Goal: Answer question/provide support: Share knowledge or assist other users

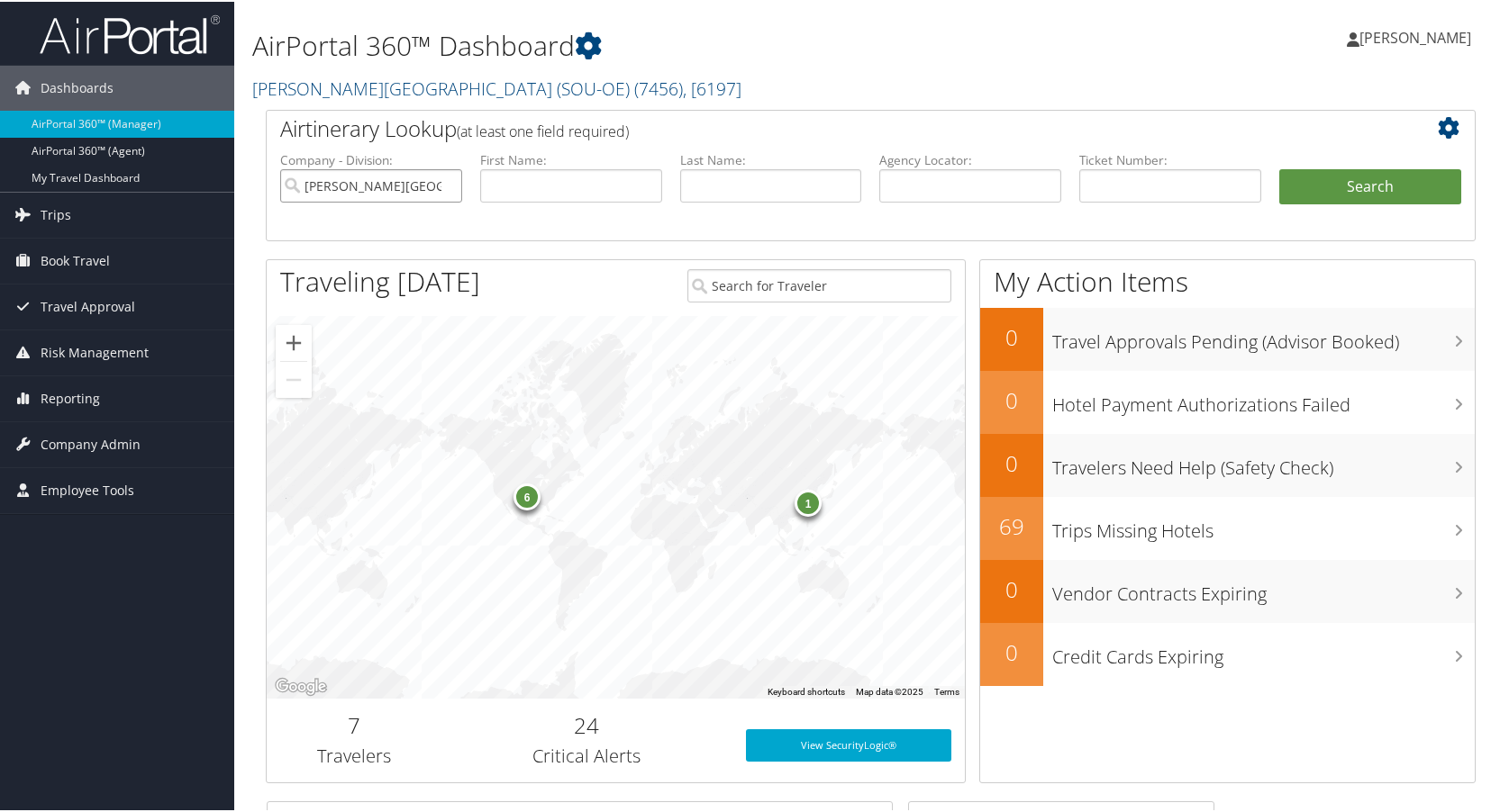
click at [449, 180] on input "Weber State University (SOU-OE)" at bounding box center [371, 184] width 182 height 34
click at [449, 180] on input "search" at bounding box center [371, 184] width 182 height 34
click at [903, 187] on input "text" at bounding box center [971, 184] width 182 height 34
click at [768, 184] on input "text" at bounding box center [771, 184] width 182 height 34
type input "raduenz"
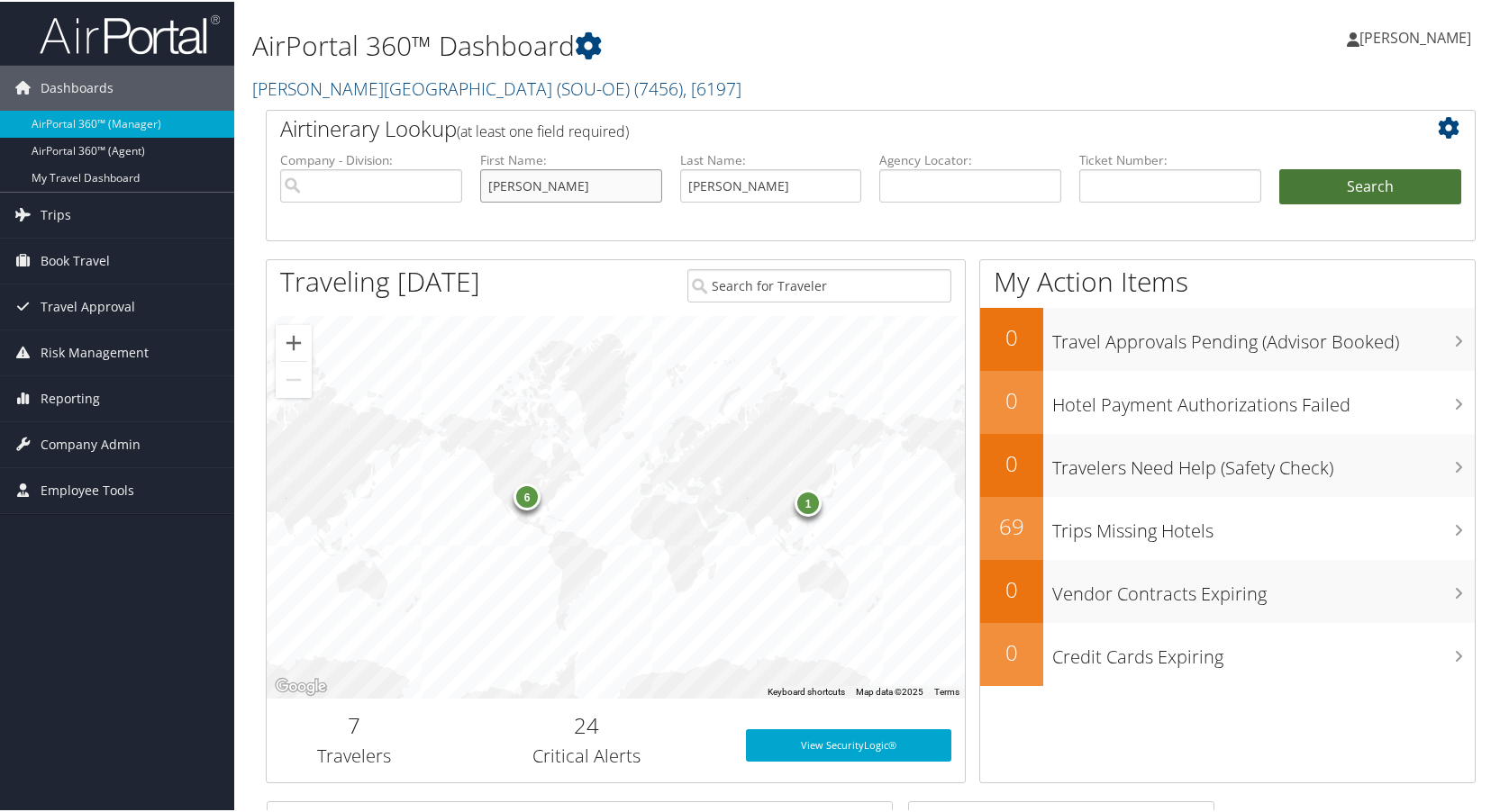
type input "Kiefer"
click at [1340, 175] on button "Search" at bounding box center [1371, 186] width 182 height 36
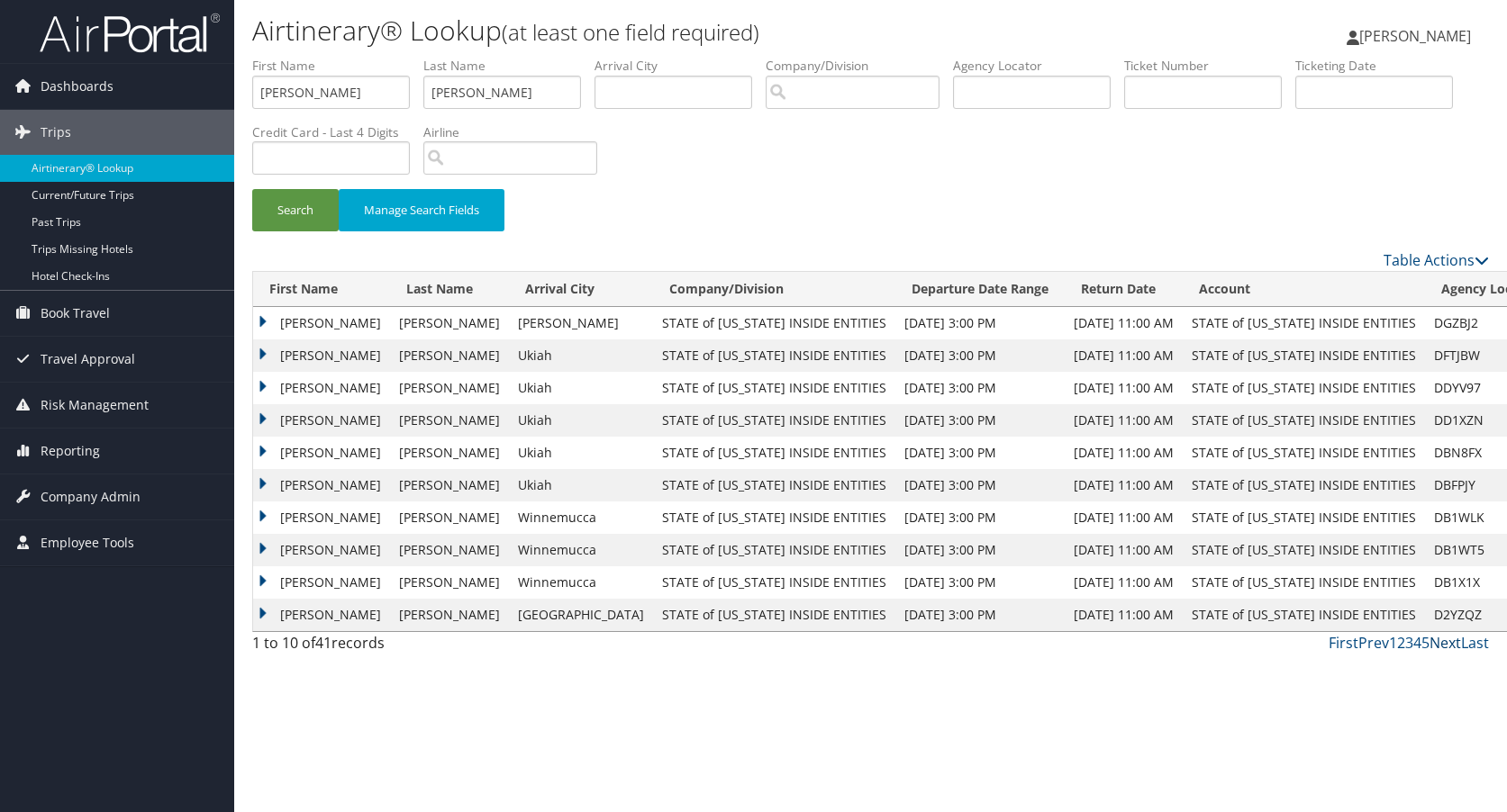
click at [1437, 641] on link "Next" at bounding box center [1445, 642] width 32 height 20
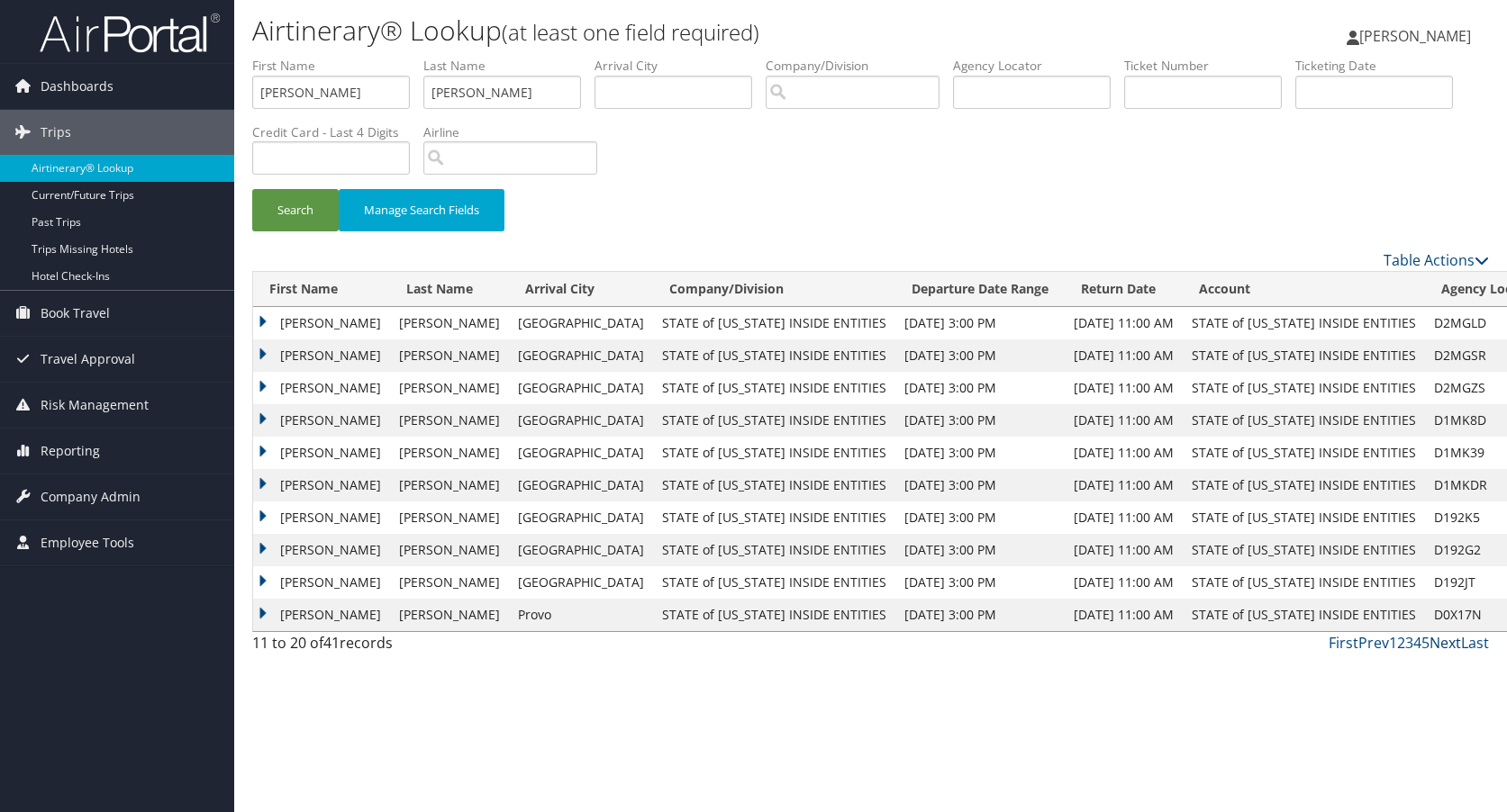
click at [1442, 640] on link "Next" at bounding box center [1445, 642] width 32 height 20
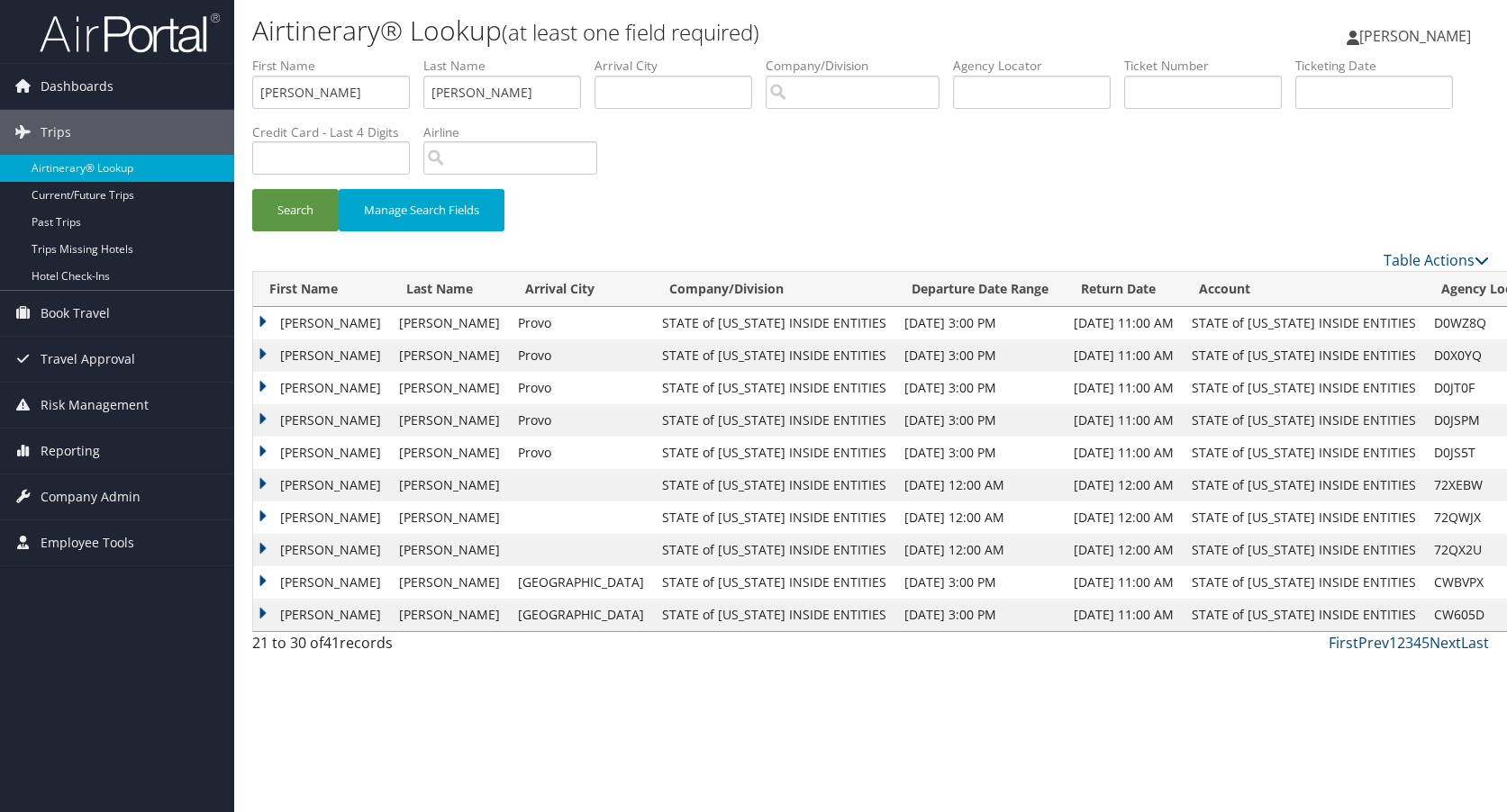
click at [260, 448] on td "KIEFER" at bounding box center [321, 453] width 137 height 33
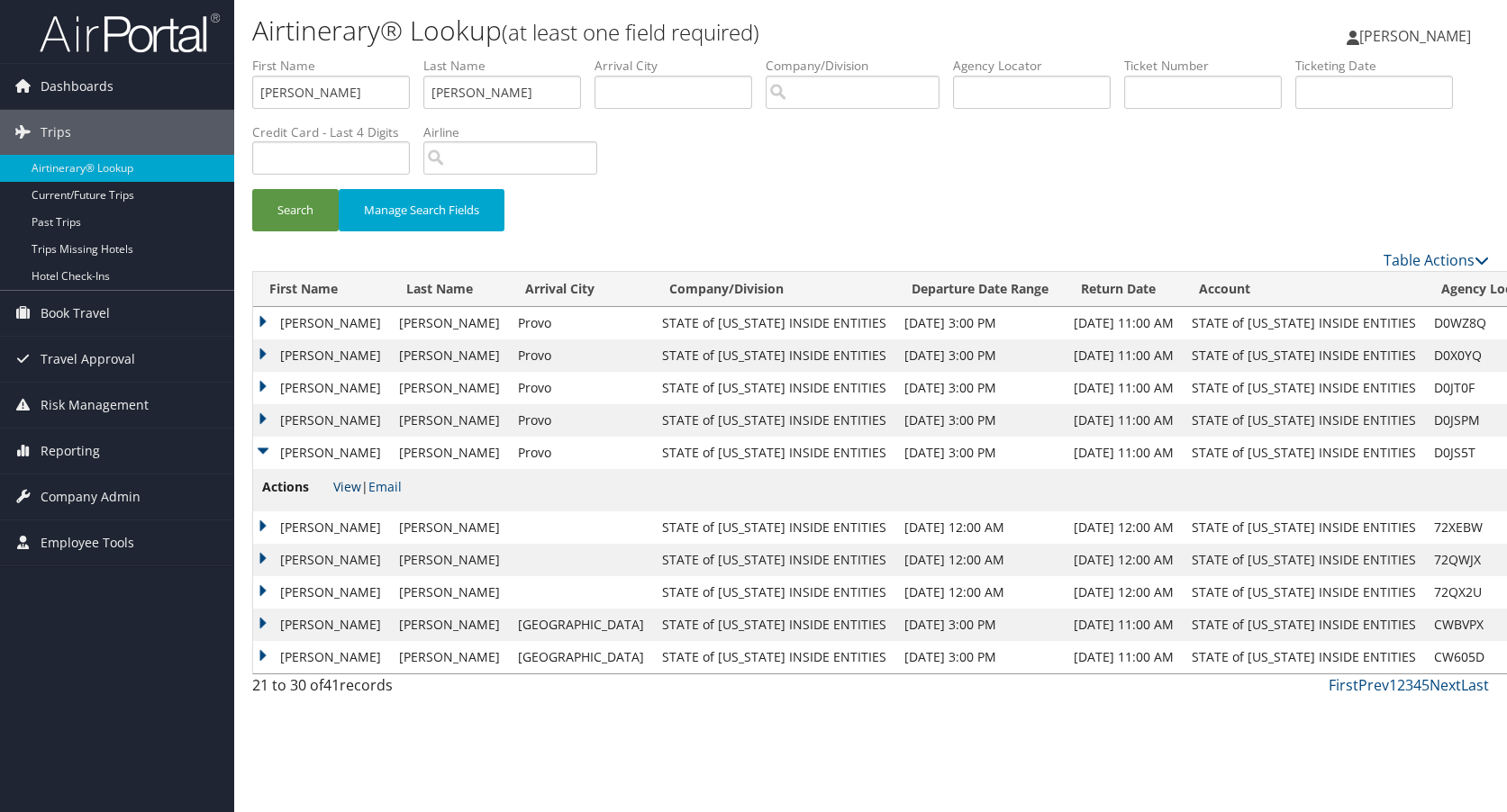
click at [348, 487] on link "View" at bounding box center [347, 487] width 28 height 17
click at [262, 417] on td "KIEFER" at bounding box center [321, 421] width 137 height 33
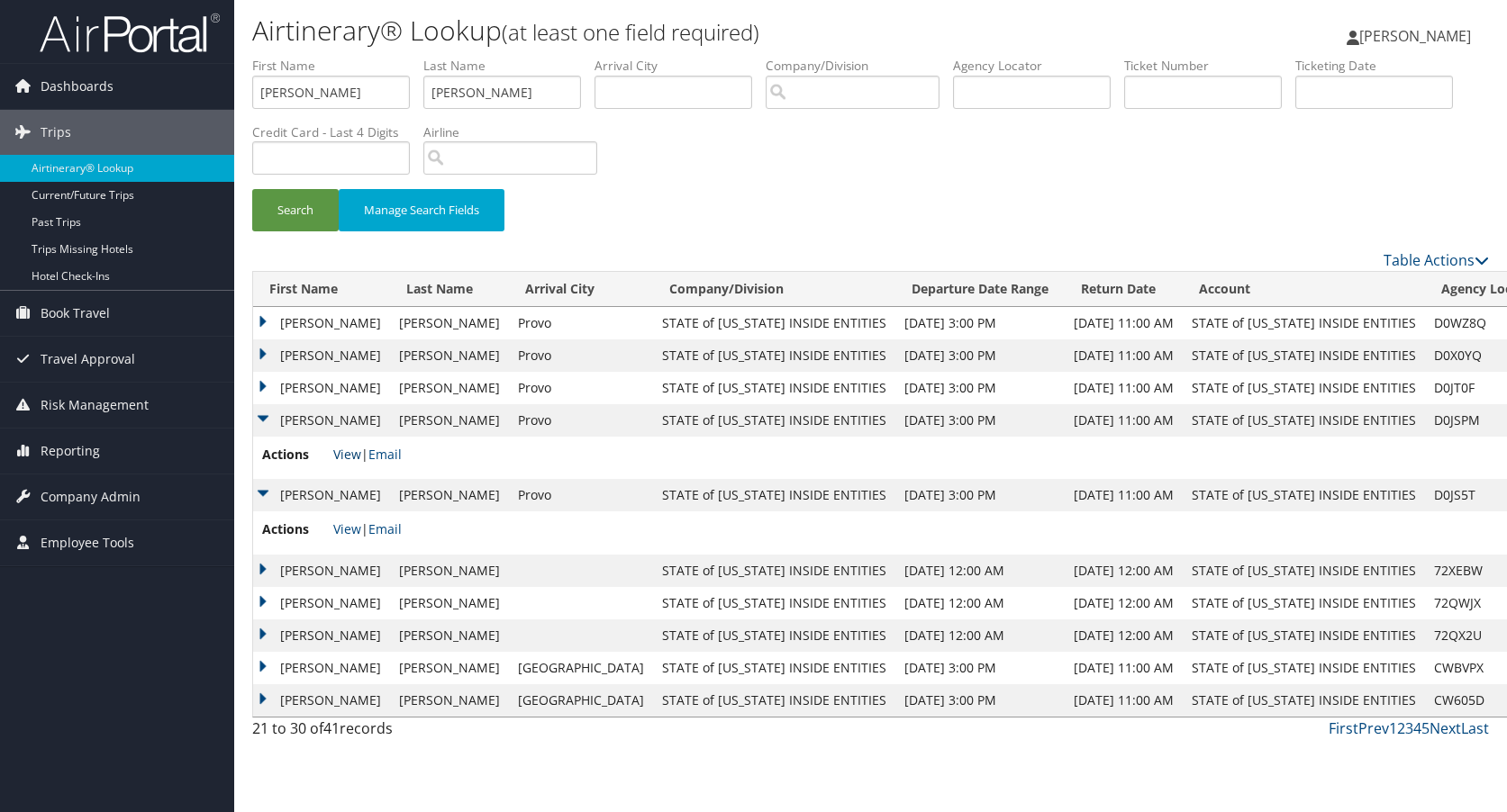
click at [349, 453] on link "View" at bounding box center [347, 454] width 28 height 17
click at [264, 385] on td "KIEFER" at bounding box center [321, 388] width 137 height 33
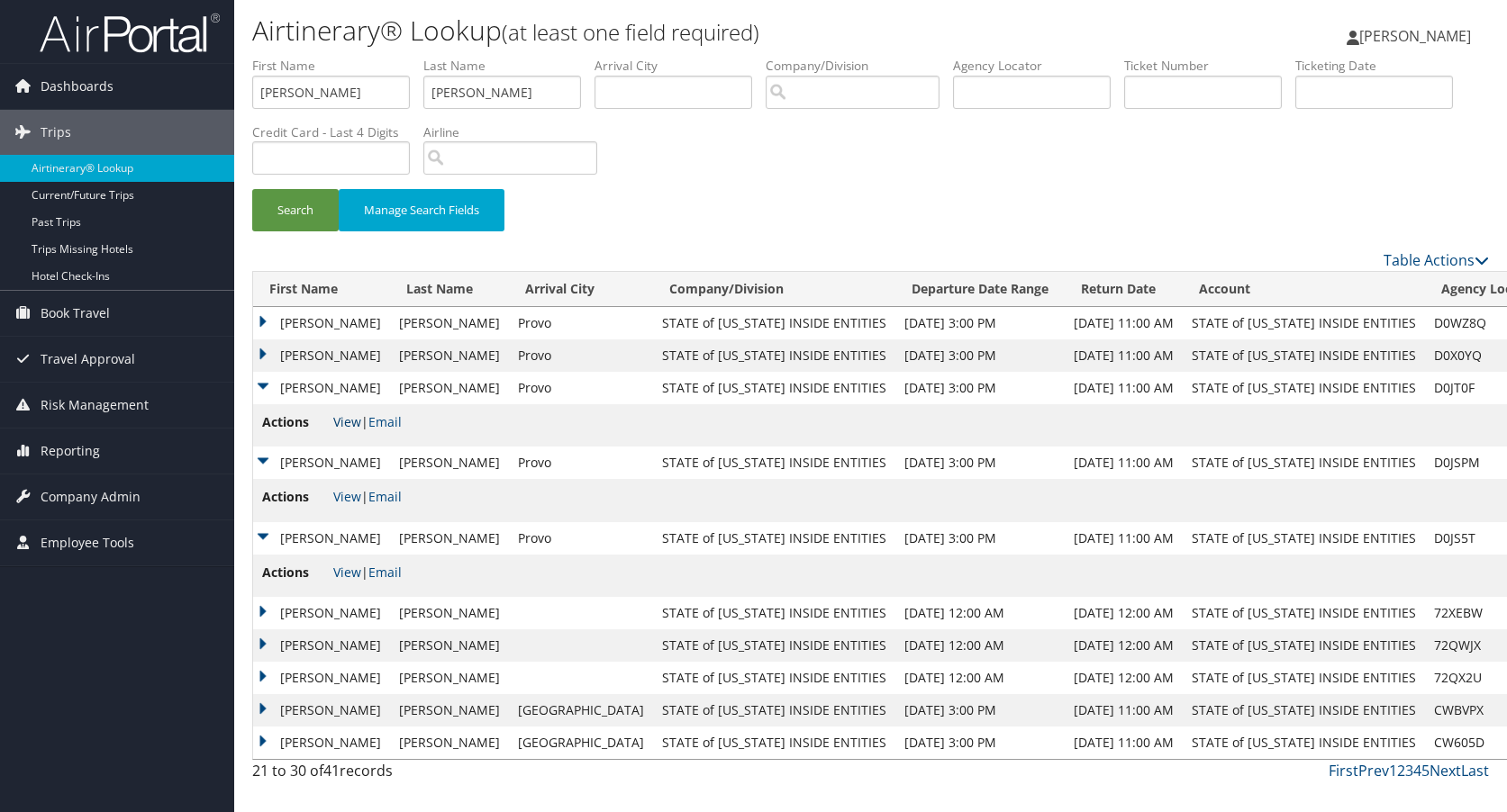
click at [349, 417] on link "View" at bounding box center [347, 422] width 28 height 17
click at [259, 356] on td "KIEFER" at bounding box center [321, 356] width 137 height 33
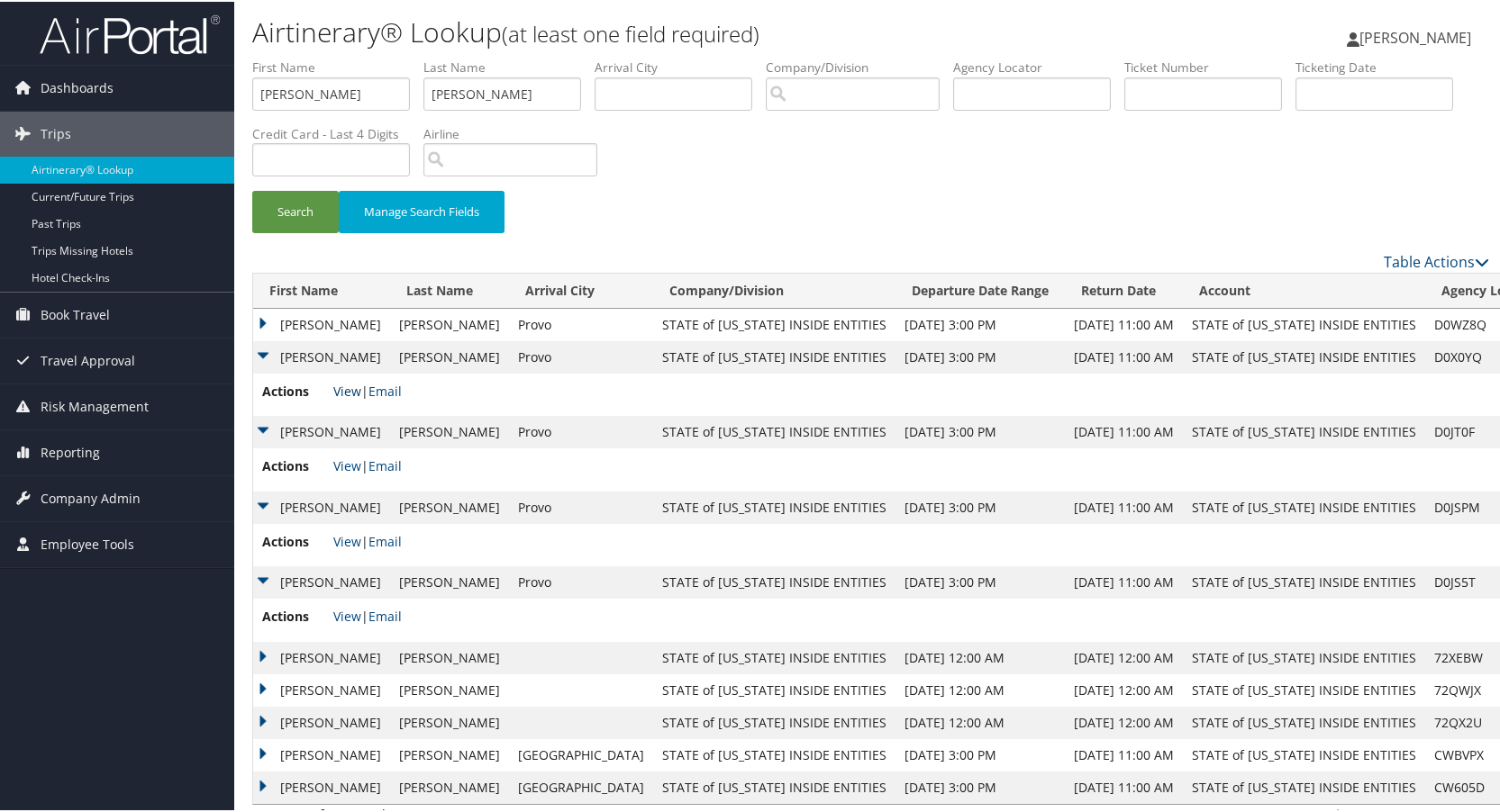
click at [351, 385] on link "View" at bounding box center [347, 389] width 28 height 17
click at [264, 322] on td "KIEFER" at bounding box center [321, 323] width 137 height 33
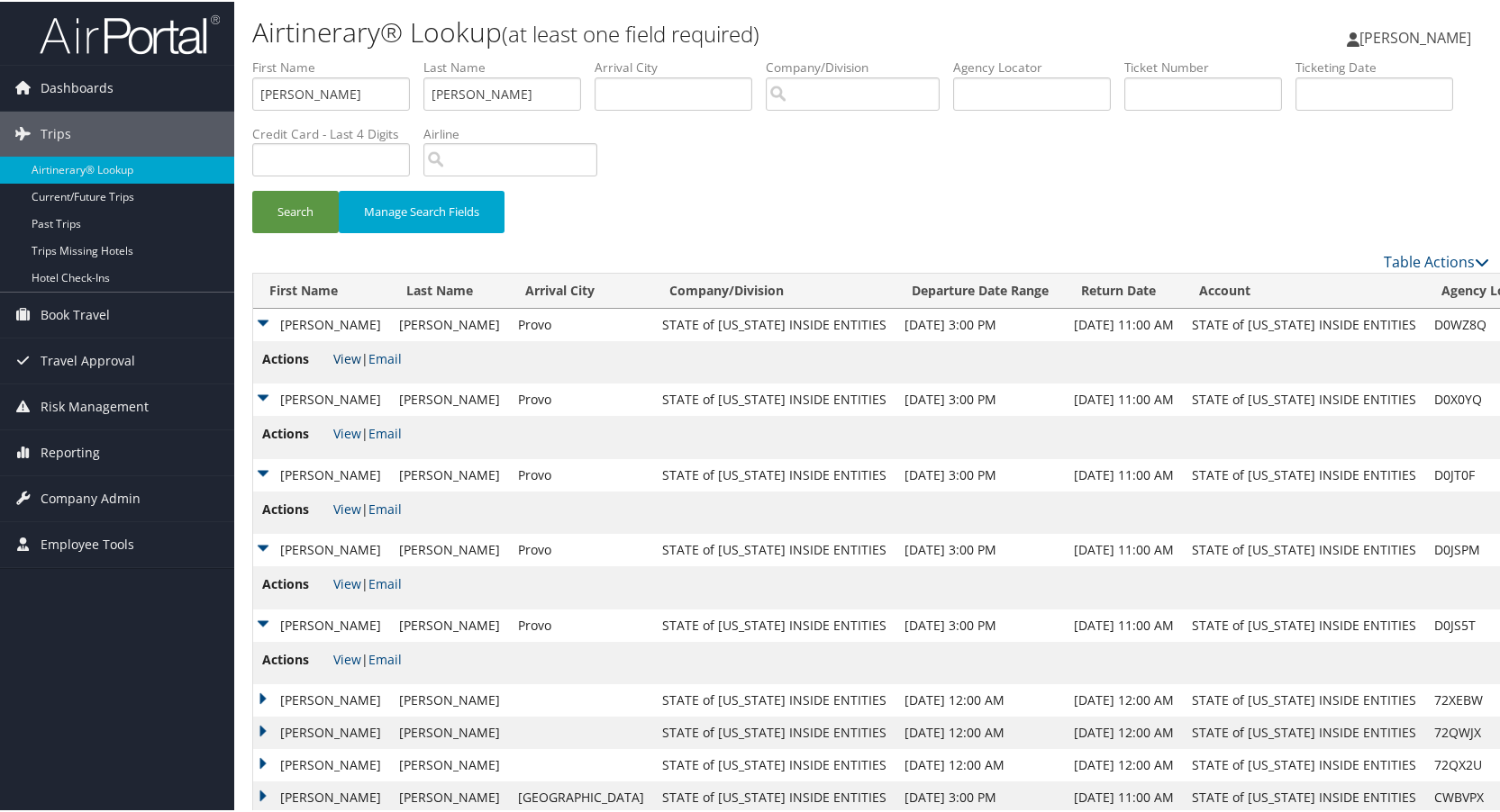
click at [345, 359] on link "View" at bounding box center [347, 357] width 28 height 17
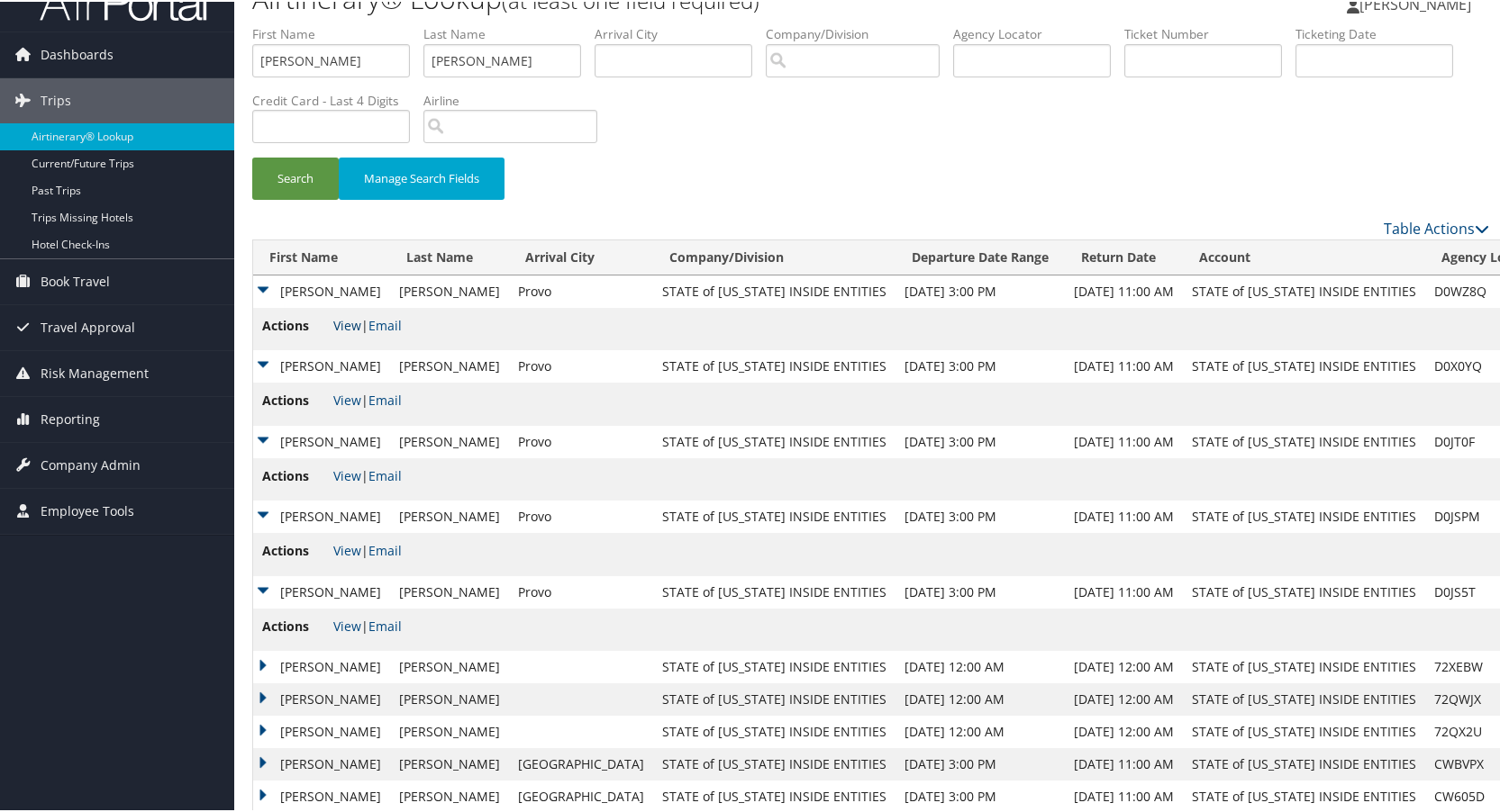
scroll to position [64, 0]
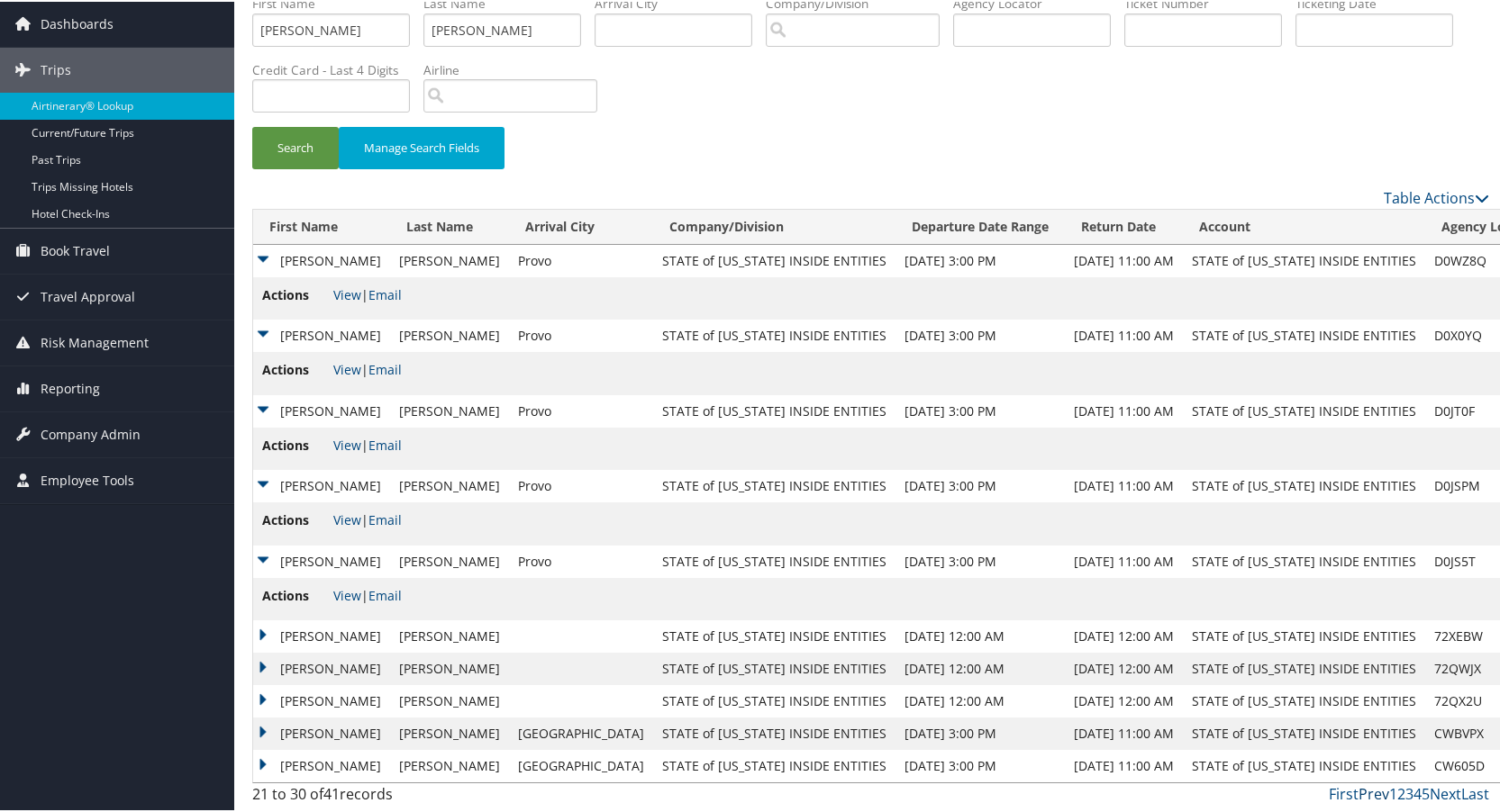
click at [1365, 791] on link "Prev" at bounding box center [1373, 792] width 31 height 20
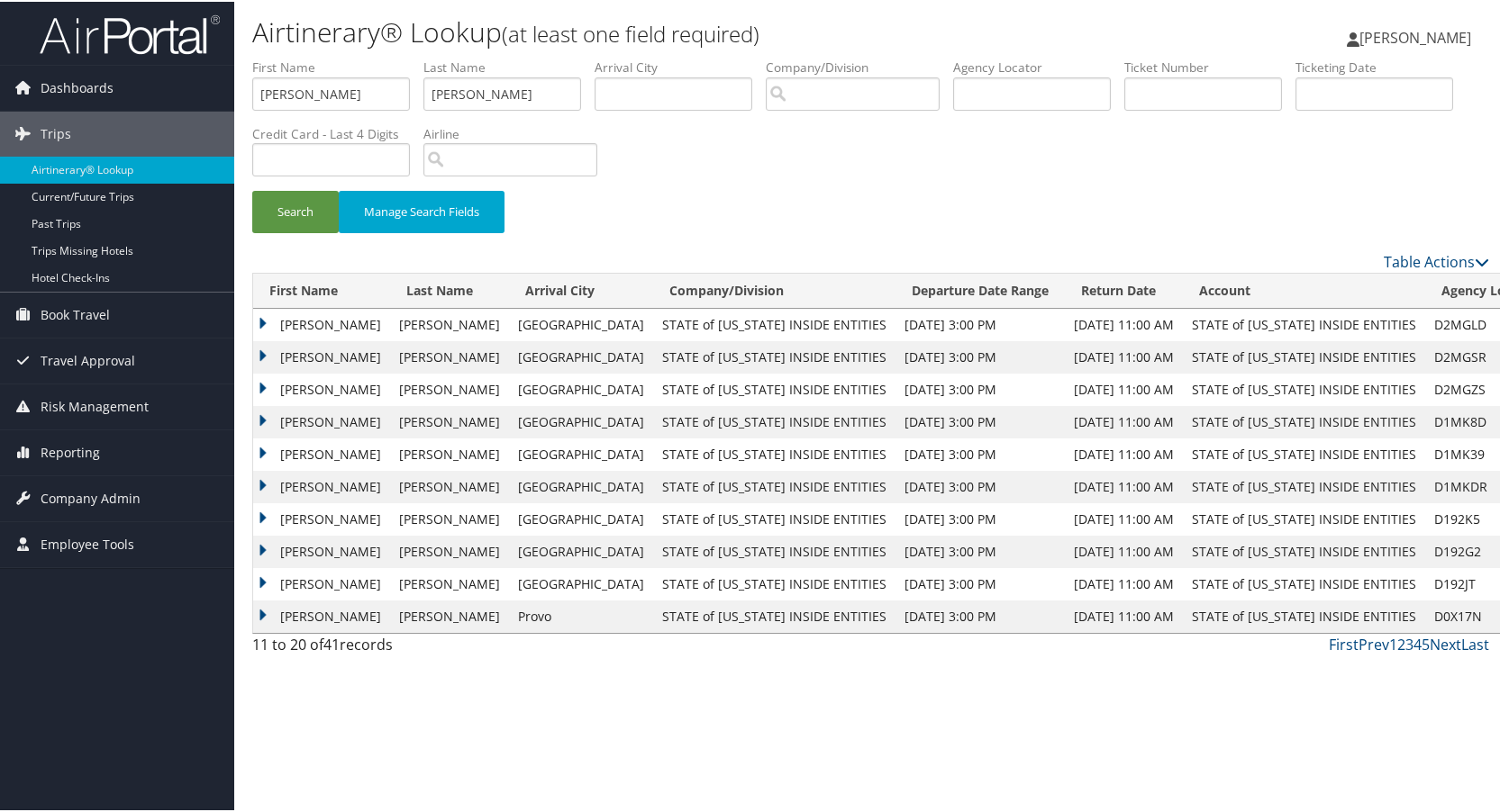
scroll to position [0, 0]
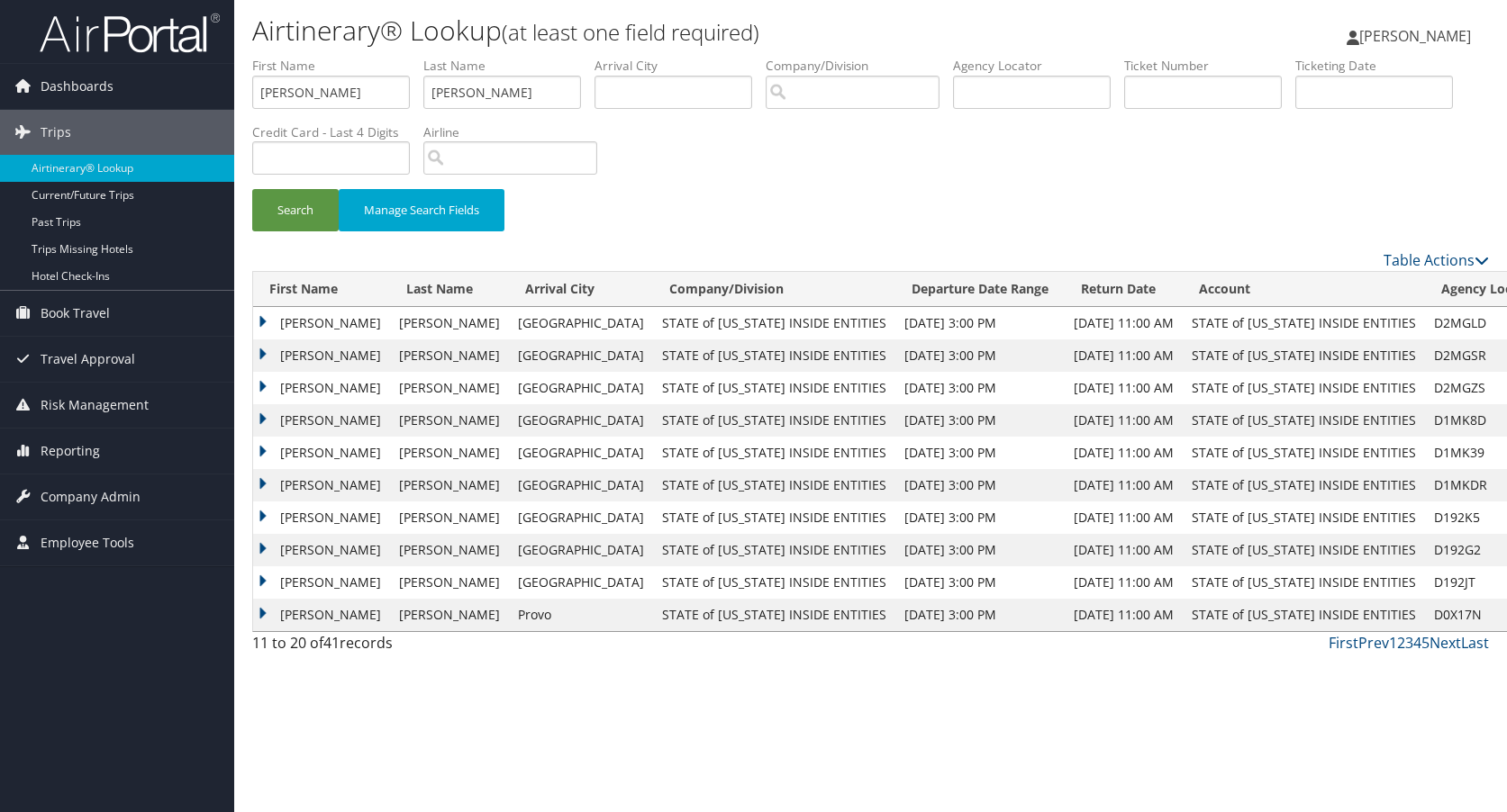
click at [259, 615] on td "KIEFER" at bounding box center [321, 615] width 137 height 33
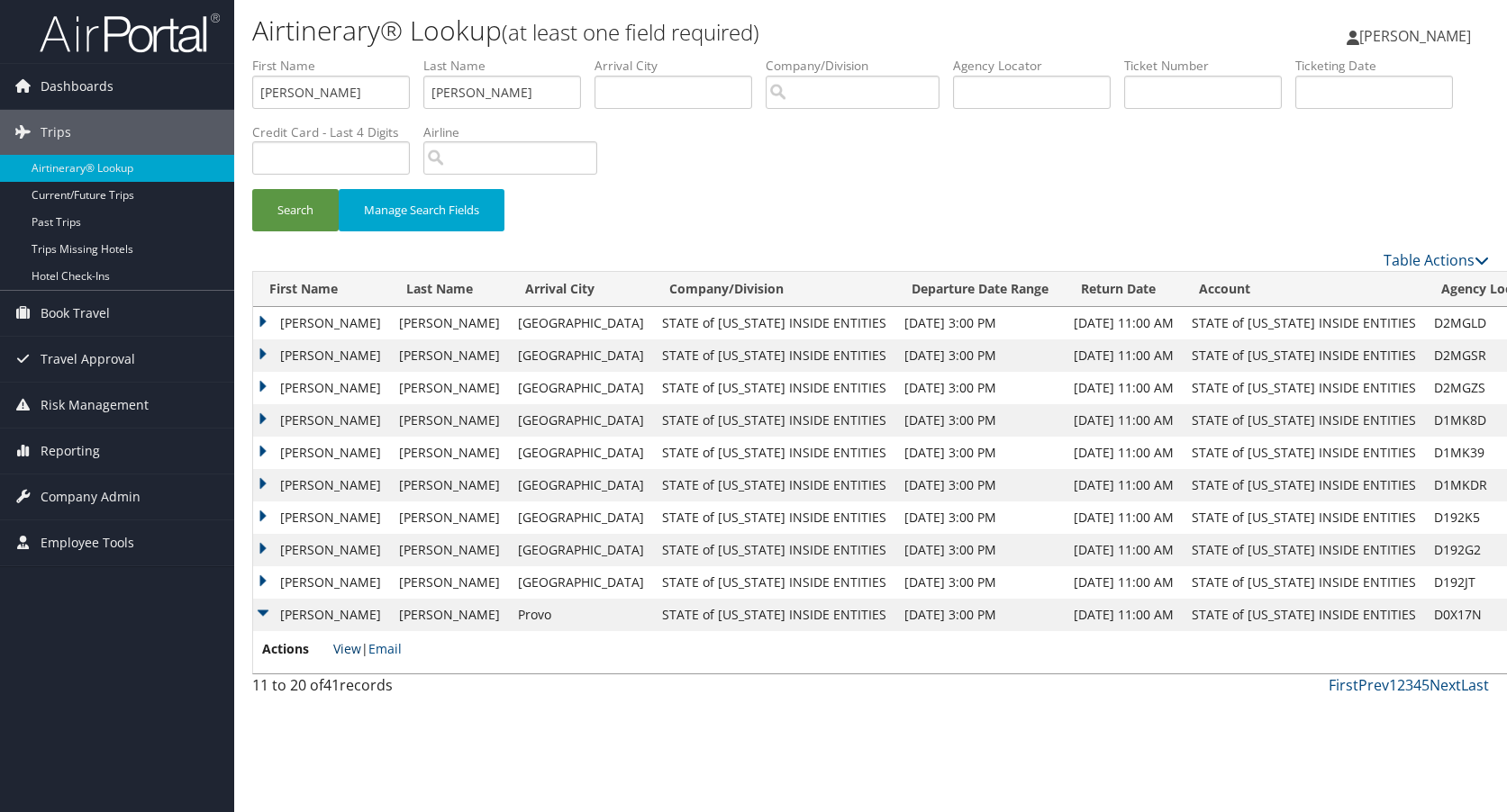
click at [350, 644] on link "View" at bounding box center [347, 649] width 28 height 17
click at [265, 580] on td "KIEFER" at bounding box center [321, 583] width 137 height 33
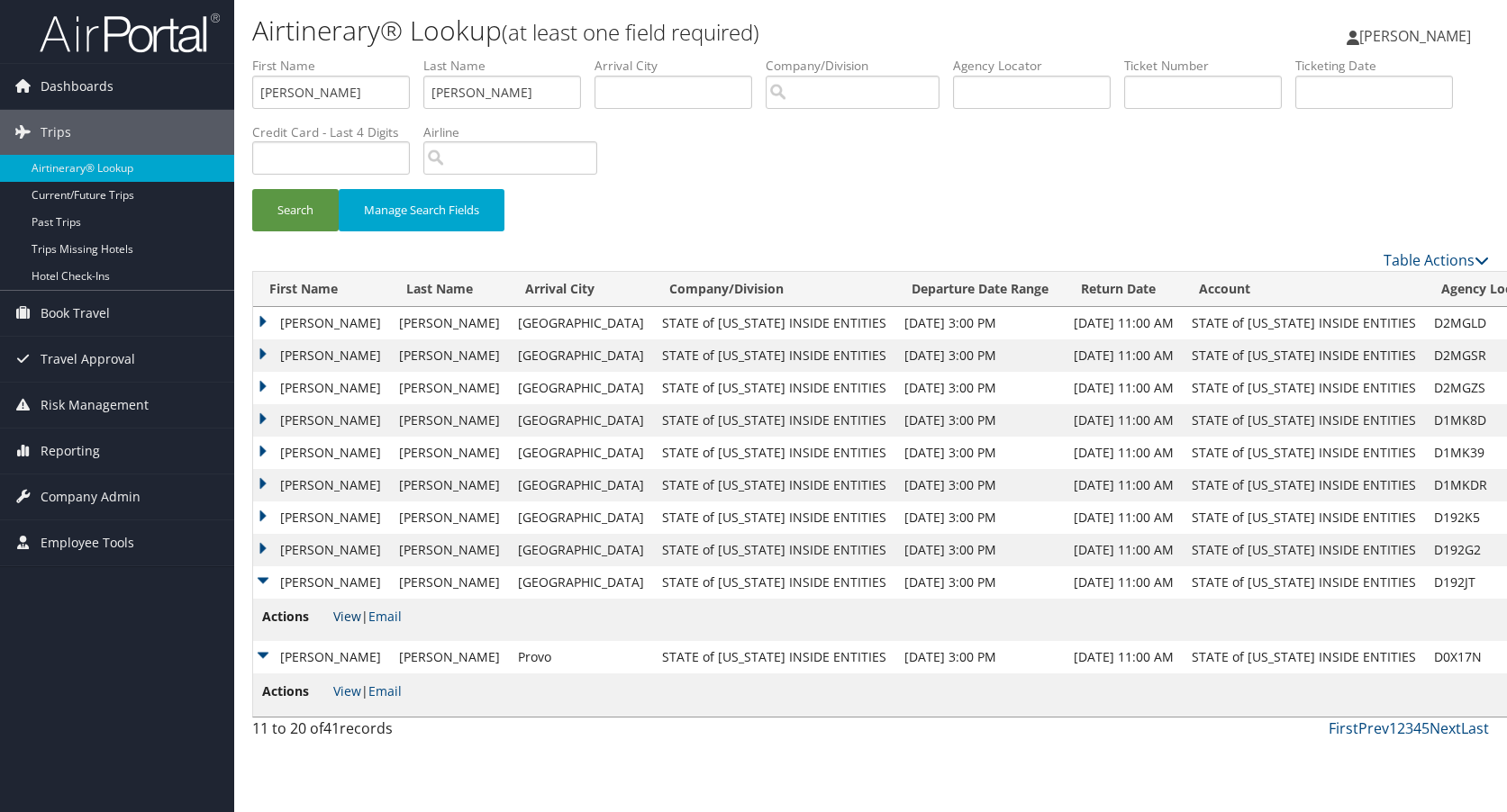
click at [345, 615] on link "View" at bounding box center [347, 616] width 28 height 17
click at [262, 550] on td "KIEFER" at bounding box center [321, 550] width 137 height 33
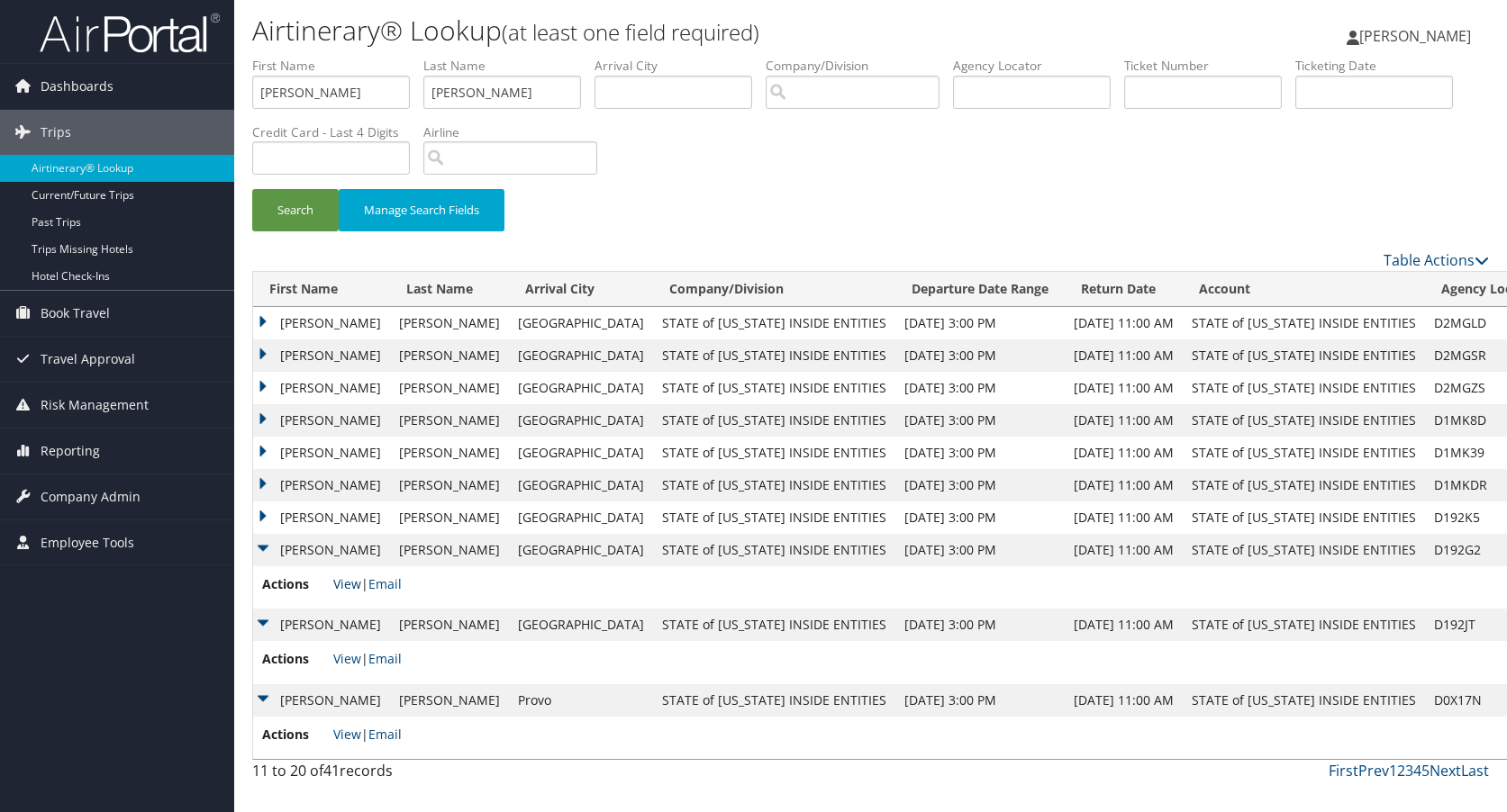
click at [352, 577] on link "View" at bounding box center [347, 584] width 28 height 17
click at [260, 512] on td "KIEFER" at bounding box center [321, 518] width 137 height 33
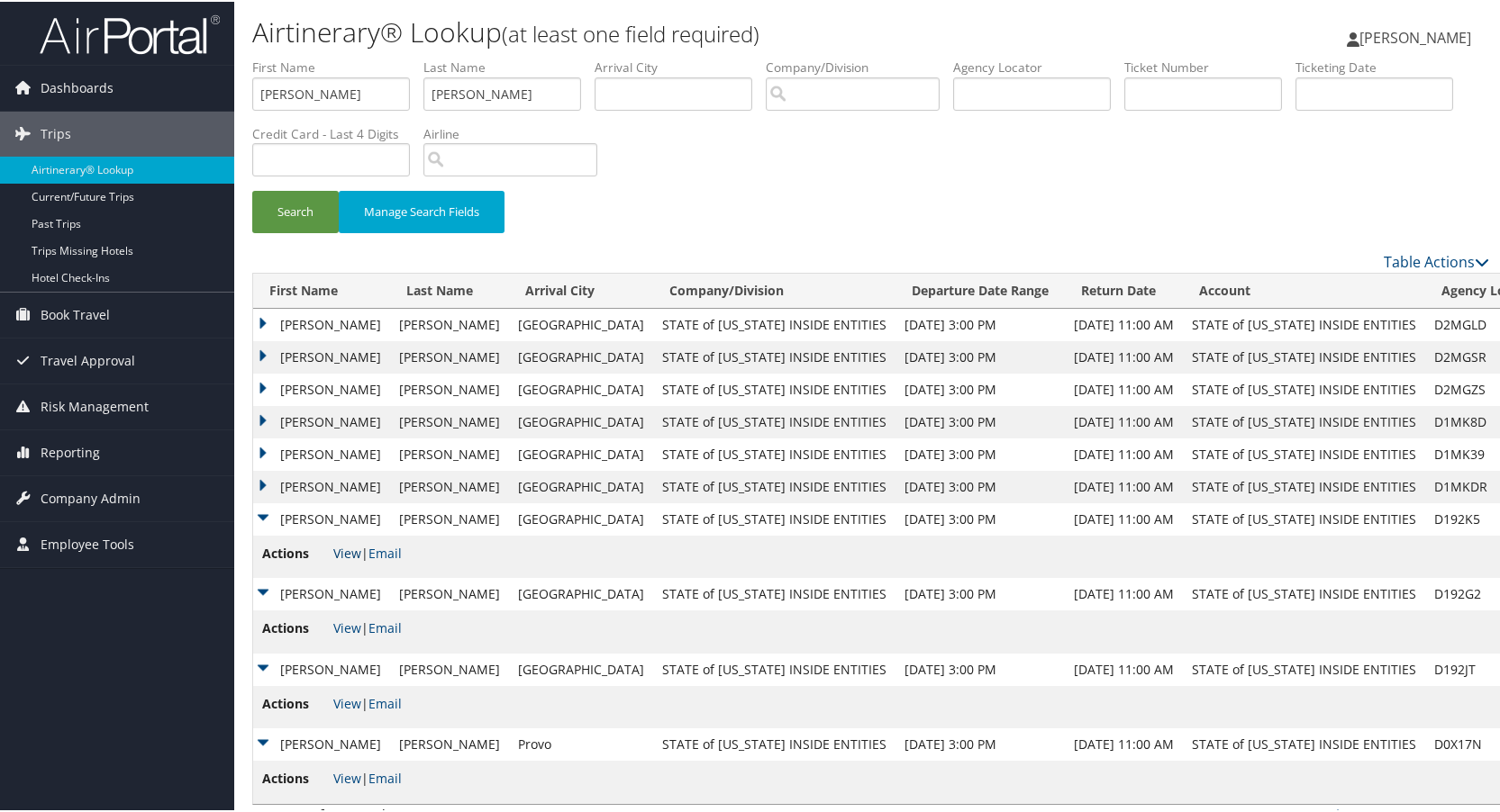
click at [345, 552] on link "View" at bounding box center [347, 551] width 28 height 17
click at [266, 481] on td "KIEFER" at bounding box center [321, 485] width 137 height 33
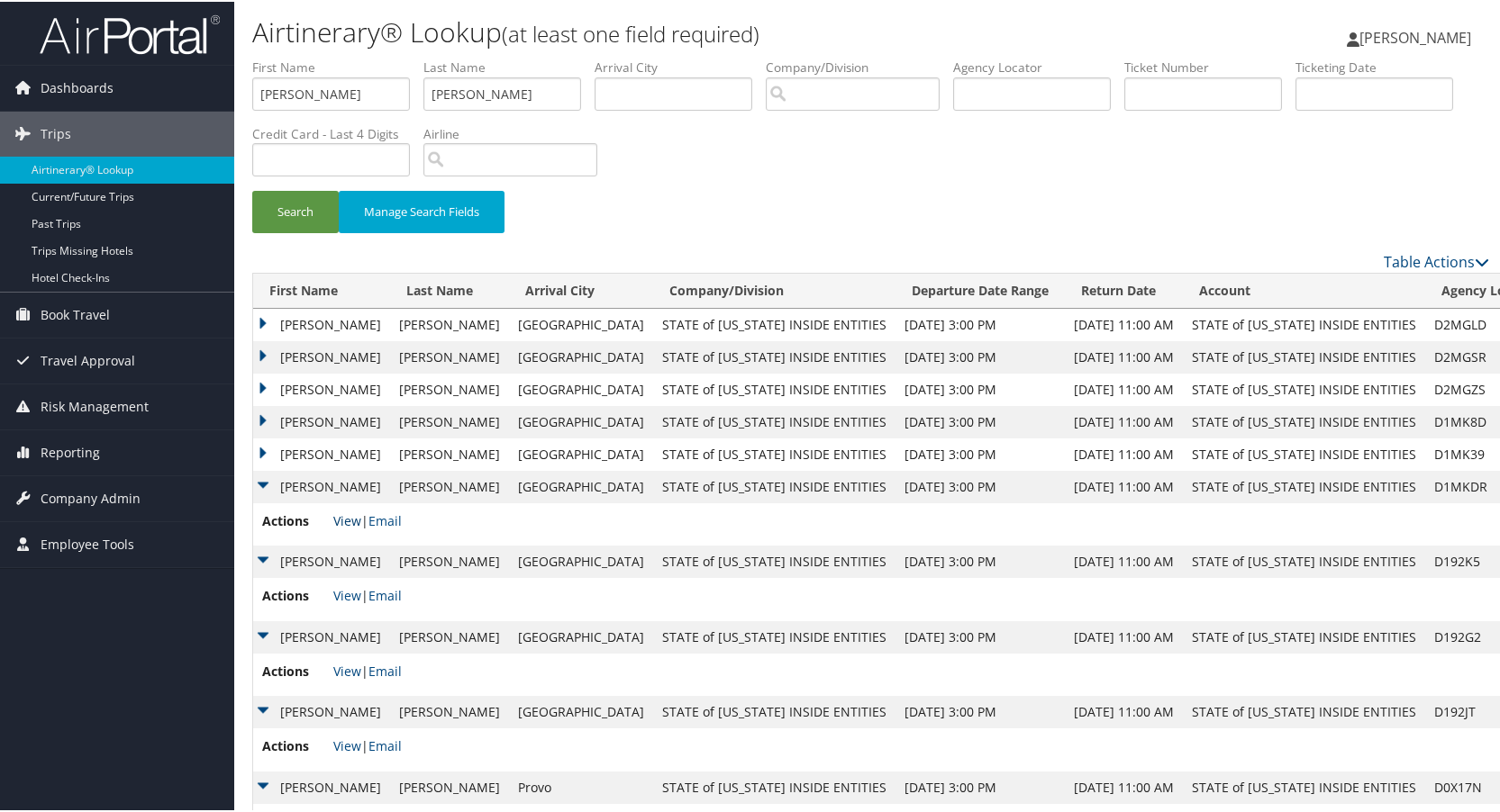
click at [342, 520] on link "View" at bounding box center [347, 520] width 28 height 17
click at [261, 452] on td "KIEFER" at bounding box center [321, 453] width 137 height 33
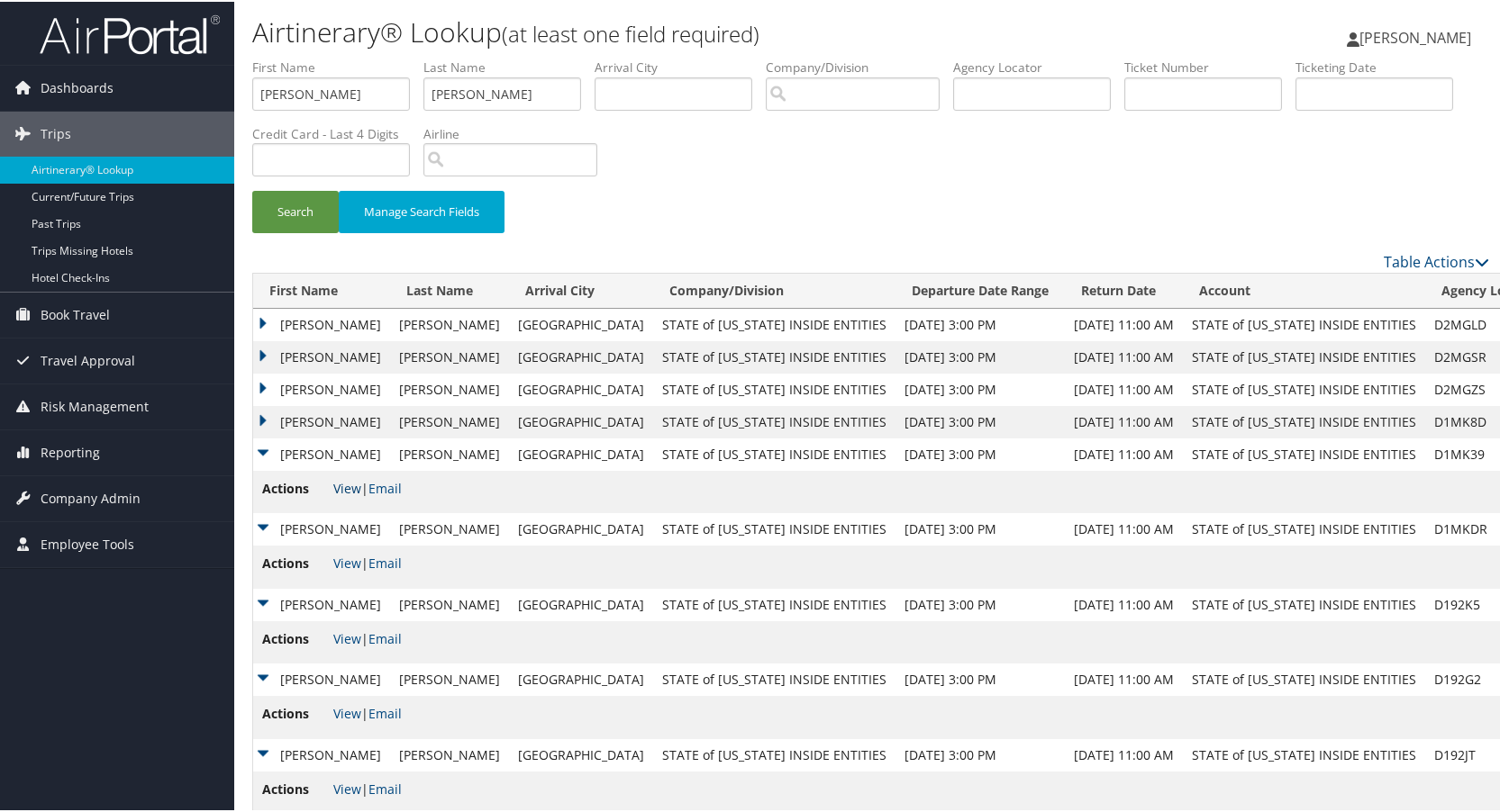
click at [348, 485] on link "View" at bounding box center [347, 487] width 28 height 17
click at [260, 419] on td "KIEFER" at bounding box center [321, 421] width 137 height 33
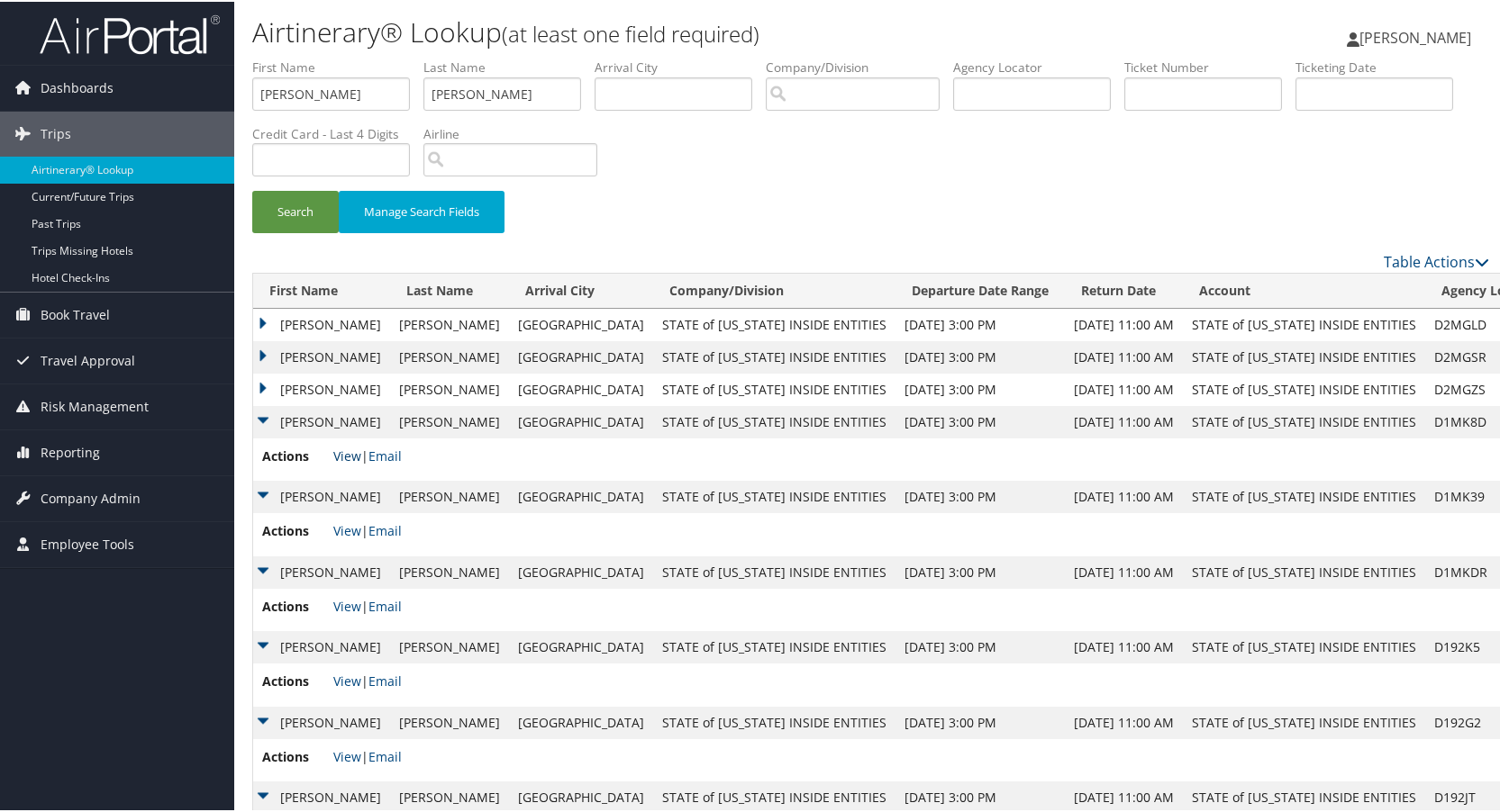
click at [350, 452] on link "View" at bounding box center [347, 454] width 28 height 17
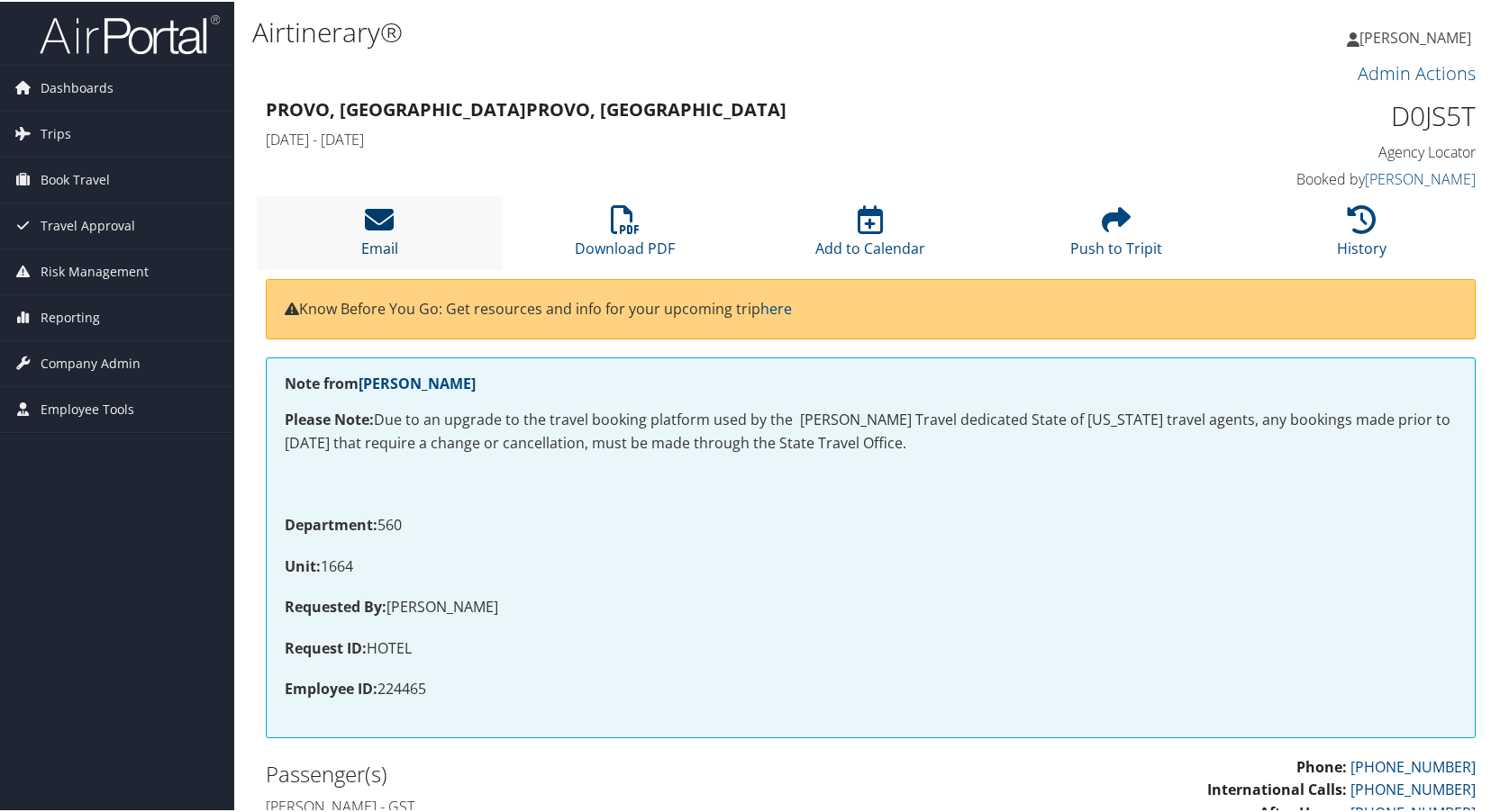
click at [381, 227] on icon at bounding box center [379, 218] width 29 height 29
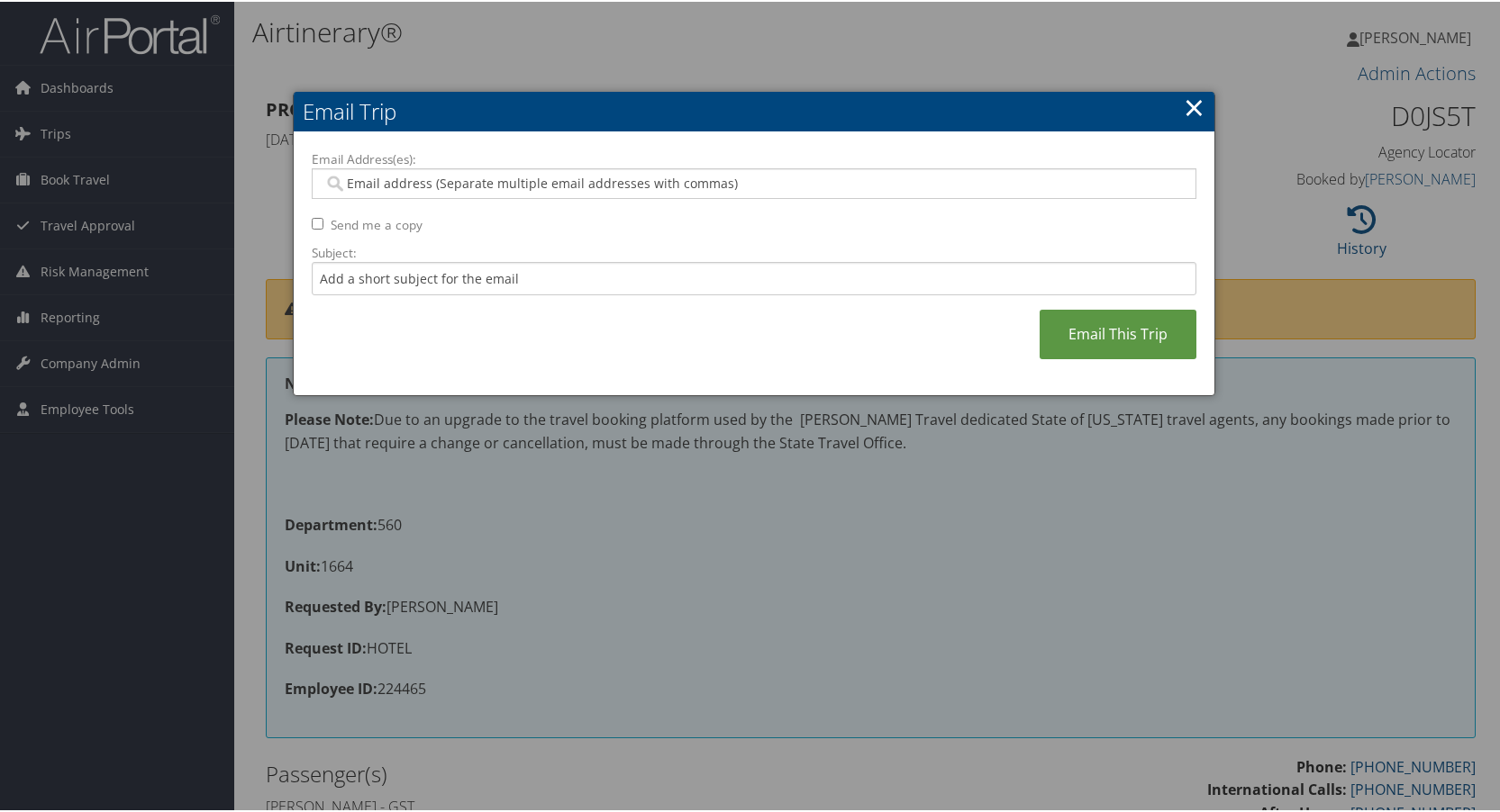
click at [360, 185] on input "Email Address(es):" at bounding box center [753, 181] width 860 height 18
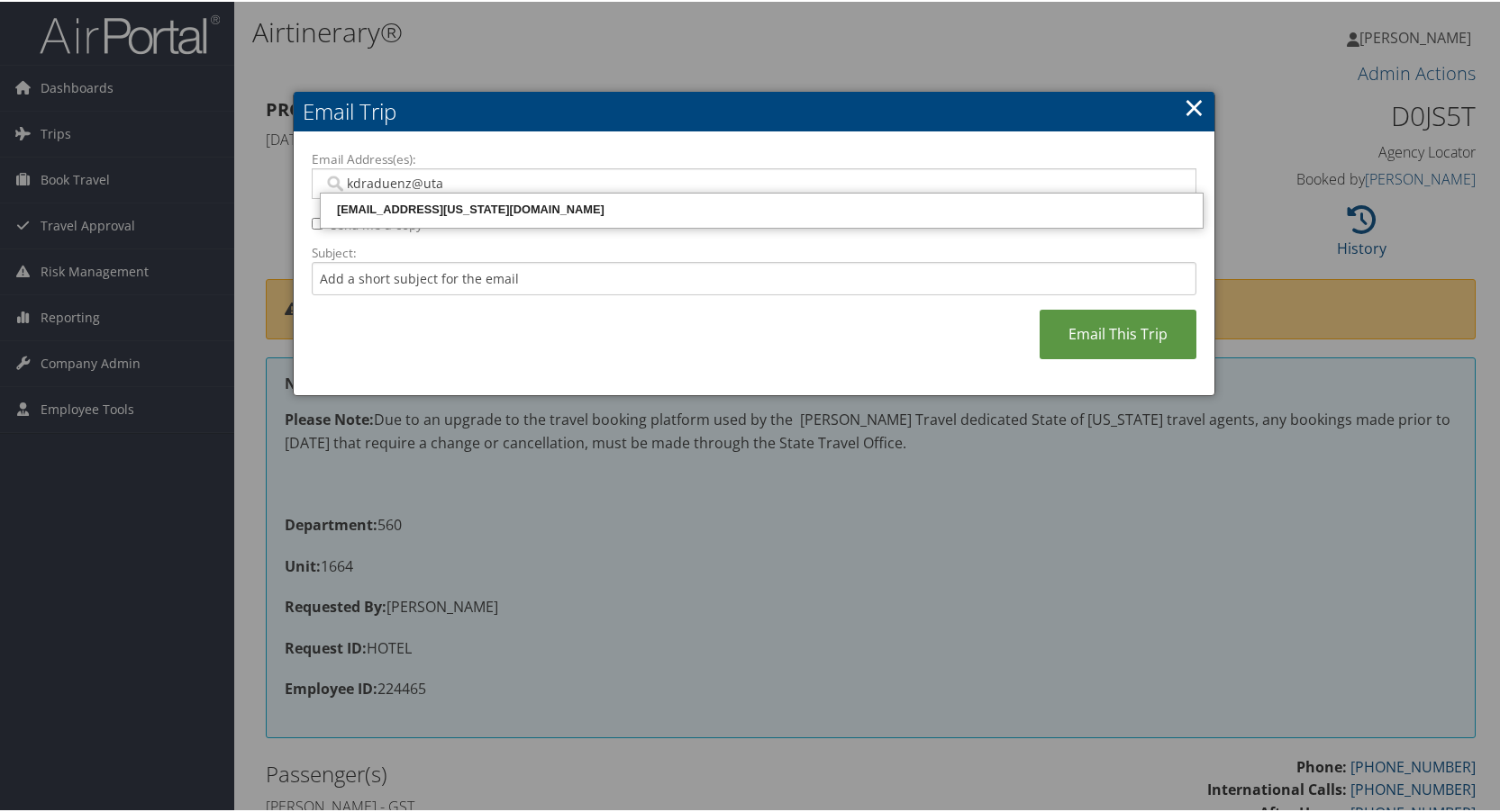
type input "kdraduenz@utah"
click at [362, 211] on div "[EMAIL_ADDRESS][US_STATE][DOMAIN_NAME]" at bounding box center [762, 208] width 877 height 18
type input "[EMAIL_ADDRESS][US_STATE][DOMAIN_NAME]"
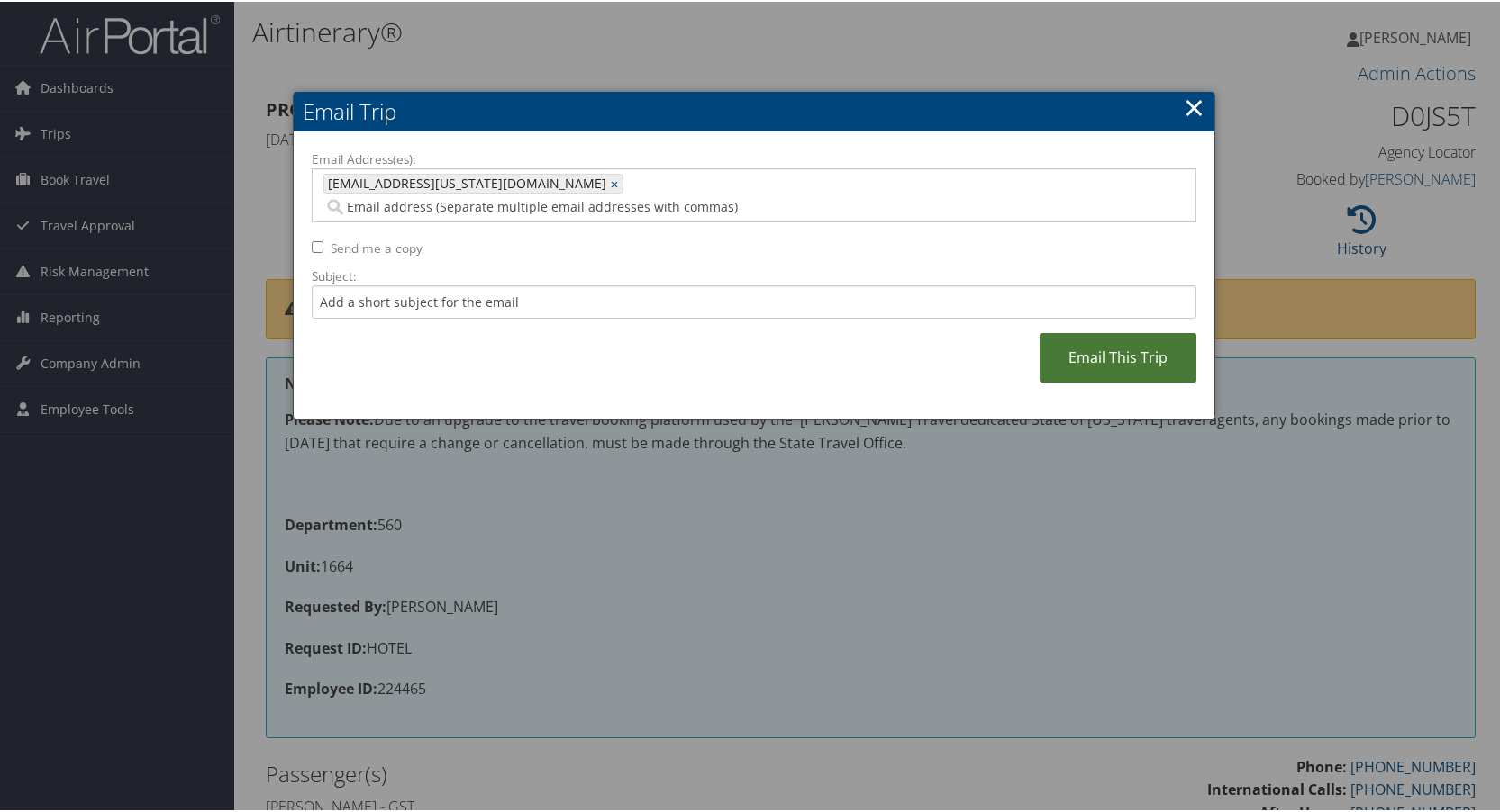
click at [1083, 335] on link "Email This Trip" at bounding box center [1117, 357] width 156 height 50
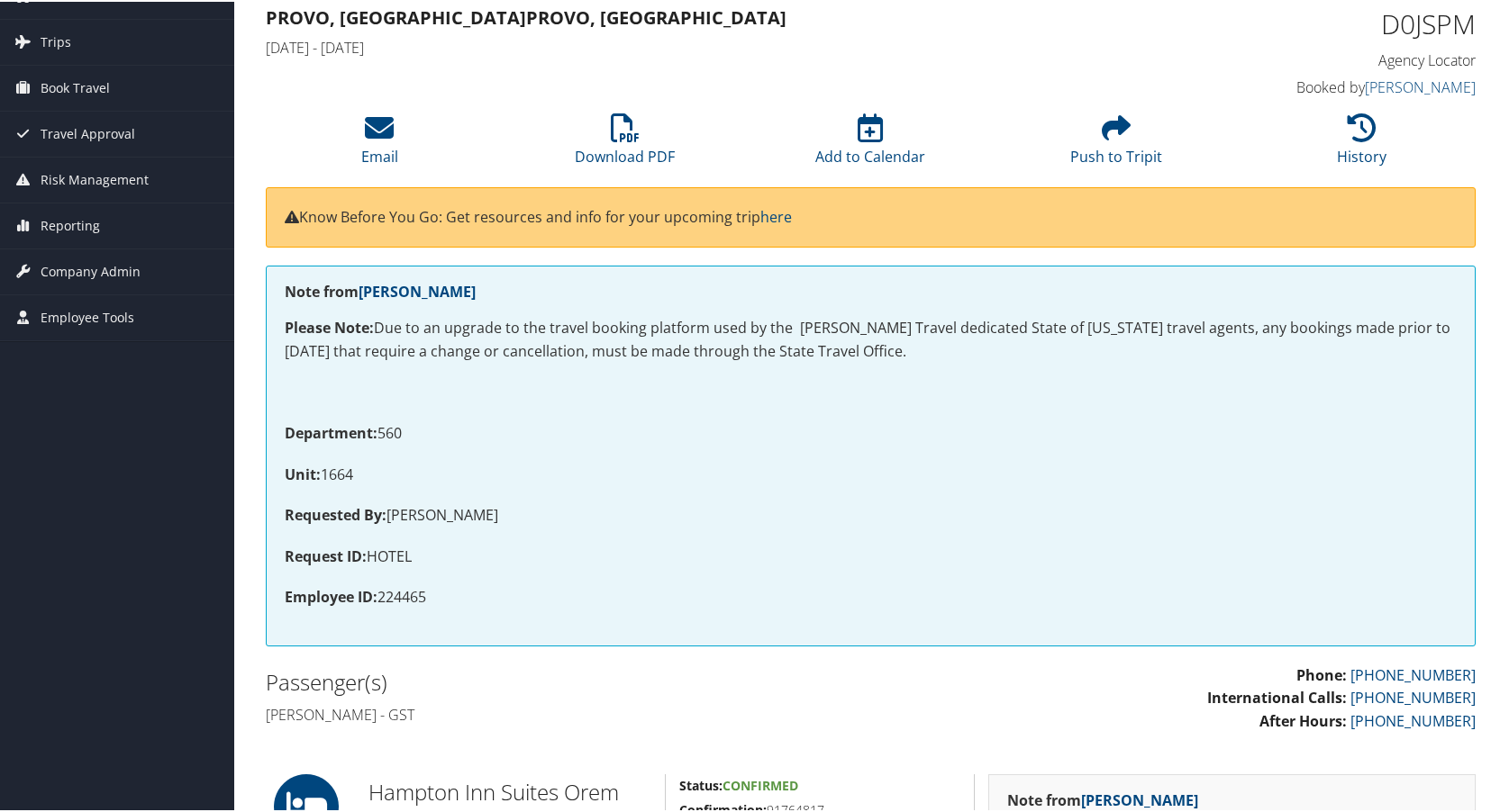
scroll to position [90, 0]
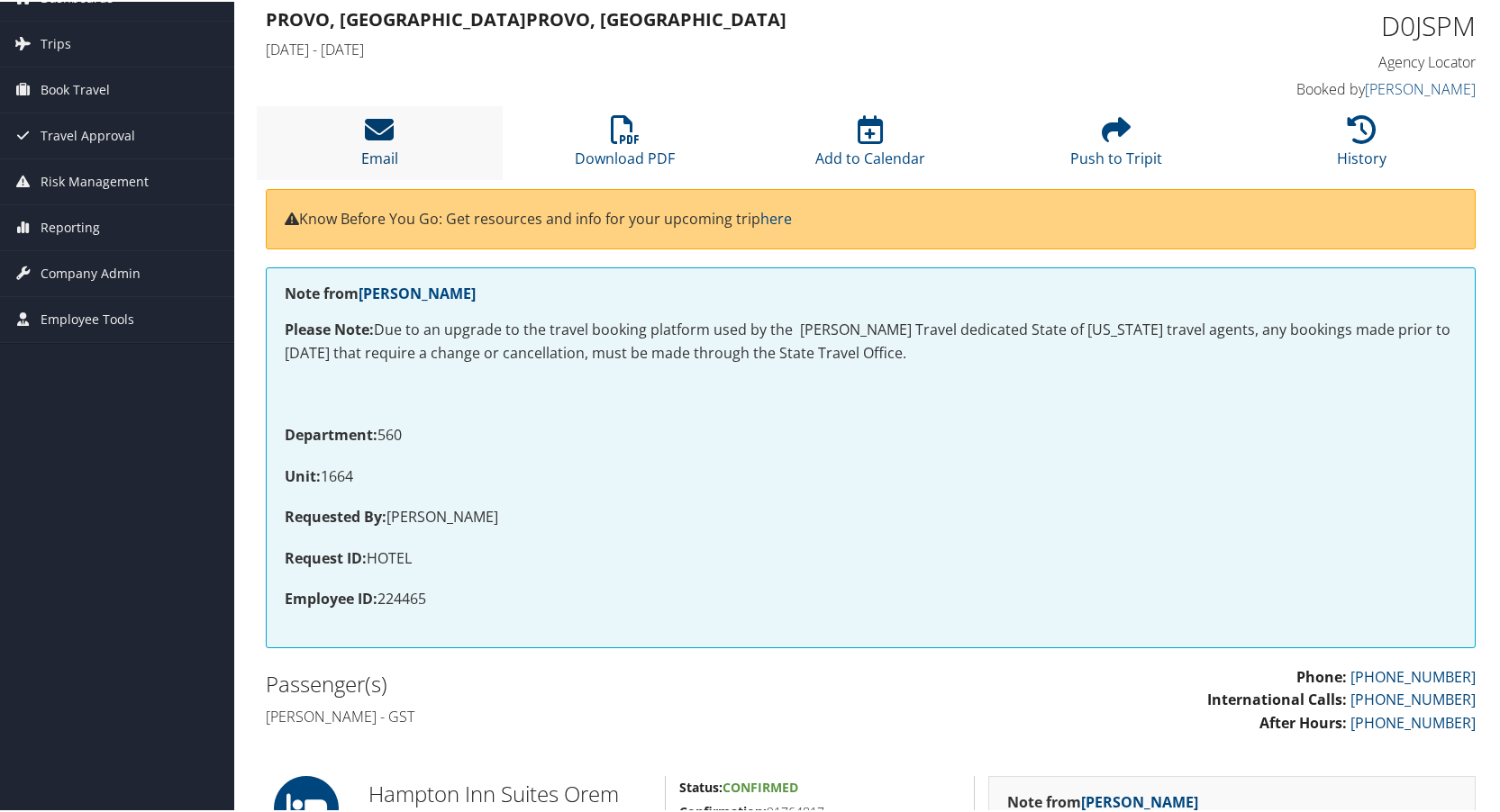
click at [391, 123] on icon at bounding box center [379, 128] width 29 height 29
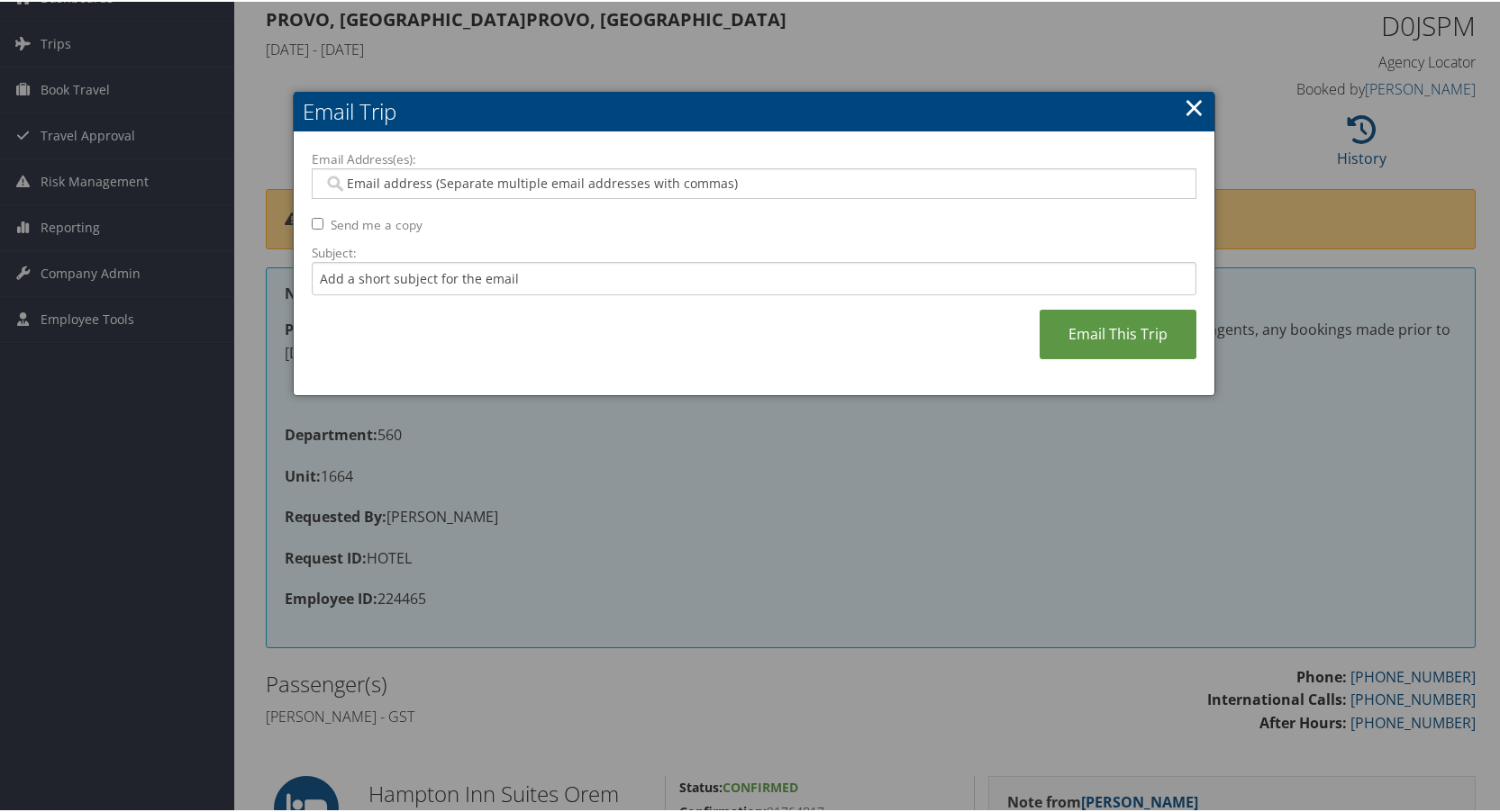
click at [387, 185] on input "Email Address(es):" at bounding box center [753, 181] width 860 height 18
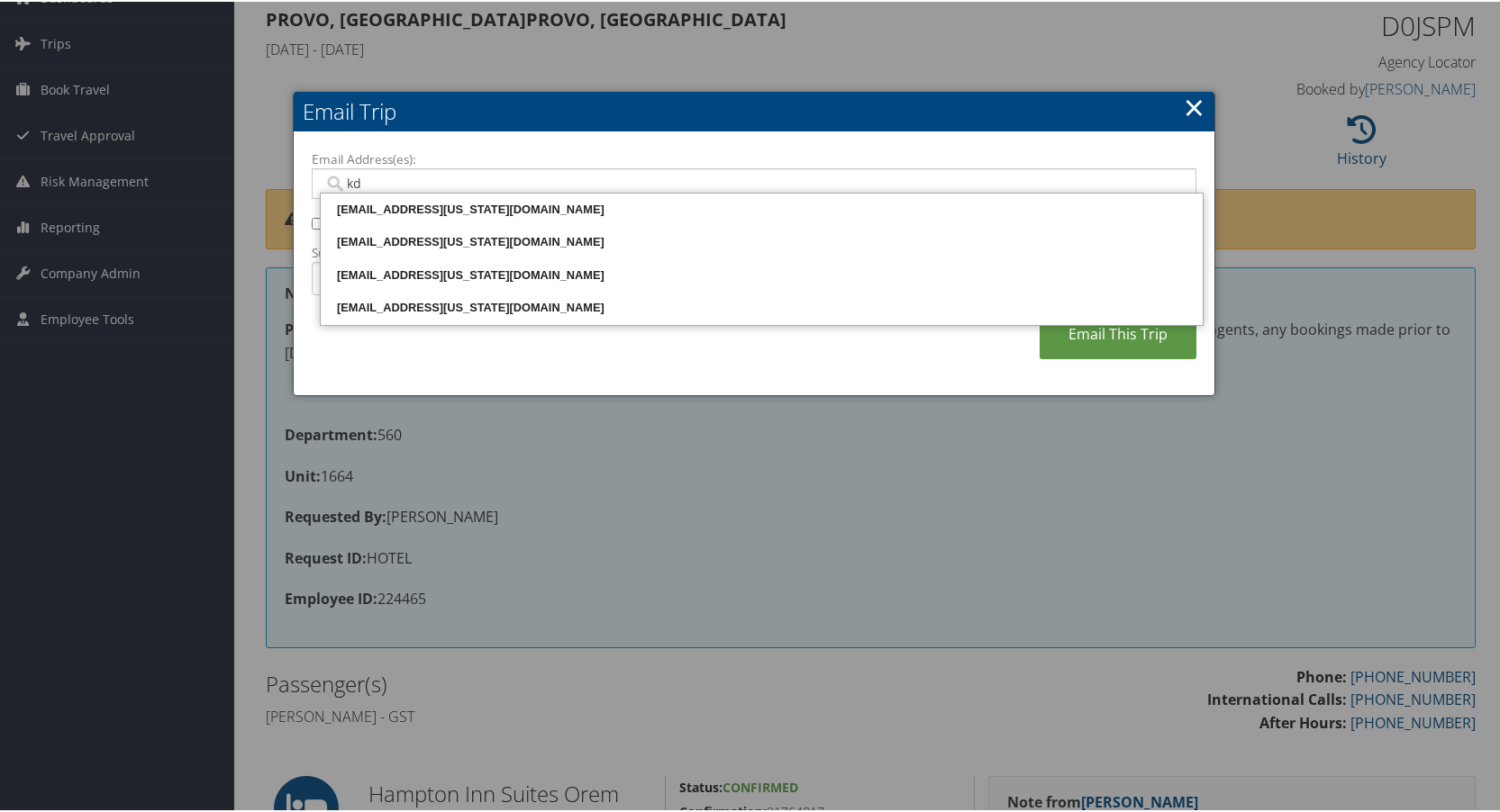
type input "kdr"
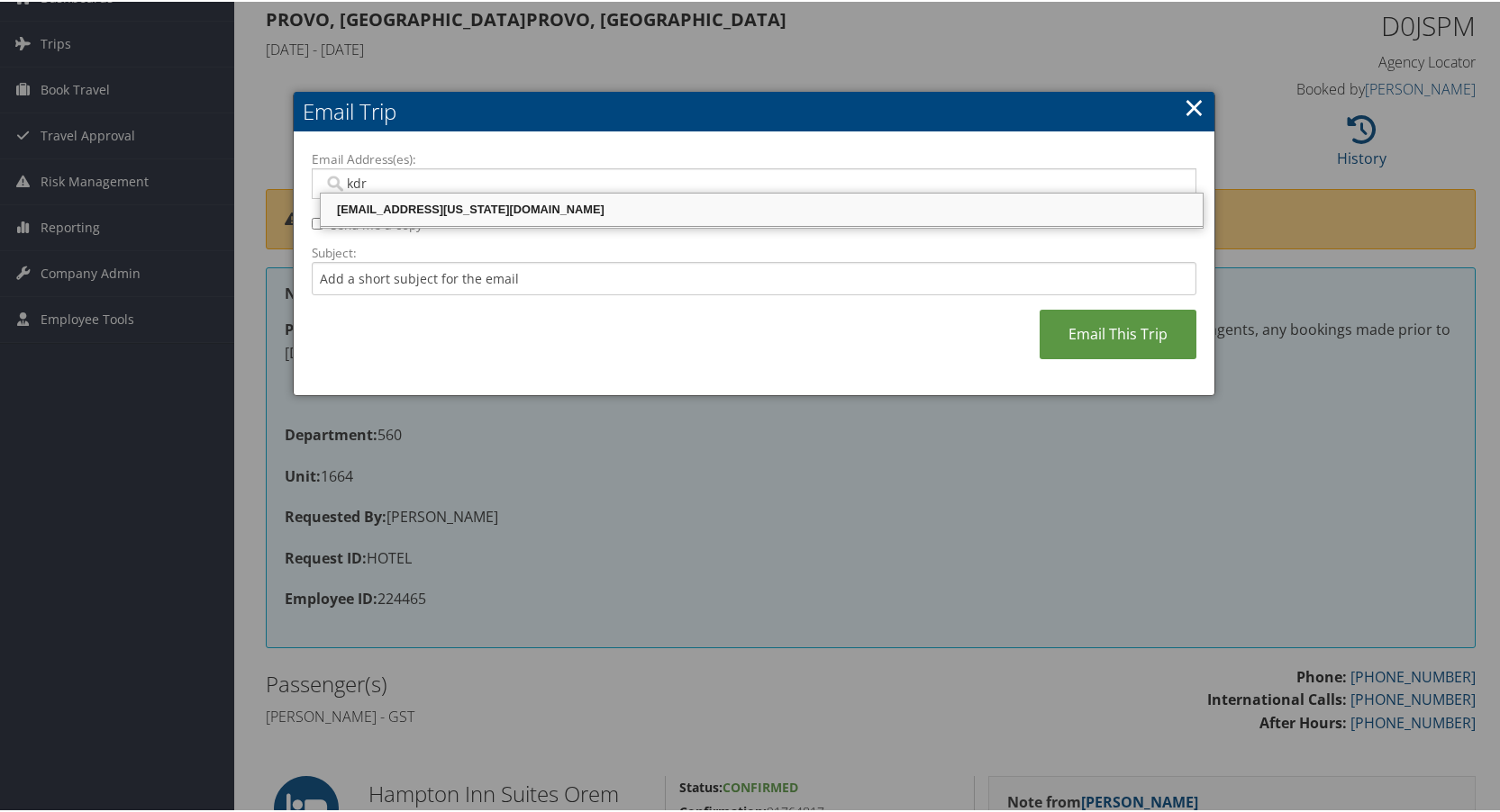
click at [387, 209] on div "[EMAIL_ADDRESS][US_STATE][DOMAIN_NAME]" at bounding box center [762, 208] width 877 height 18
type input "[EMAIL_ADDRESS][US_STATE][DOMAIN_NAME]"
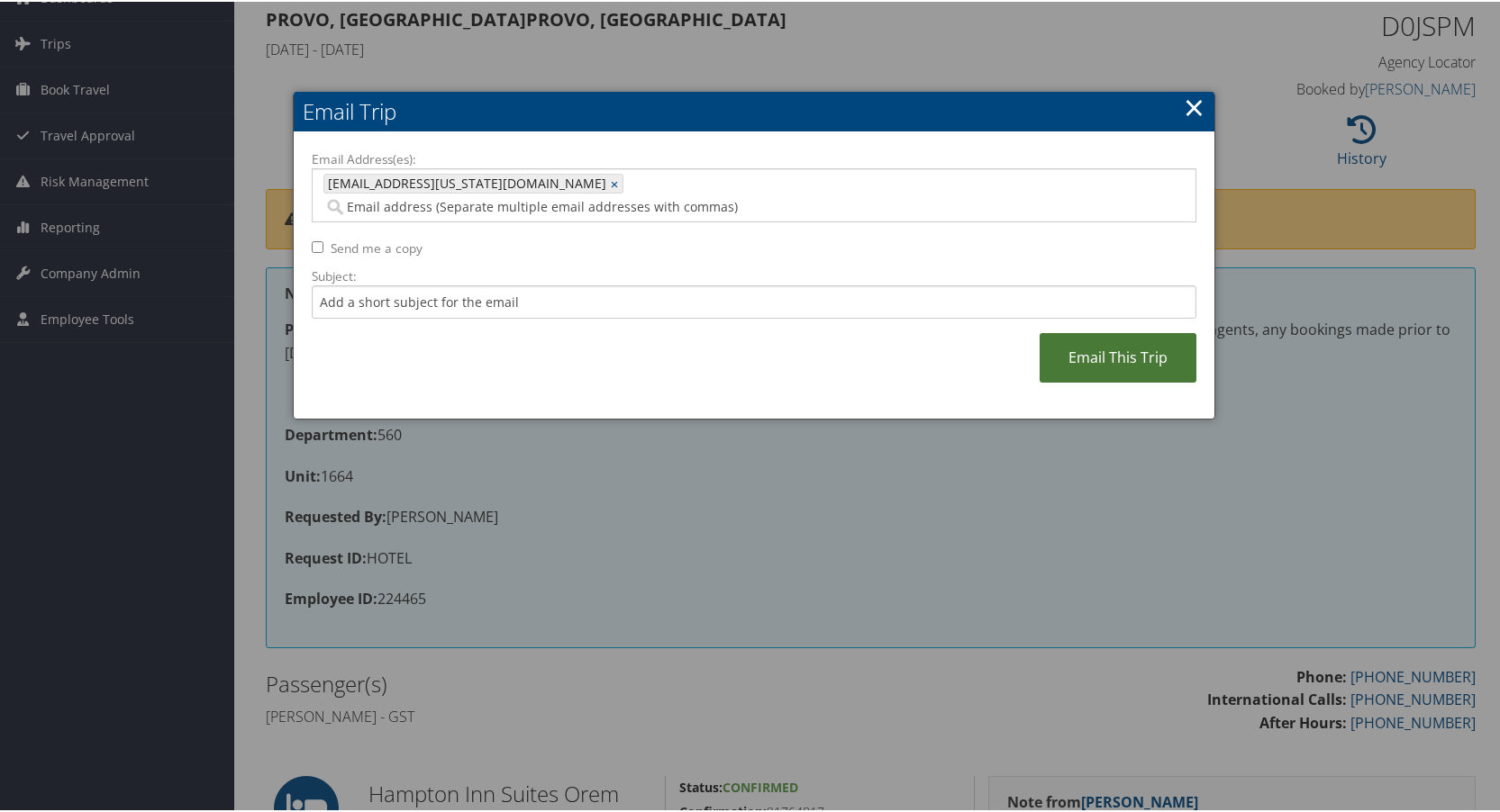
click at [1084, 334] on link "Email This Trip" at bounding box center [1117, 357] width 156 height 50
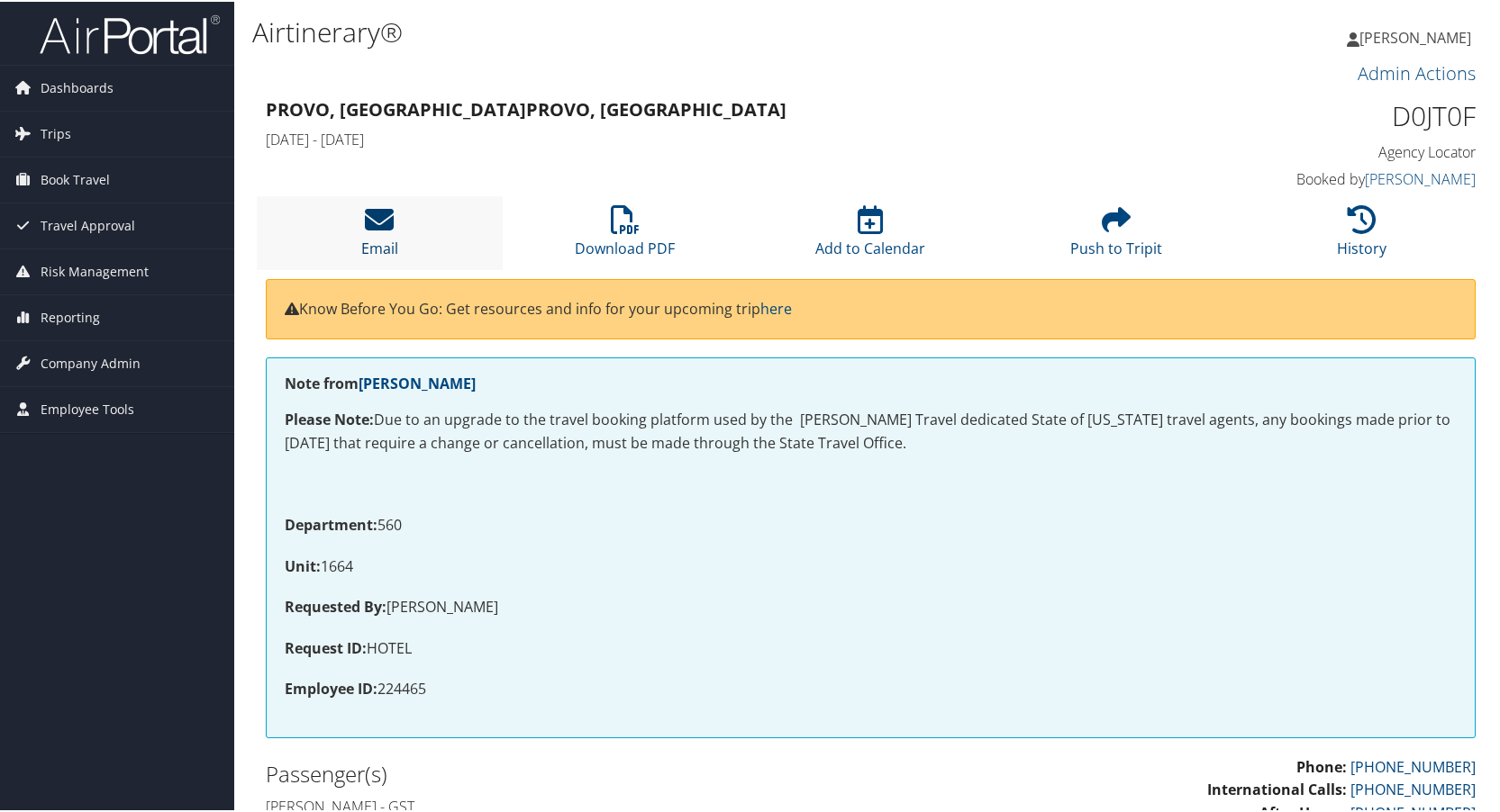
click at [368, 215] on icon at bounding box center [379, 218] width 29 height 29
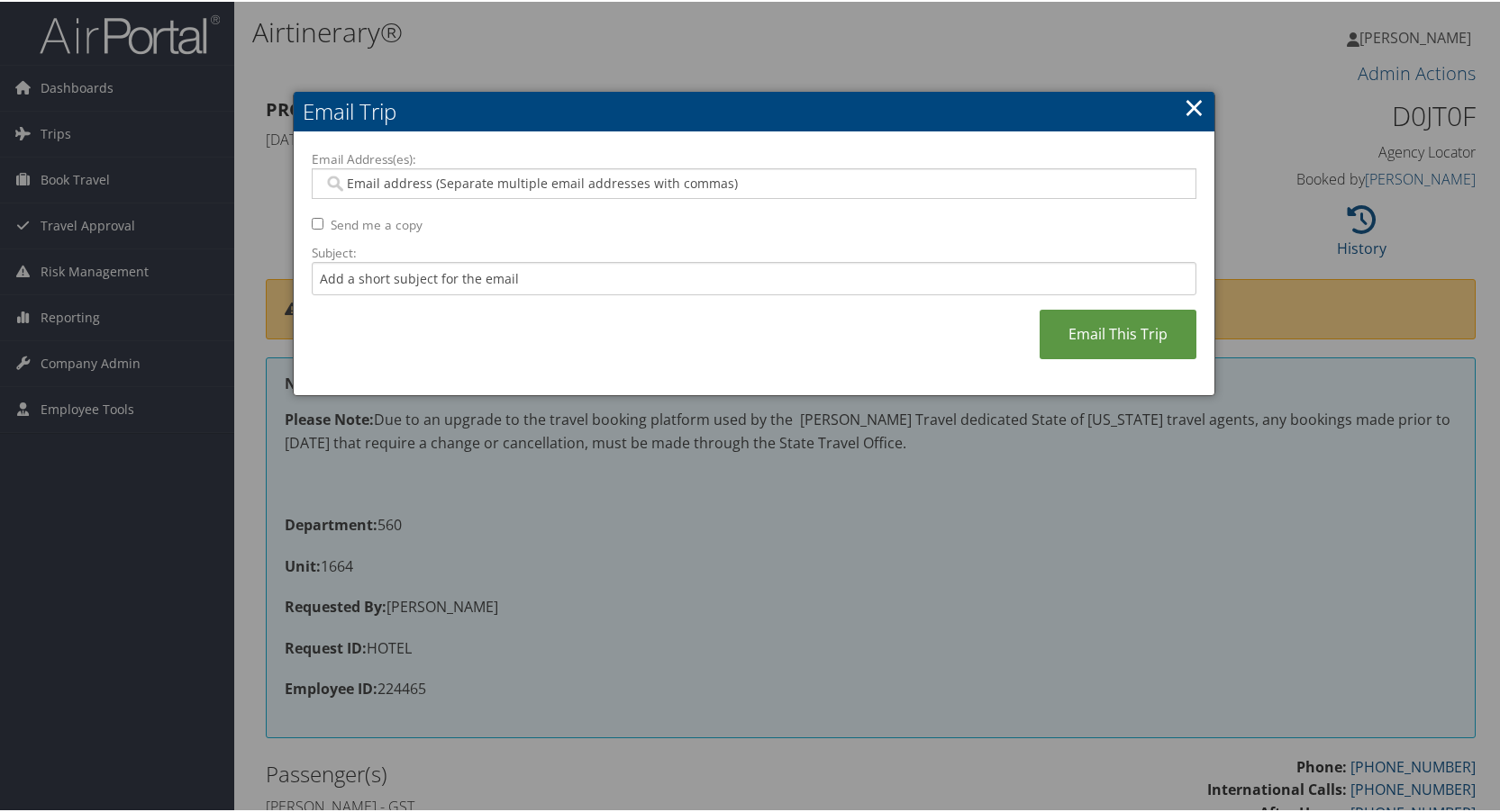
click at [355, 188] on input "Email Address(es):" at bounding box center [753, 181] width 860 height 18
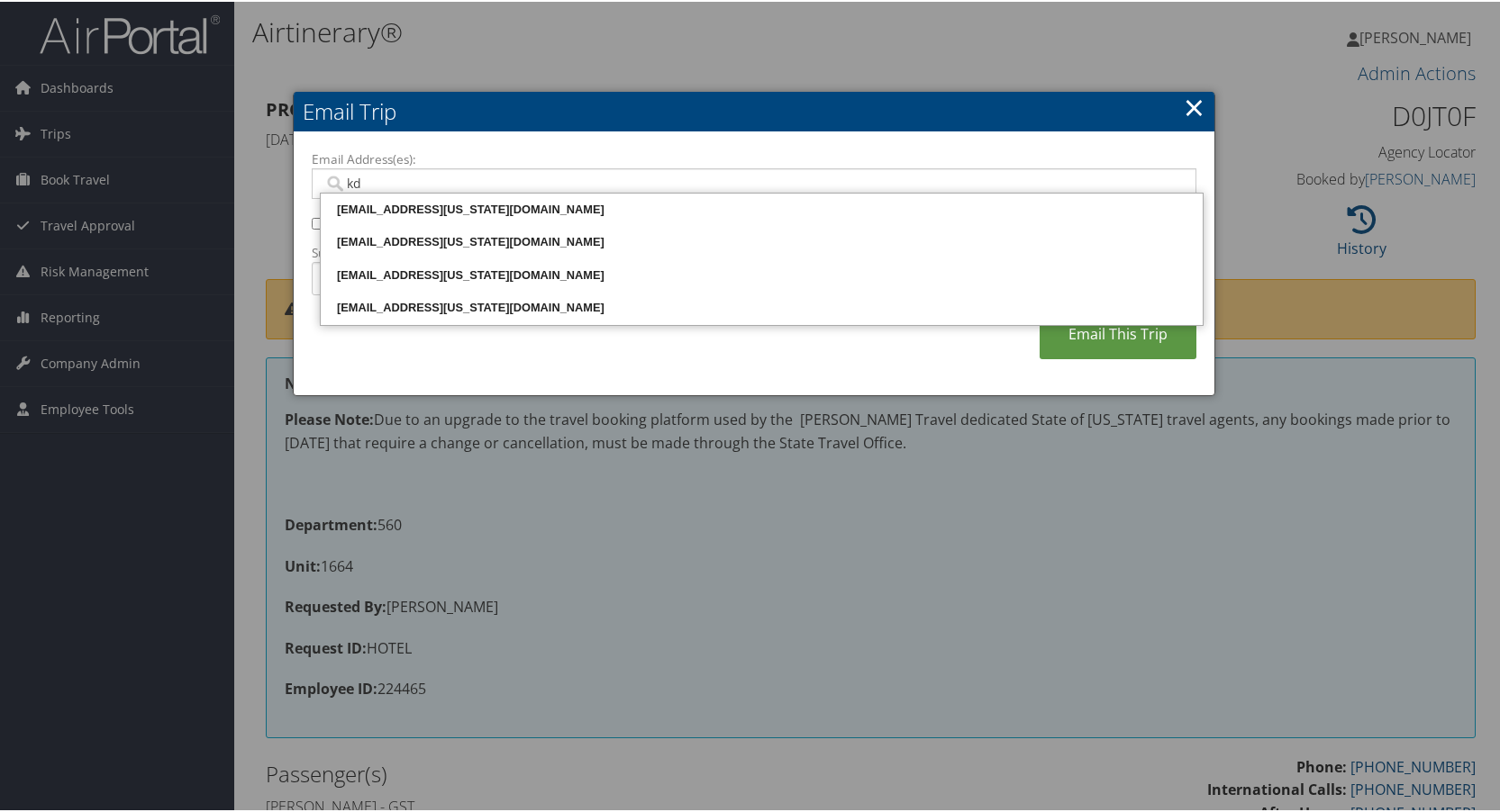
type input "kdr"
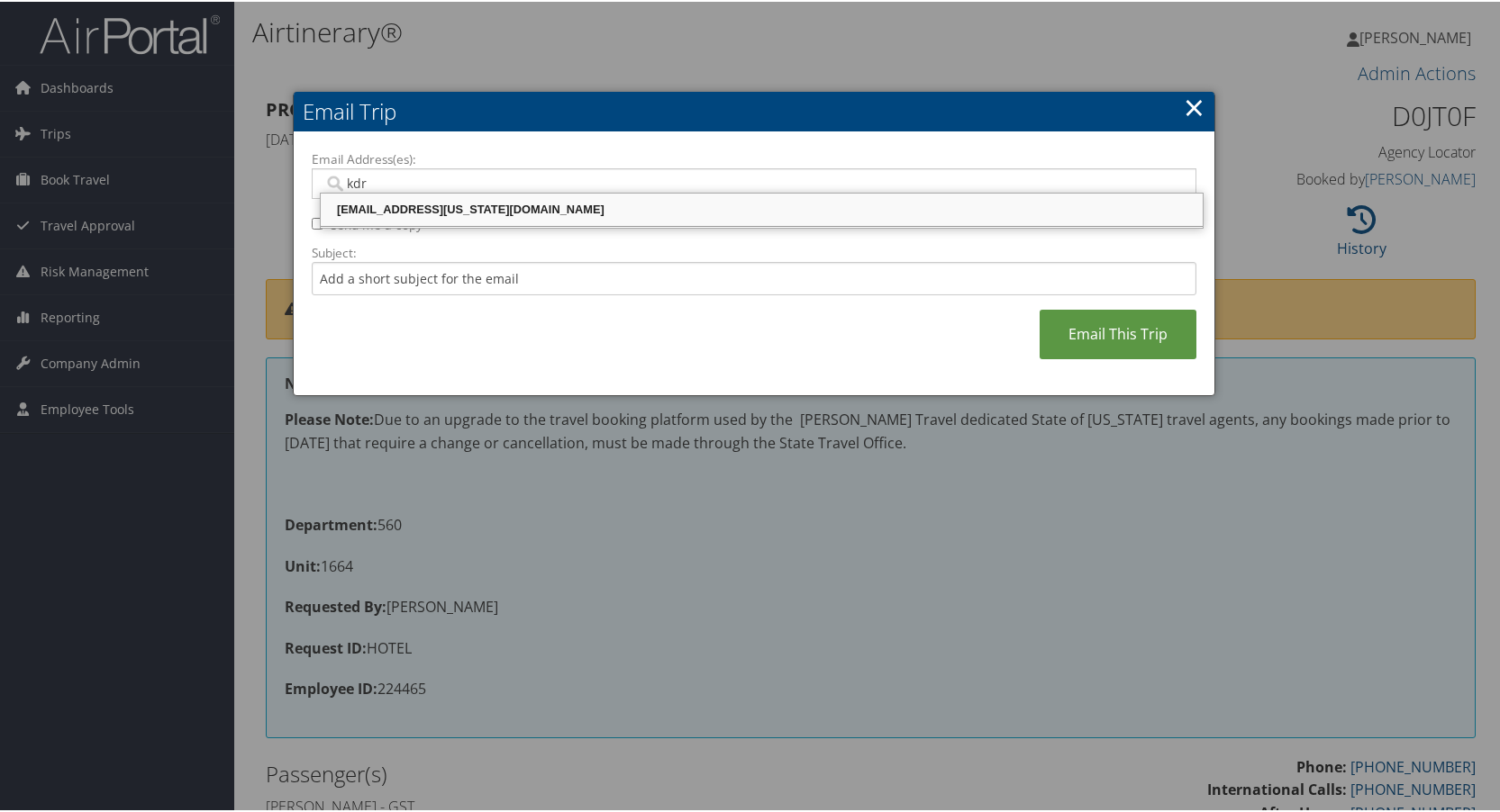
click at [383, 209] on div "[EMAIL_ADDRESS][US_STATE][DOMAIN_NAME]" at bounding box center [762, 208] width 877 height 18
type input "[EMAIL_ADDRESS][US_STATE][DOMAIN_NAME]"
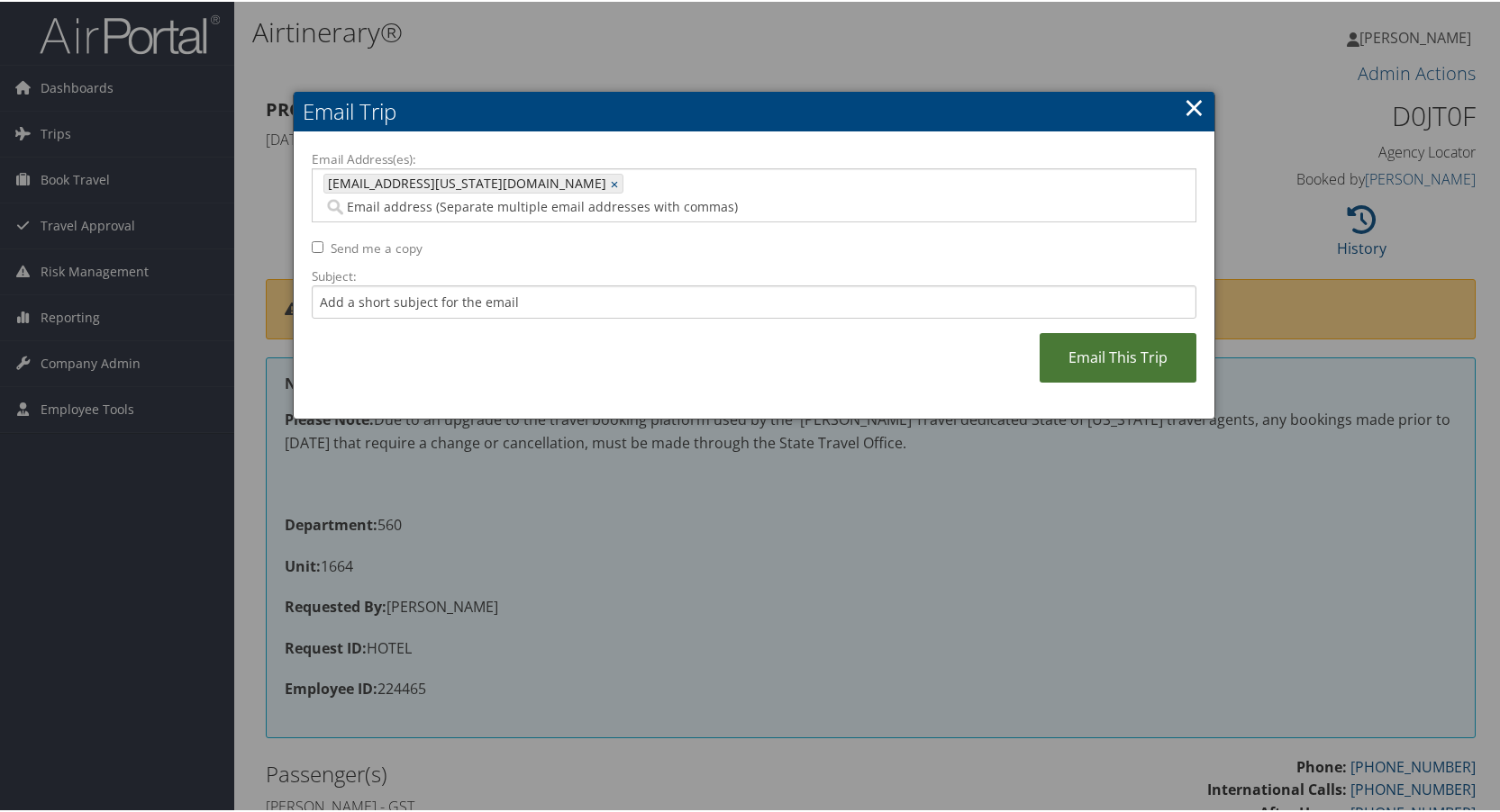
click at [1066, 332] on link "Email This Trip" at bounding box center [1117, 357] width 156 height 50
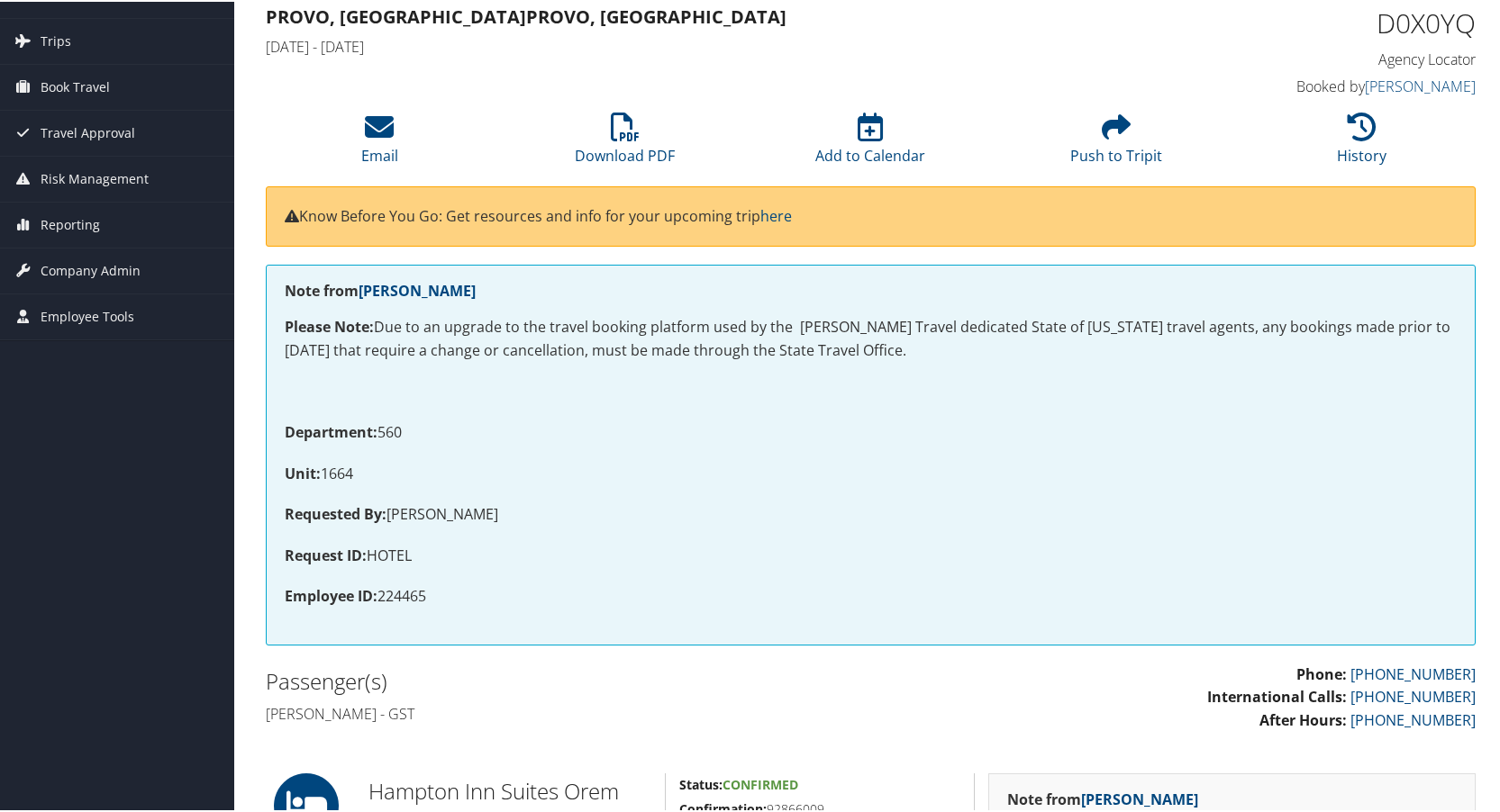
scroll to position [90, 0]
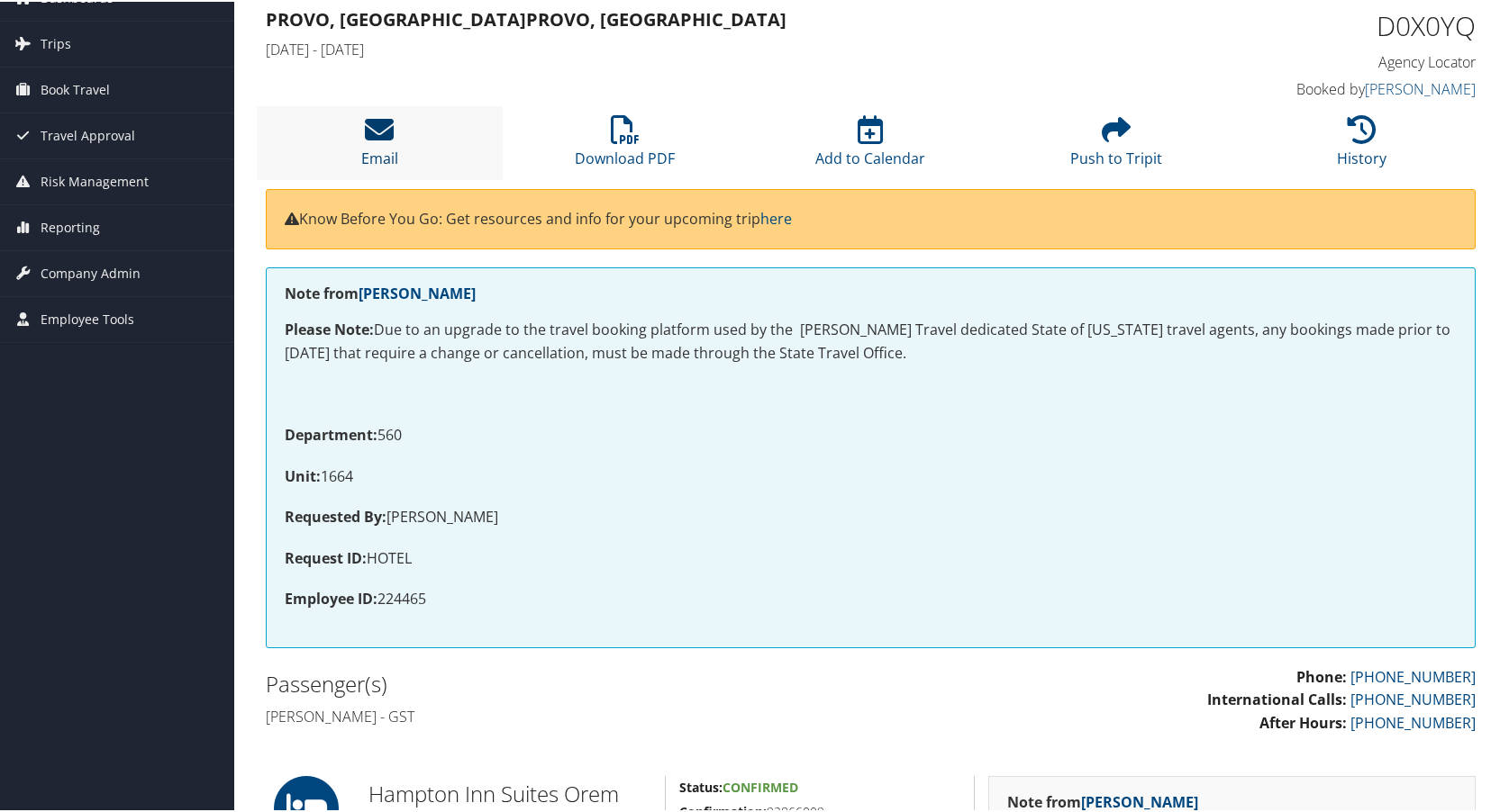
click at [376, 131] on icon at bounding box center [379, 128] width 29 height 29
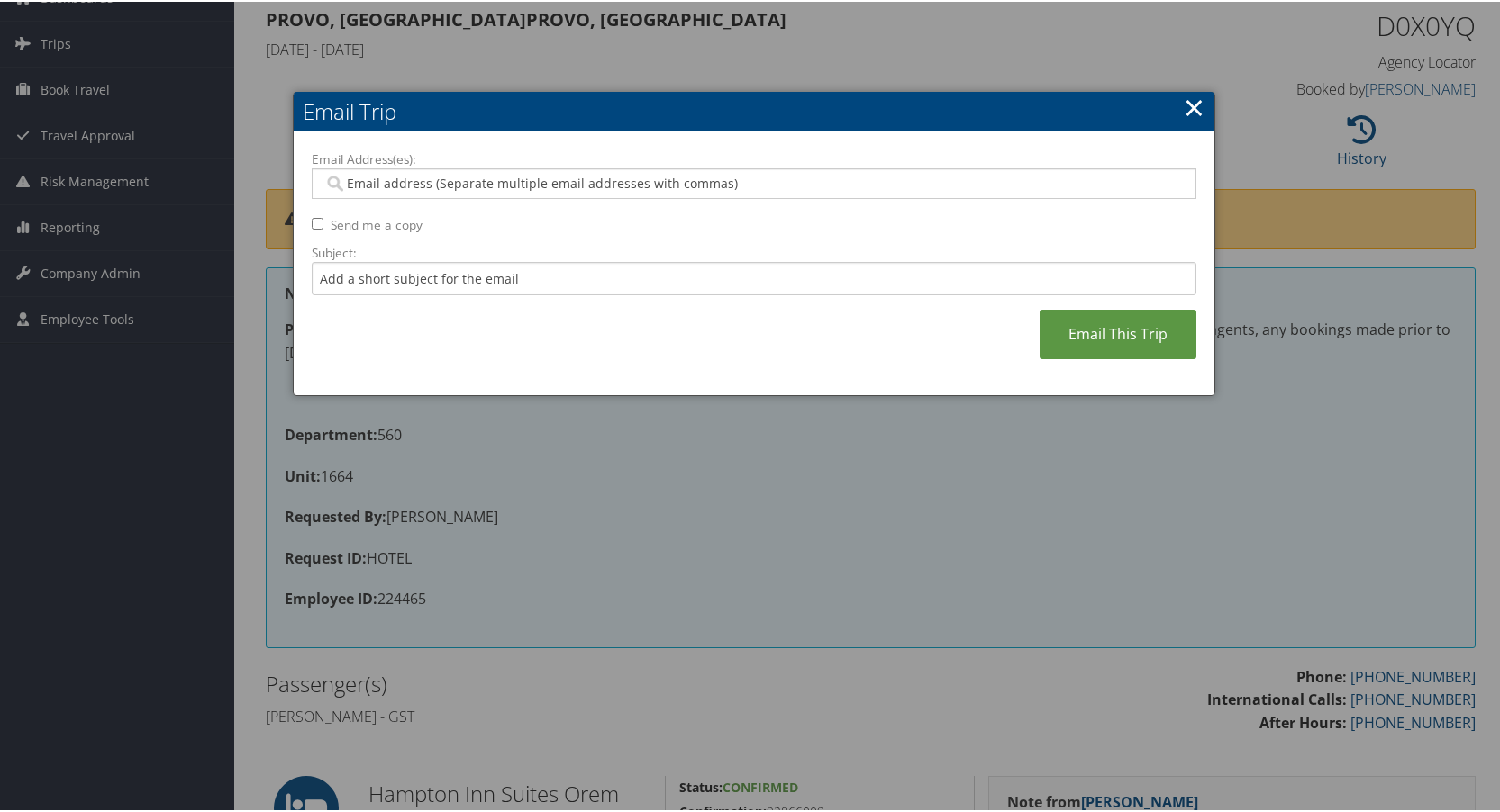
click at [351, 180] on input "Email Address(es):" at bounding box center [753, 181] width 860 height 18
type input "kdr"
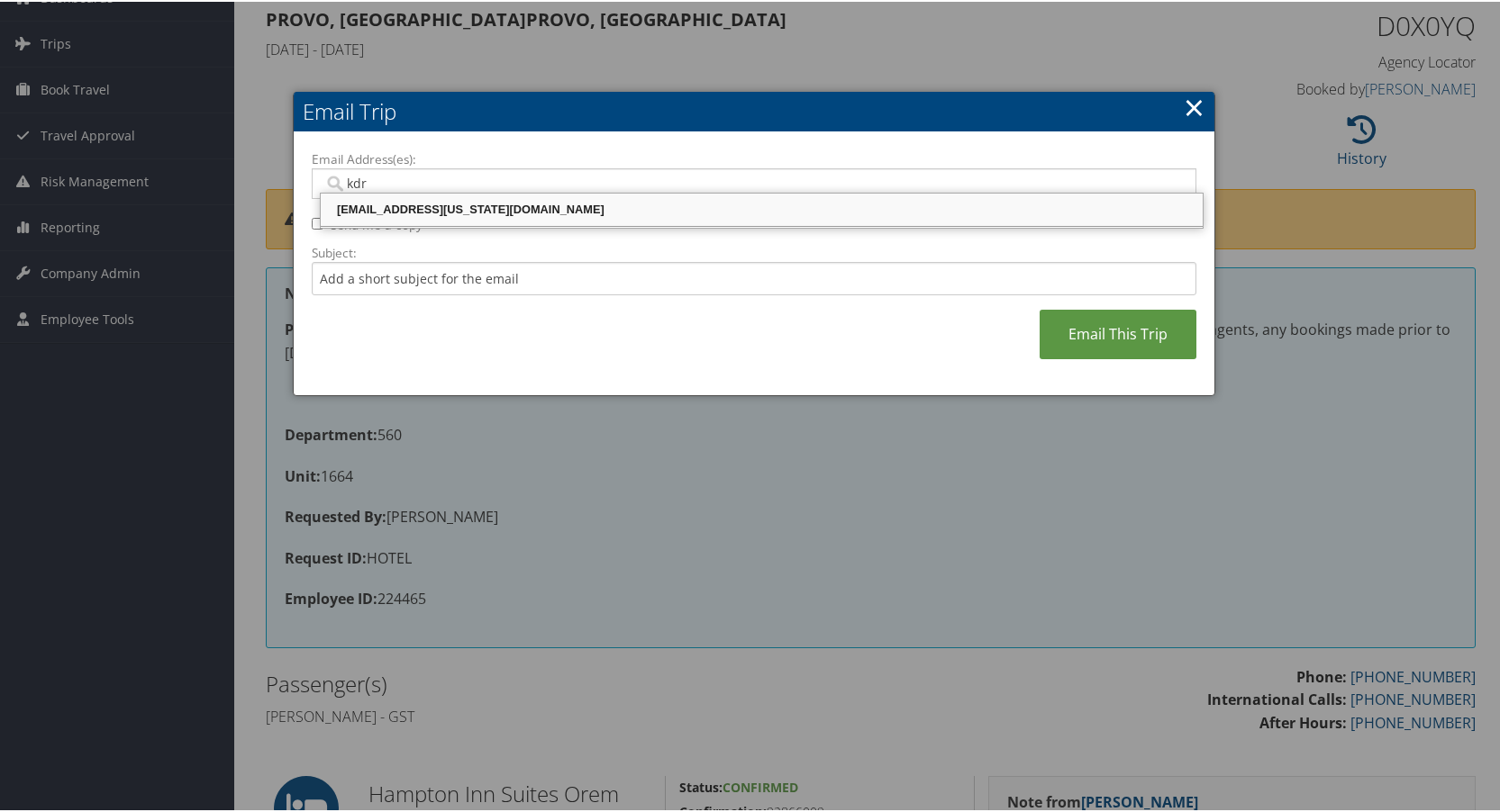
click at [392, 208] on div "[EMAIL_ADDRESS][US_STATE][DOMAIN_NAME]" at bounding box center [762, 208] width 877 height 18
type input "[EMAIL_ADDRESS][US_STATE][DOMAIN_NAME]"
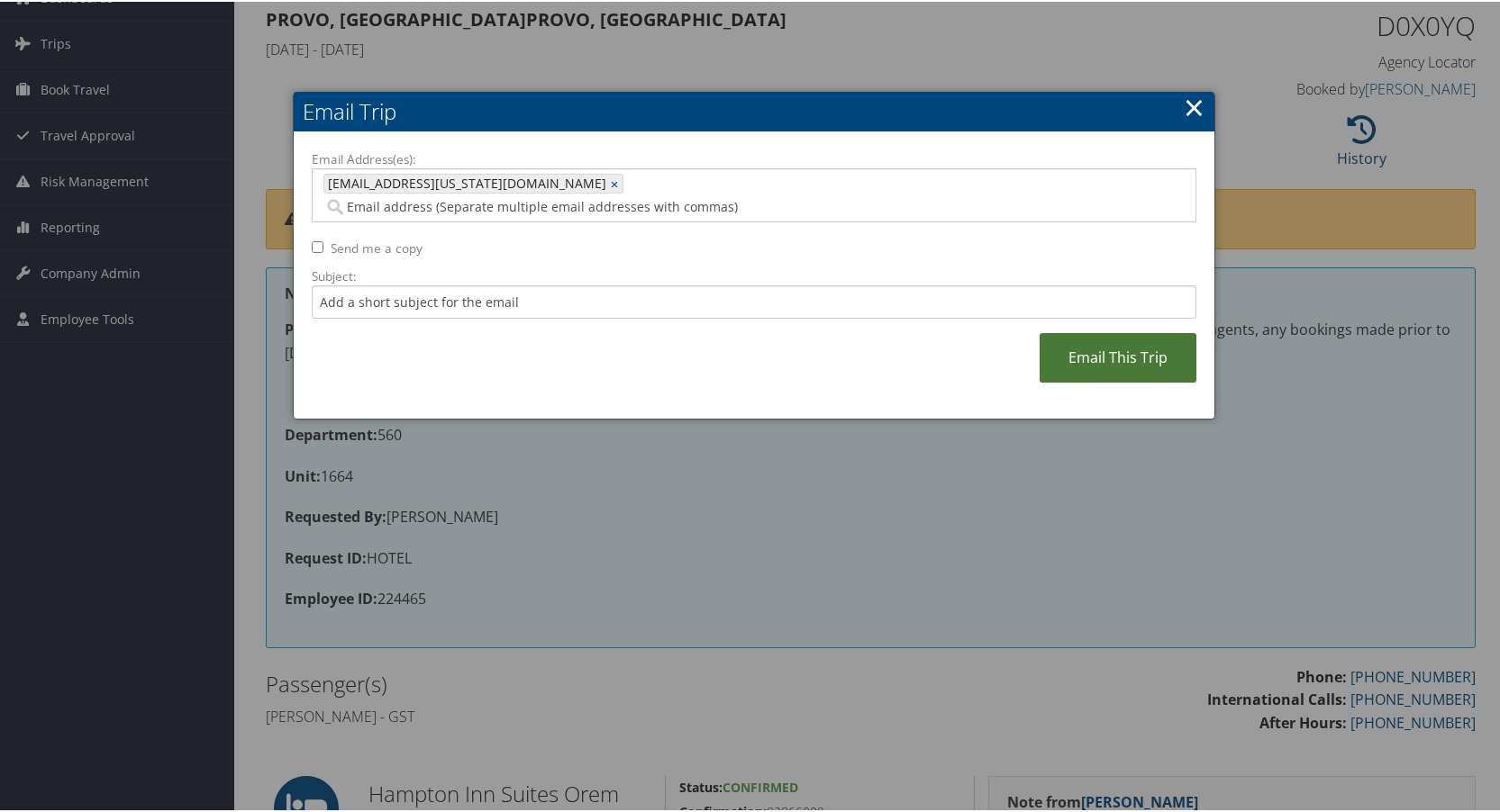
click at [1083, 334] on link "Email This Trip" at bounding box center [1117, 357] width 156 height 50
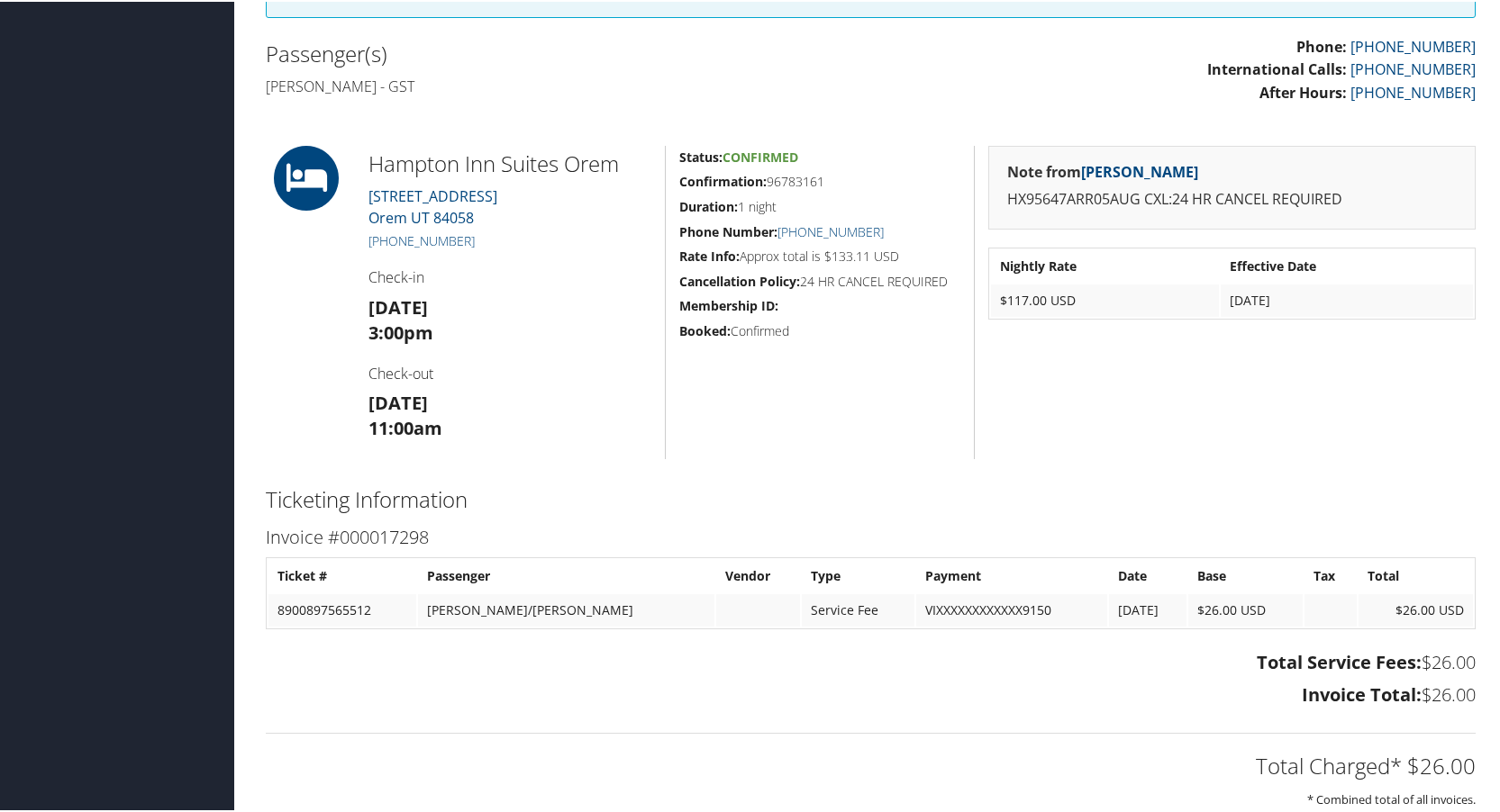
scroll to position [180, 0]
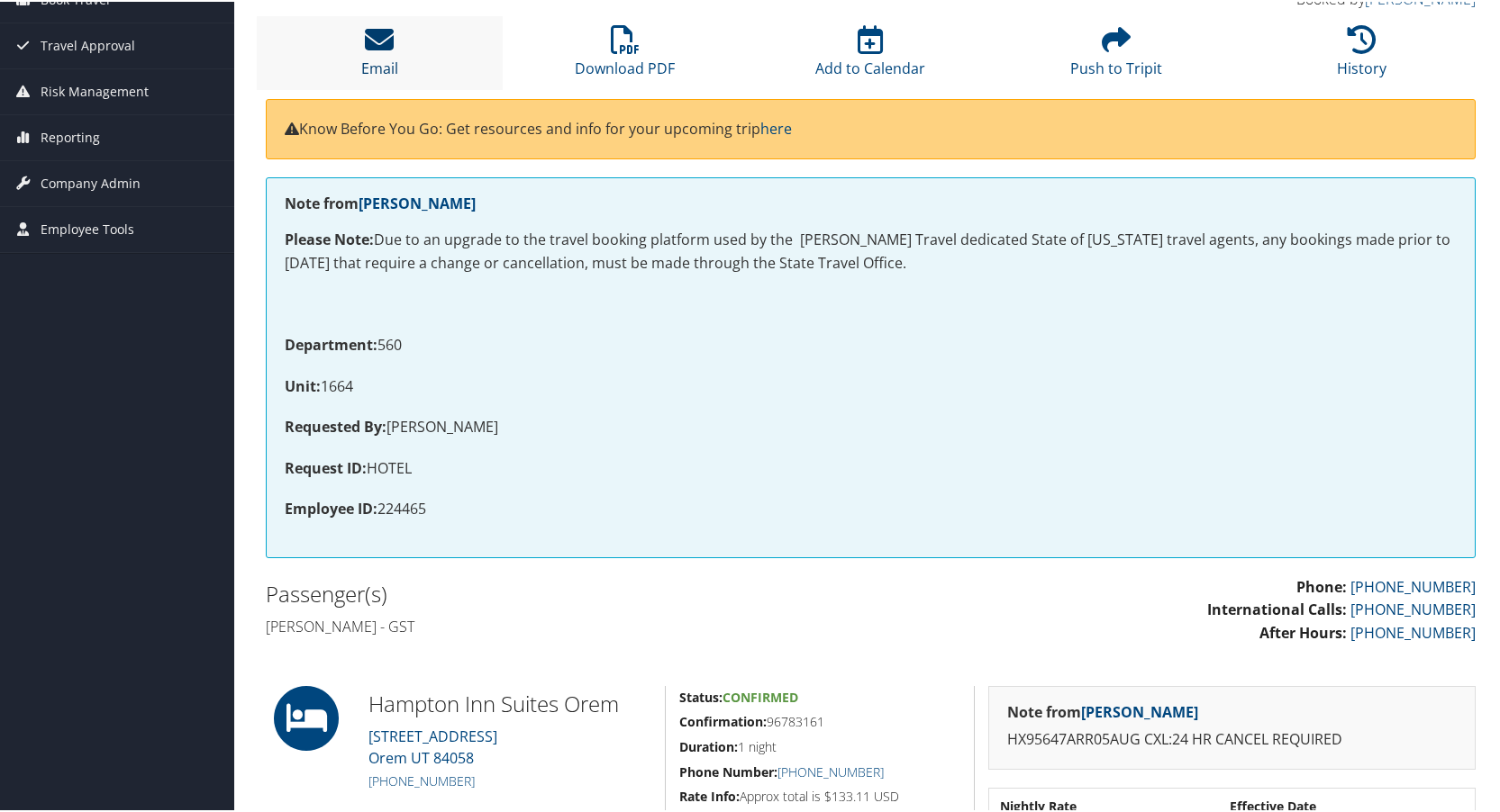
click at [381, 37] on icon at bounding box center [379, 37] width 29 height 29
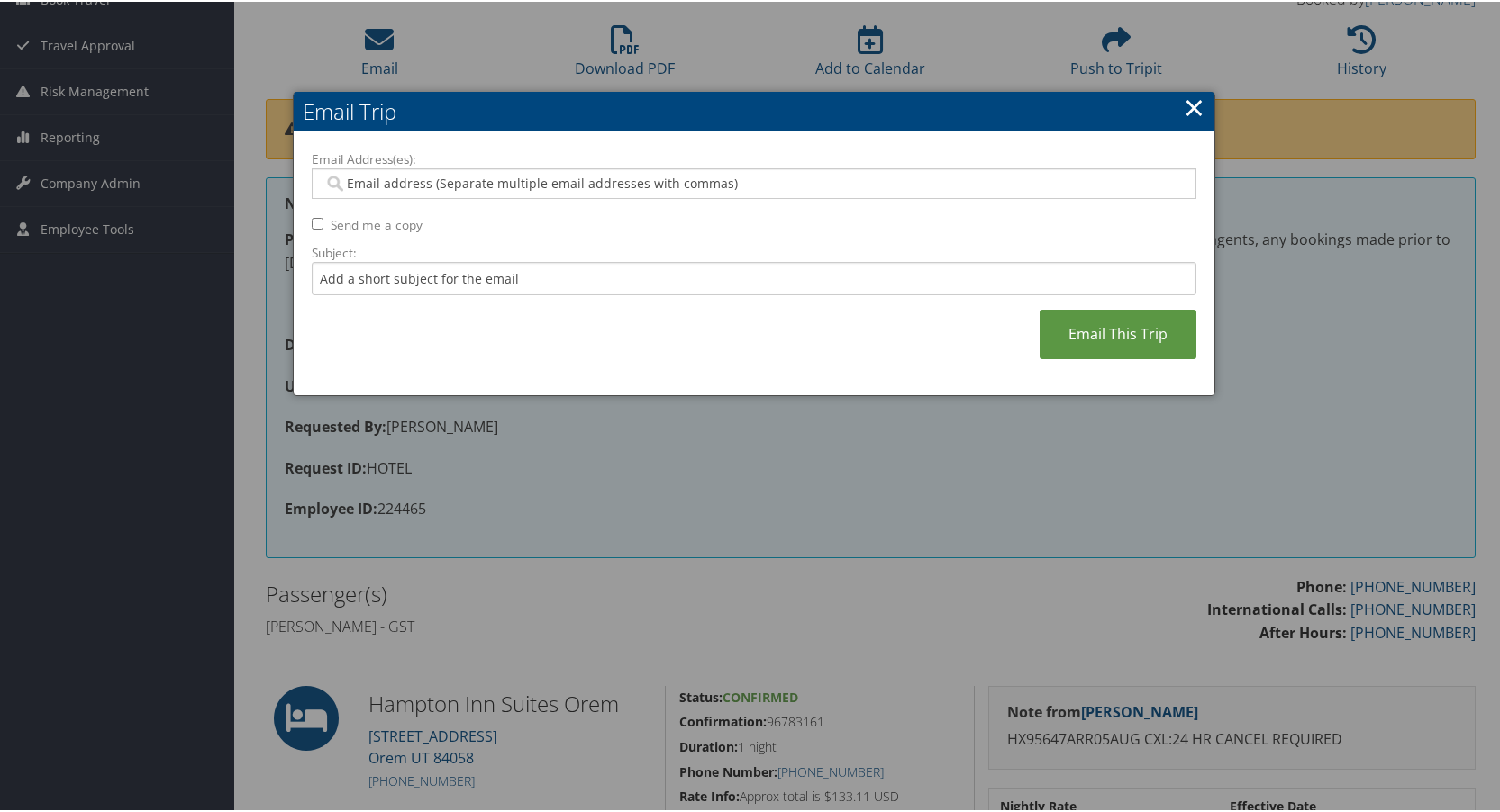
click at [390, 185] on input "Email Address(es):" at bounding box center [753, 181] width 860 height 18
type input "kdra"
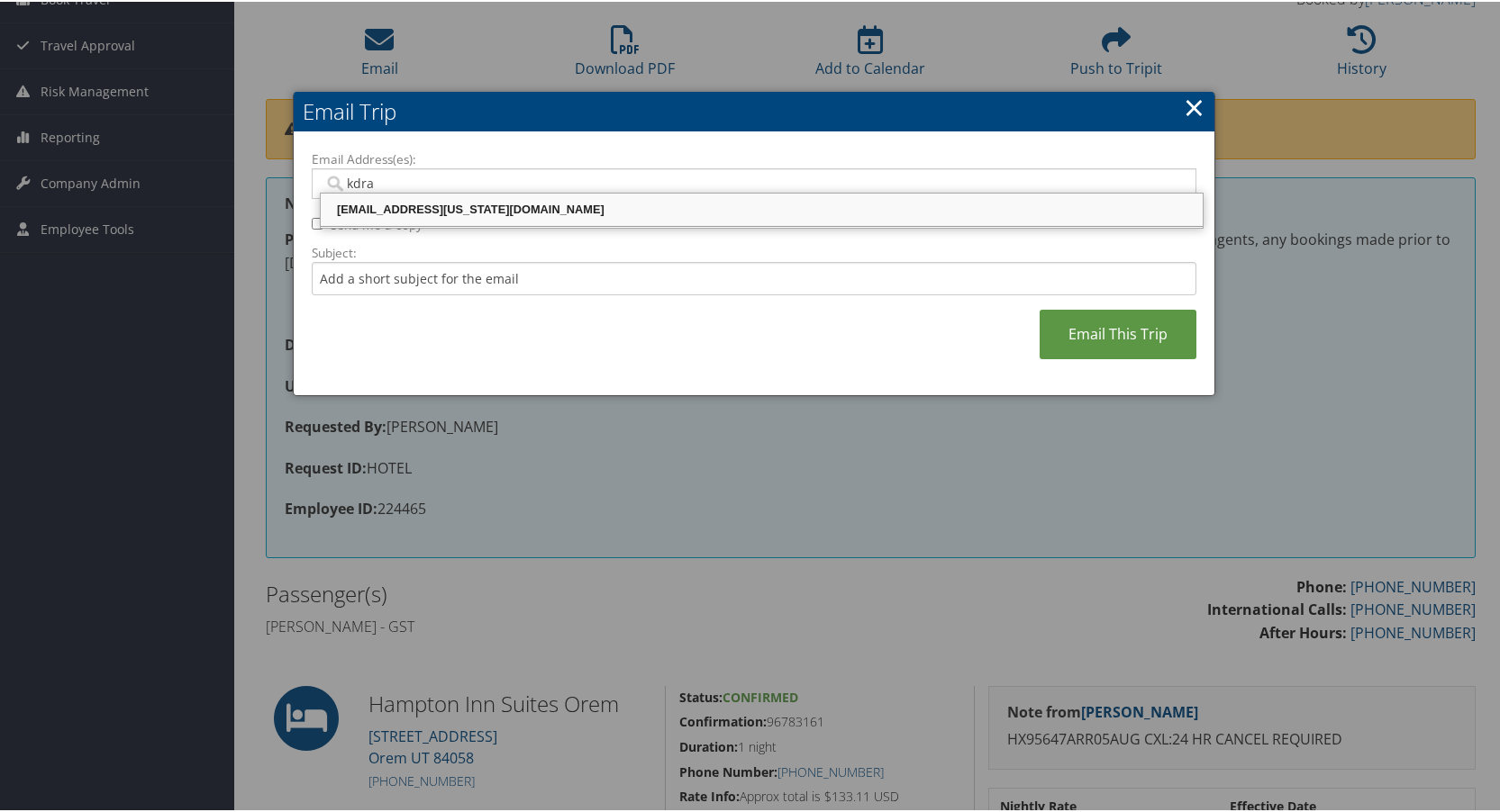
click at [366, 206] on div "[EMAIL_ADDRESS][US_STATE][DOMAIN_NAME]" at bounding box center [762, 208] width 877 height 18
type input "[EMAIL_ADDRESS][US_STATE][DOMAIN_NAME]"
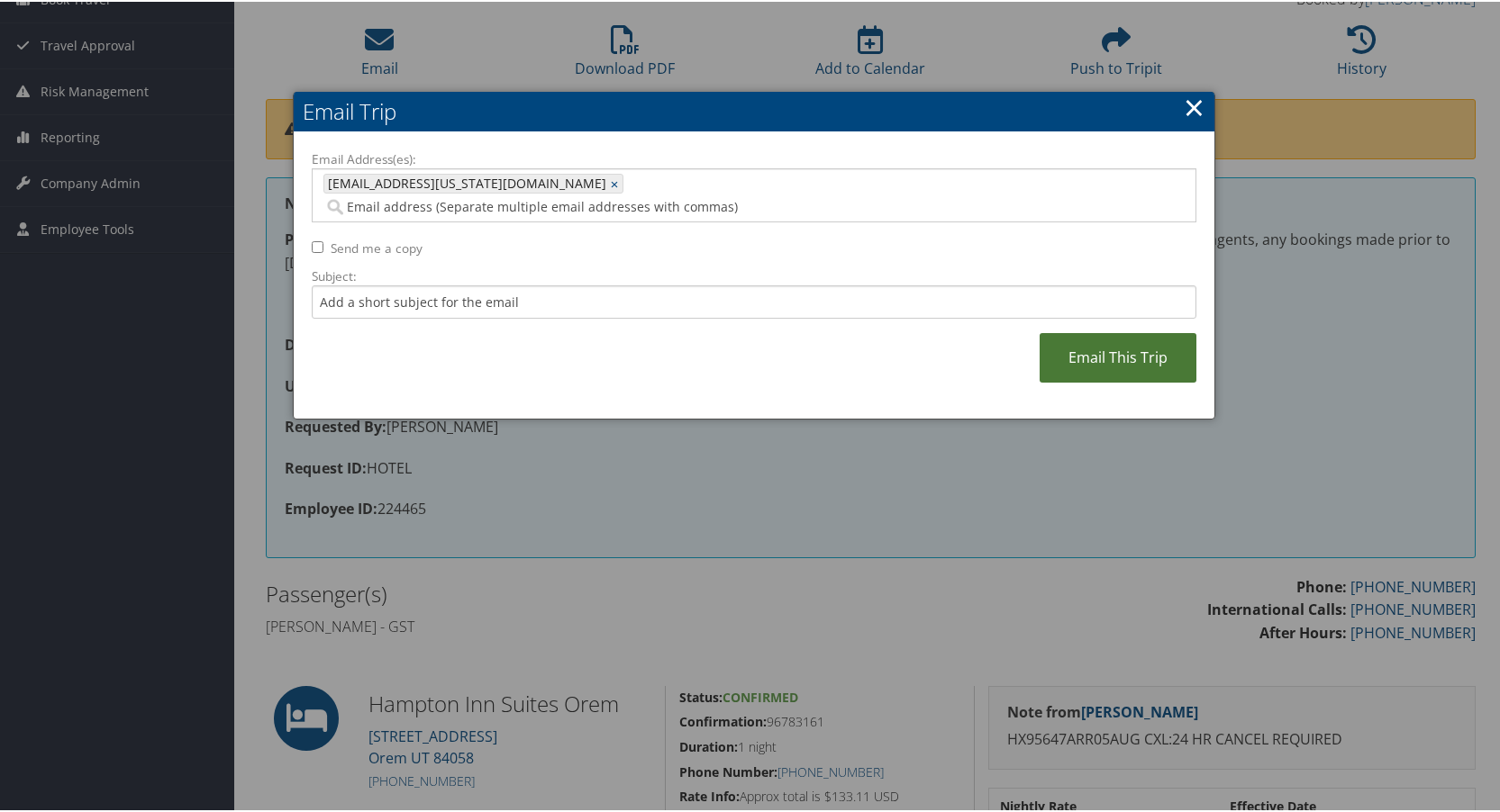
click at [1094, 332] on link "Email This Trip" at bounding box center [1117, 357] width 156 height 50
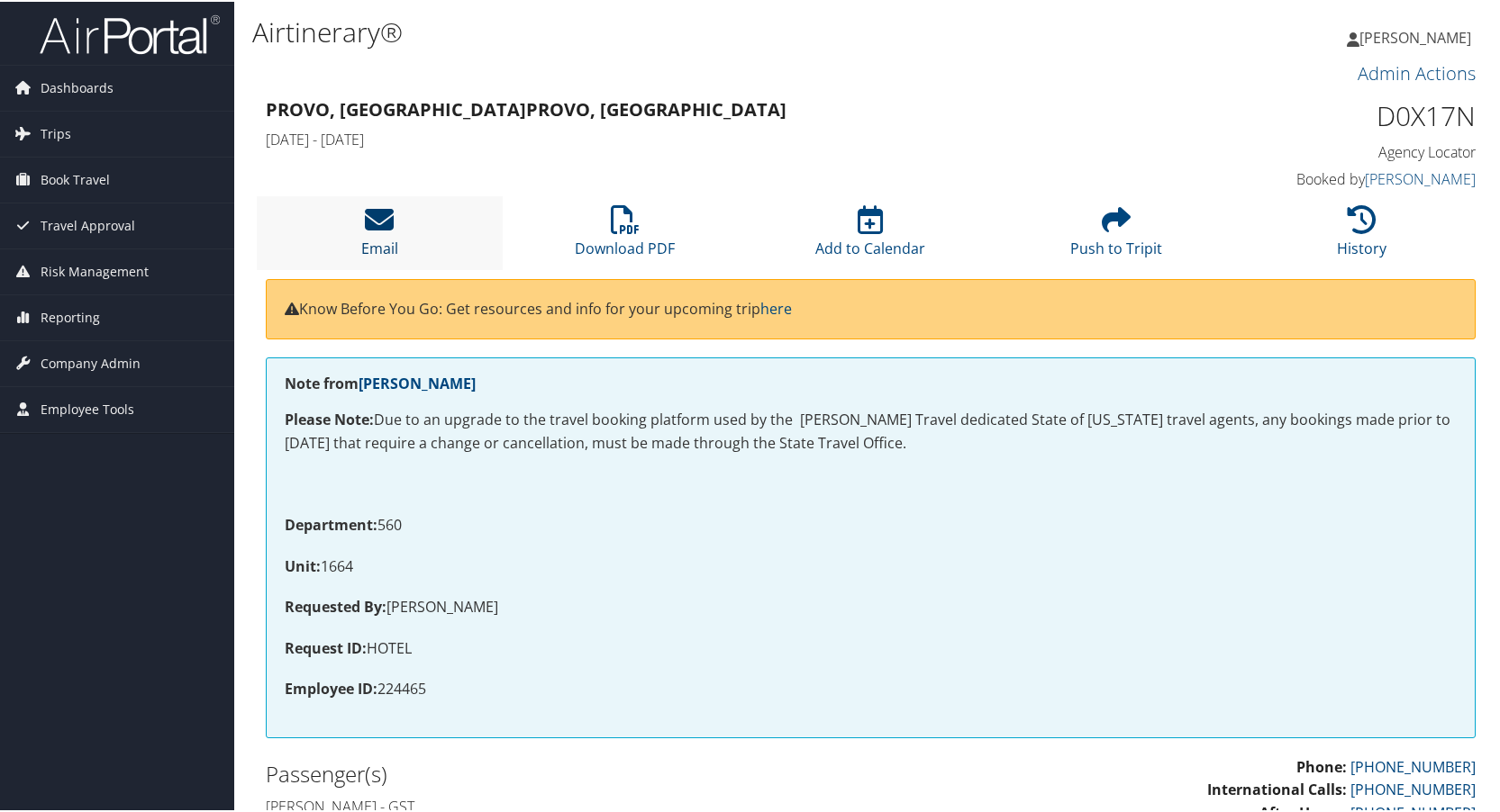
click at [379, 214] on icon at bounding box center [379, 218] width 29 height 29
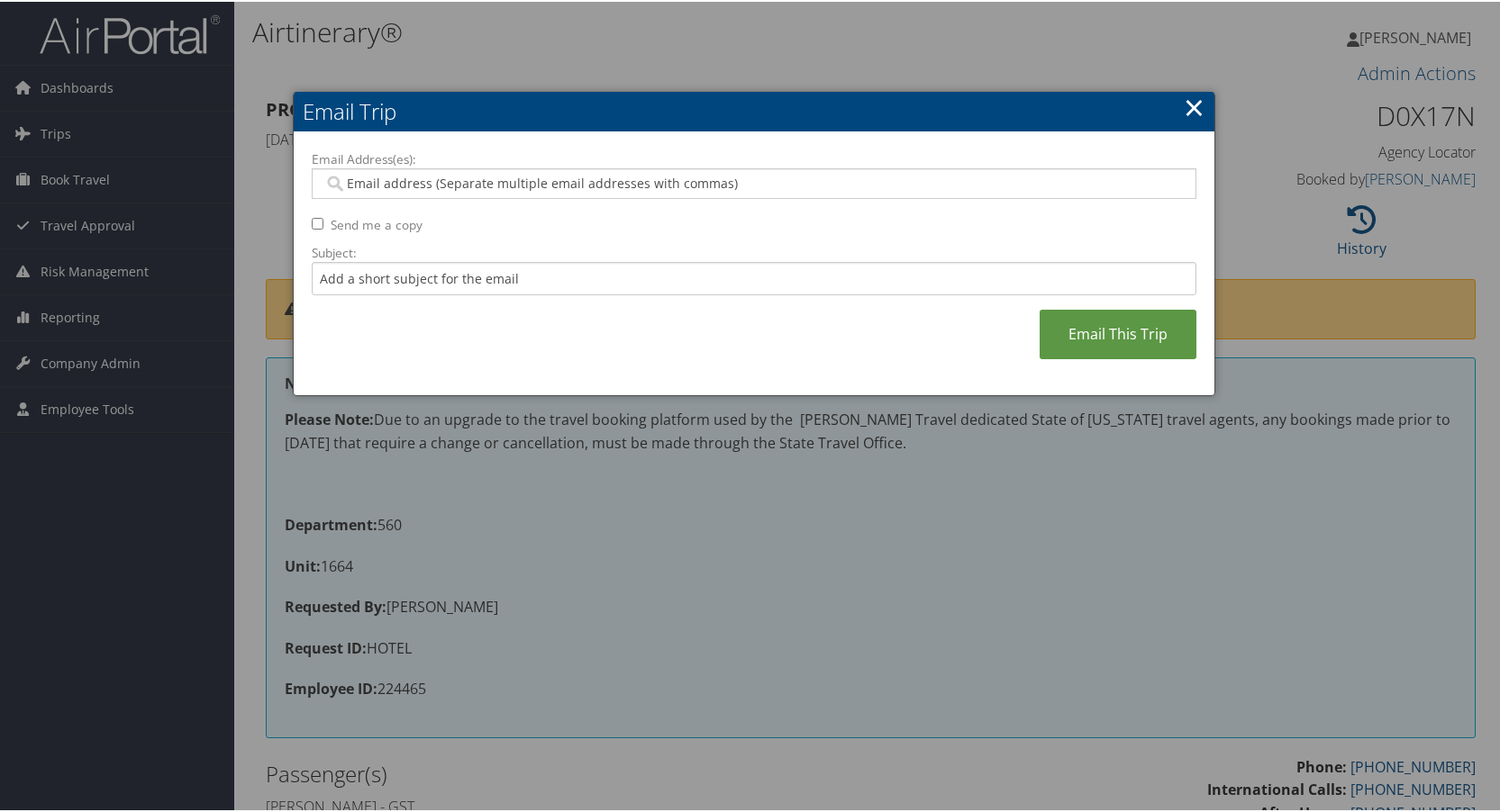
click at [379, 185] on input "Email Address(es):" at bounding box center [753, 181] width 860 height 18
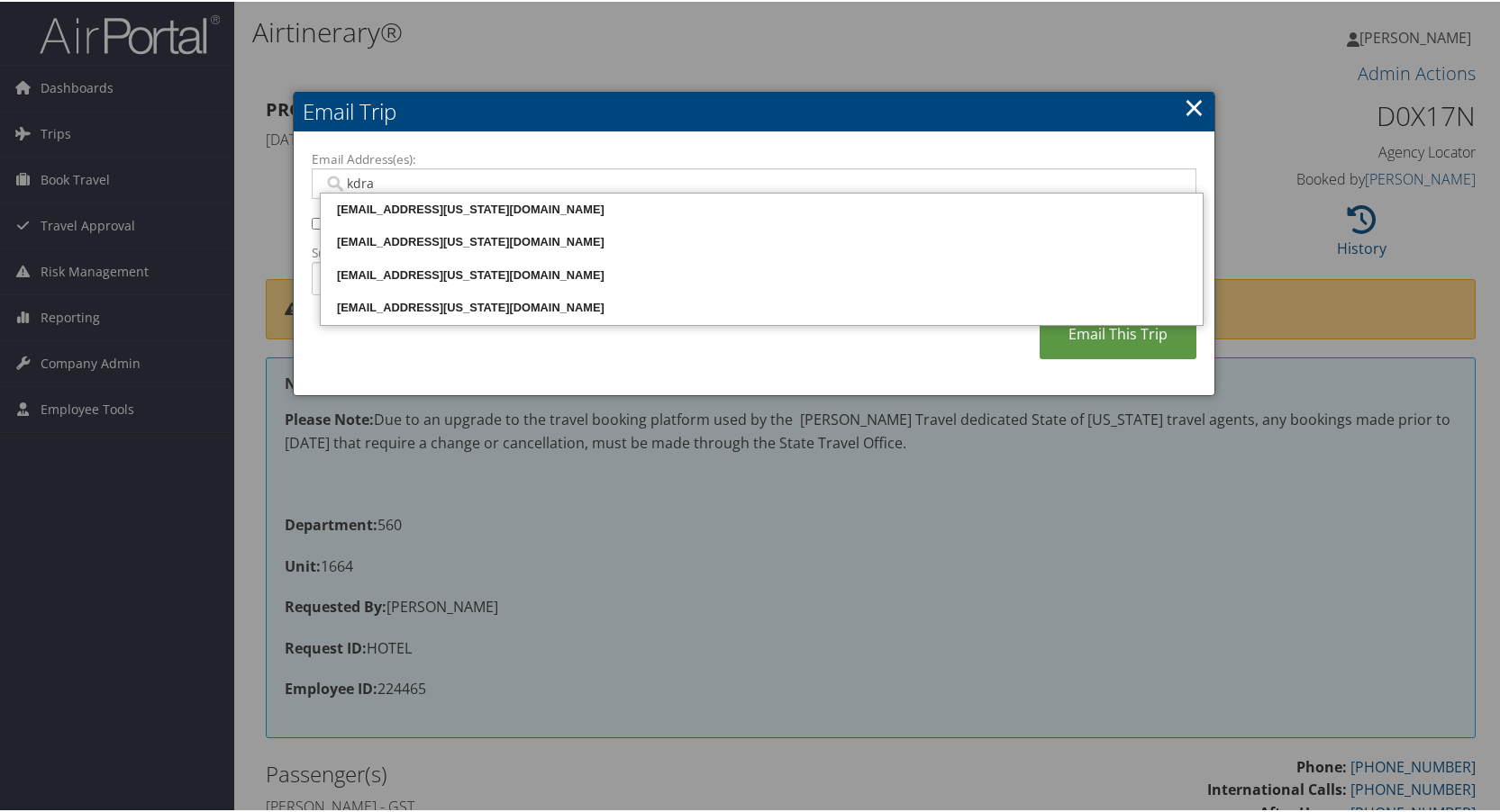
type input "kdrad"
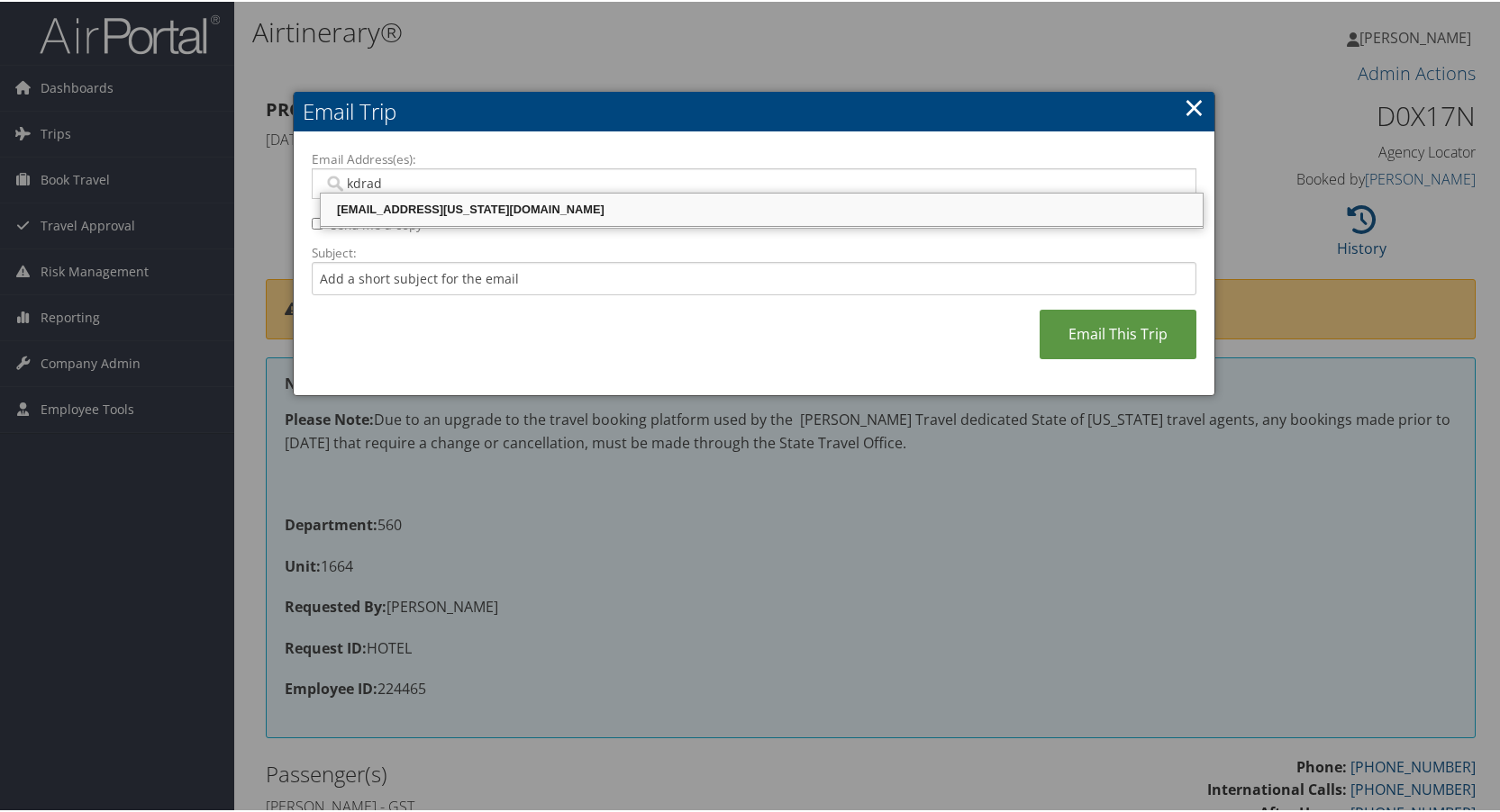
click at [378, 207] on div "[EMAIL_ADDRESS][US_STATE][DOMAIN_NAME]" at bounding box center [762, 208] width 877 height 18
type input "[EMAIL_ADDRESS][US_STATE][DOMAIN_NAME]"
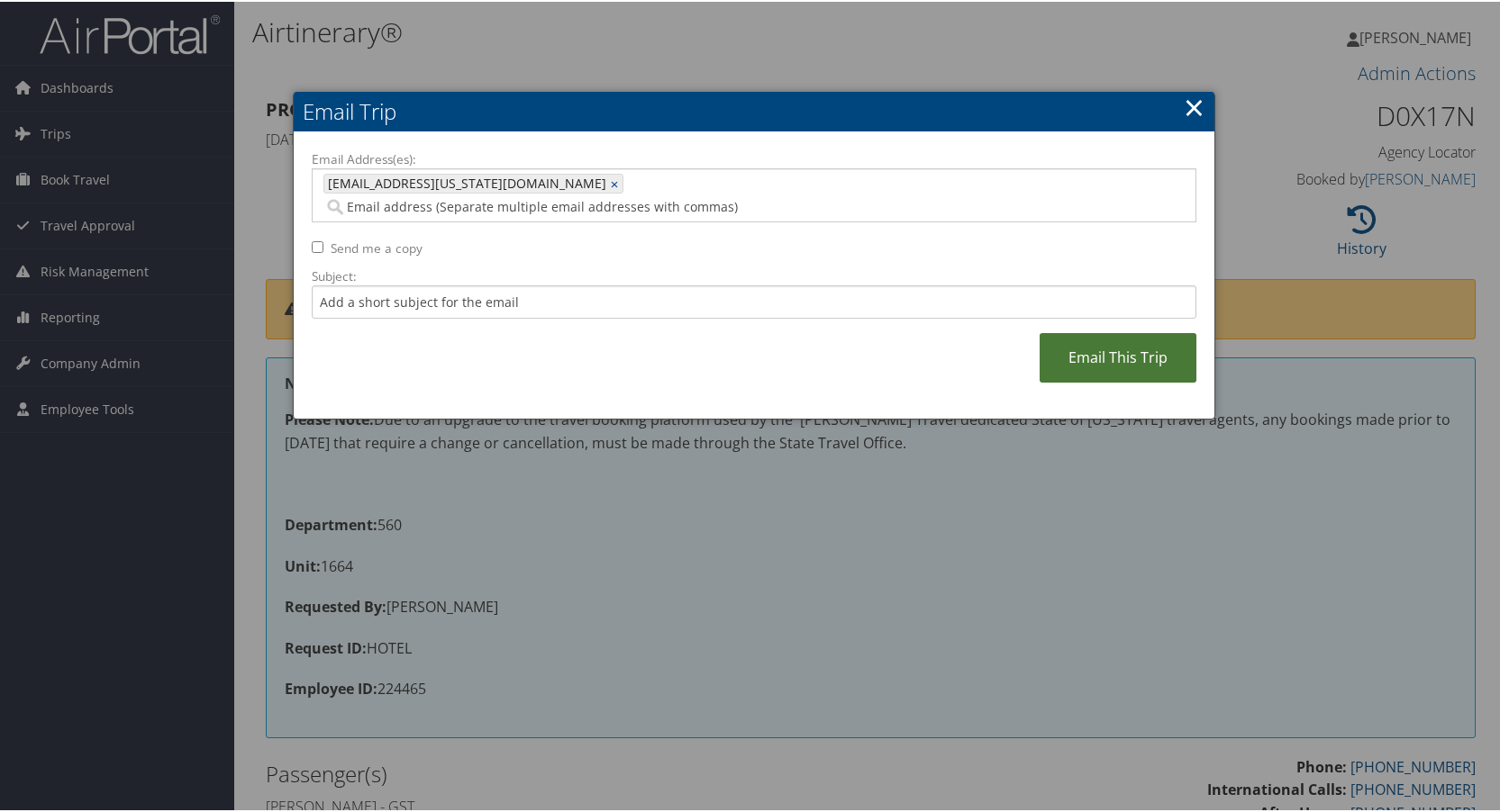
click at [1074, 332] on link "Email This Trip" at bounding box center [1117, 357] width 156 height 50
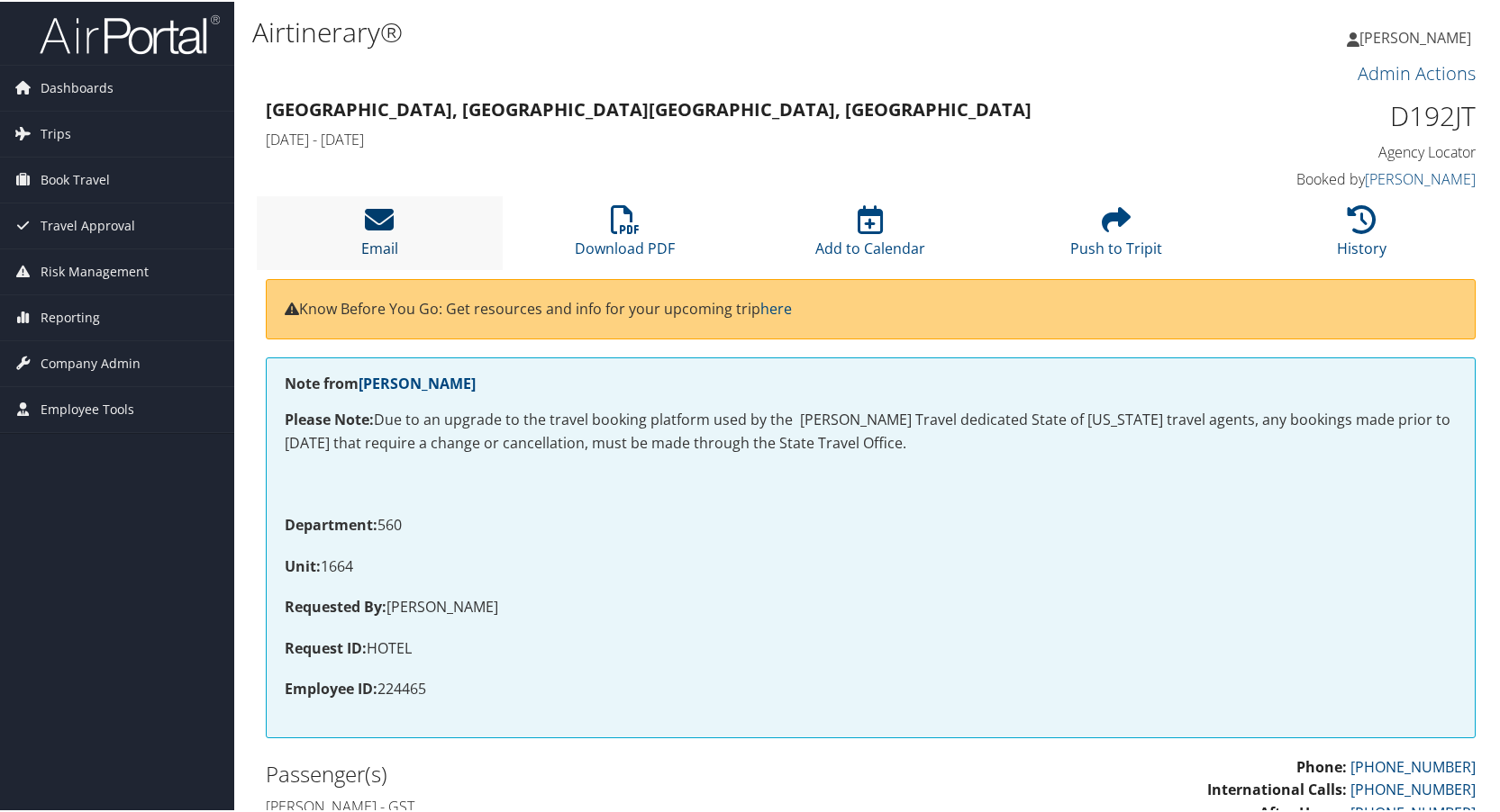
click at [377, 217] on icon at bounding box center [379, 218] width 29 height 29
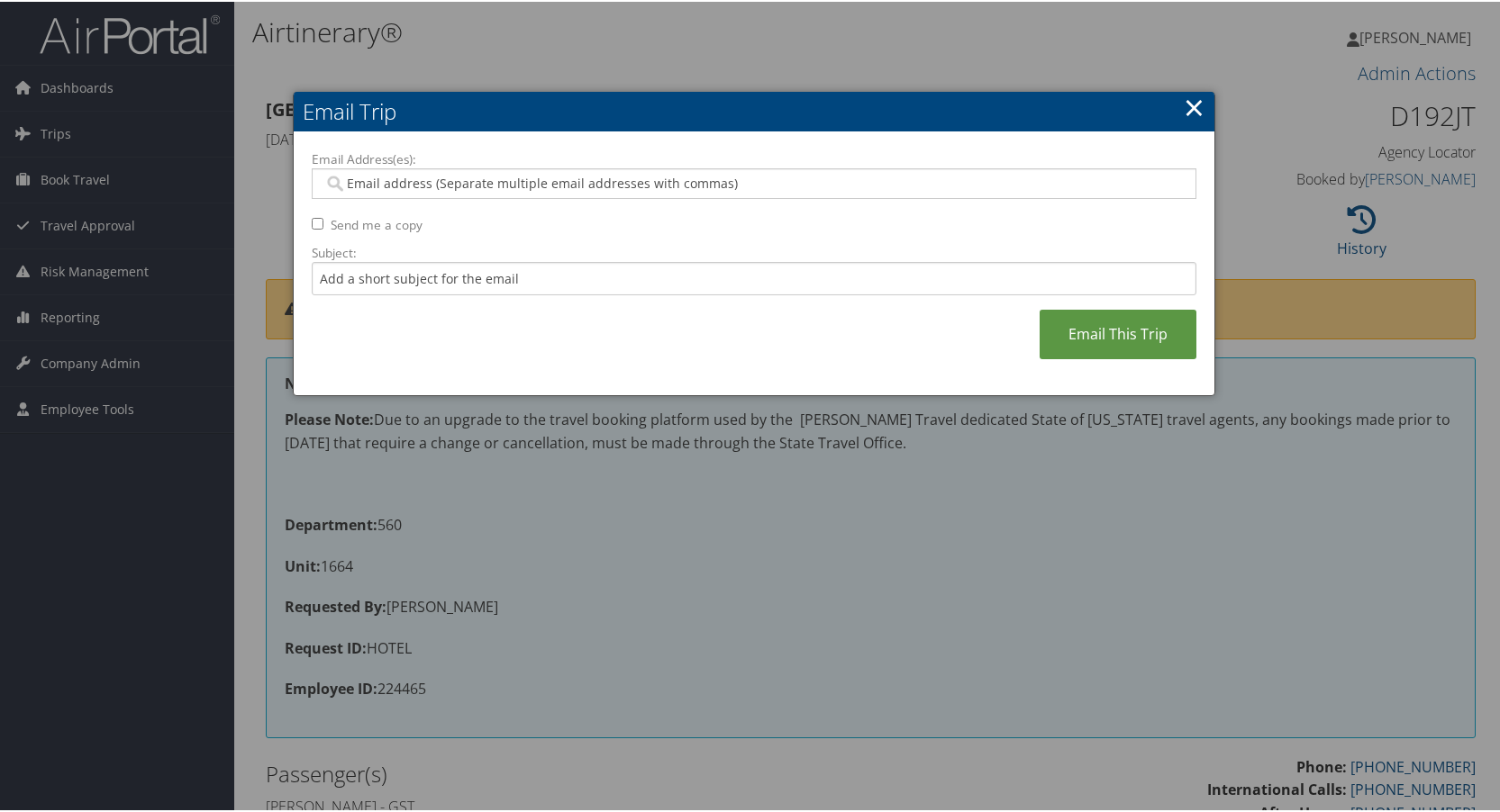
click at [363, 178] on input "Email Address(es):" at bounding box center [753, 181] width 860 height 18
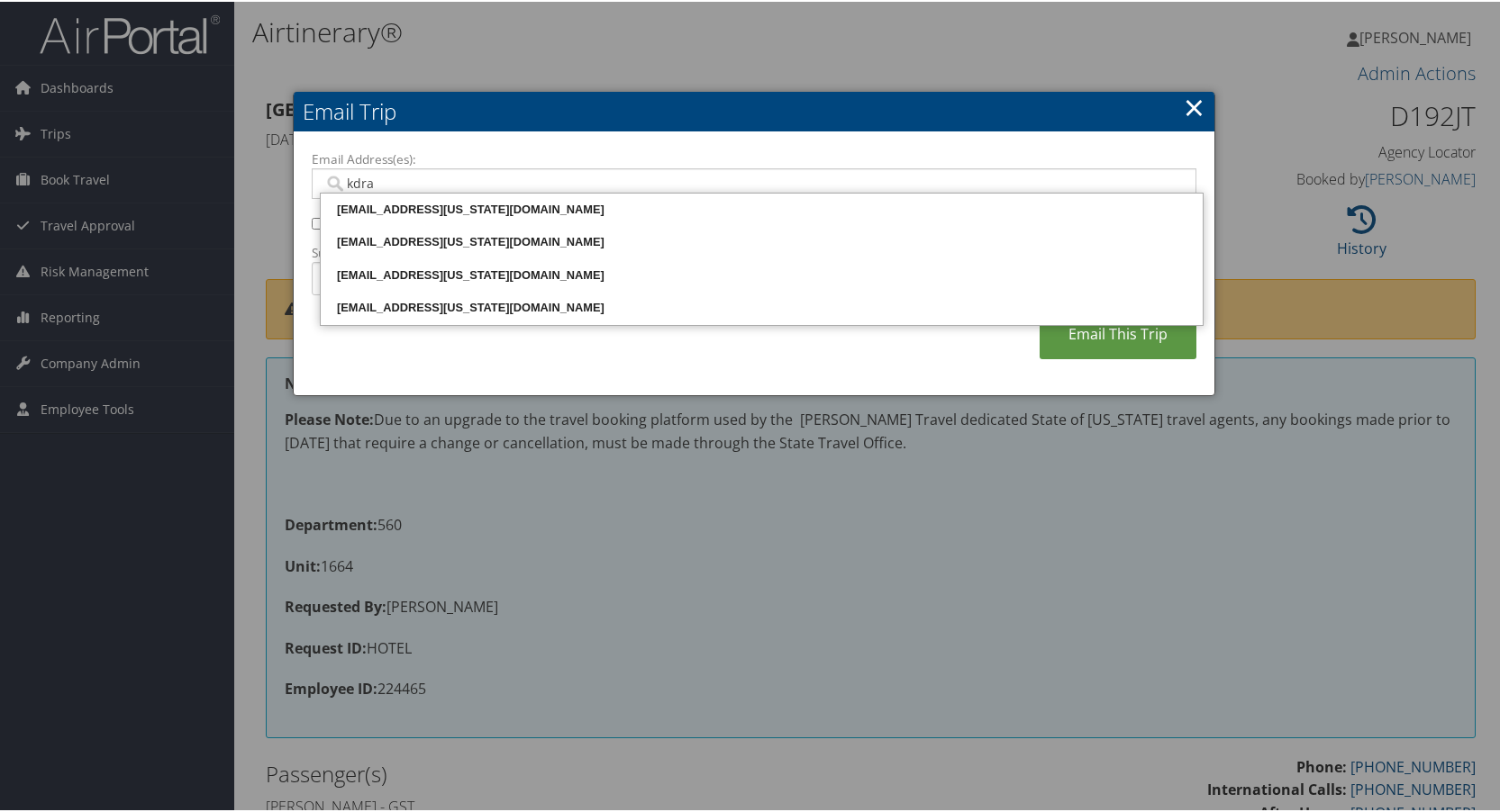
type input "kdrad"
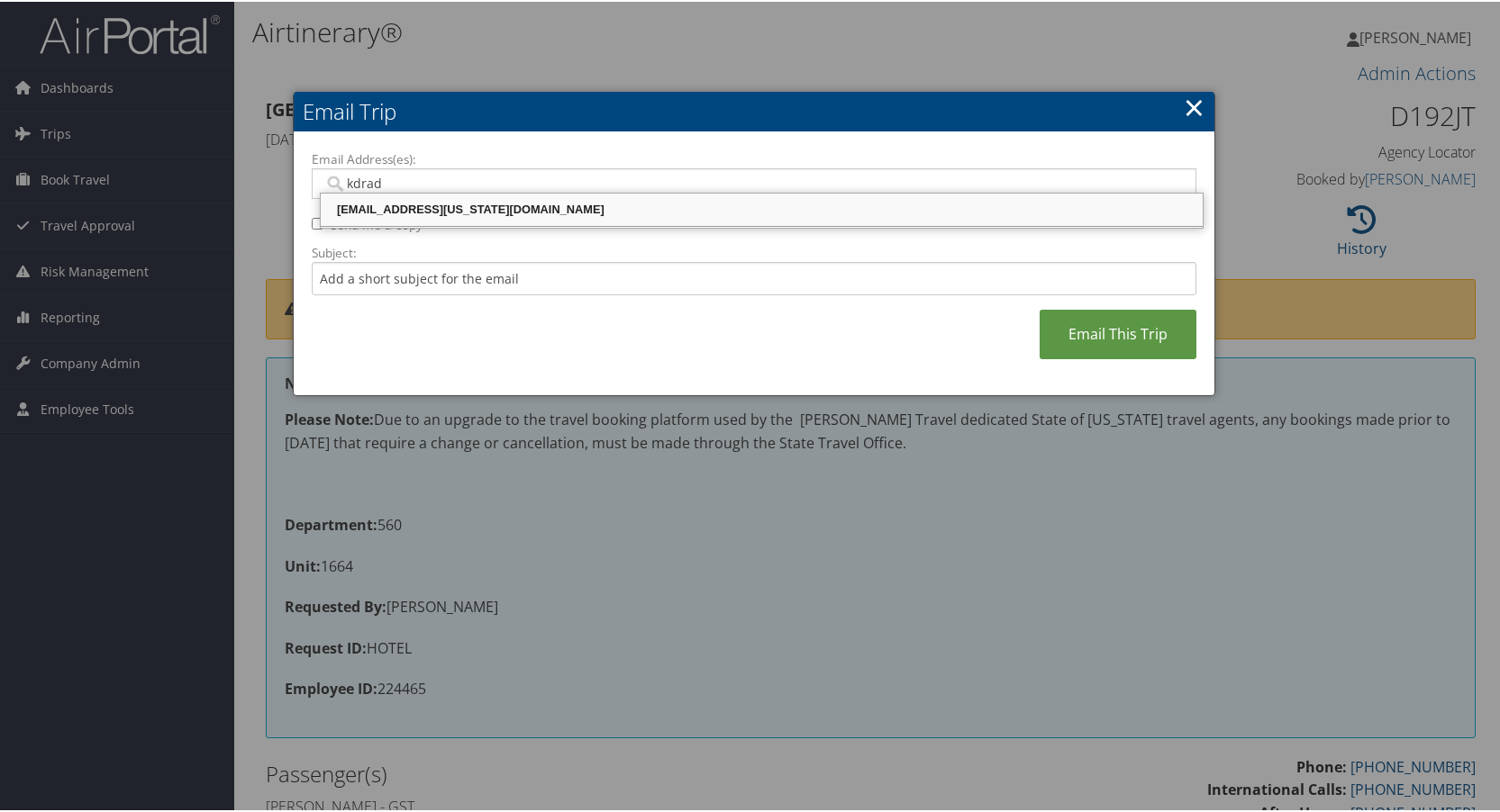
click at [389, 215] on div "[EMAIL_ADDRESS][US_STATE][DOMAIN_NAME]" at bounding box center [762, 208] width 877 height 18
type input "[EMAIL_ADDRESS][US_STATE][DOMAIN_NAME]"
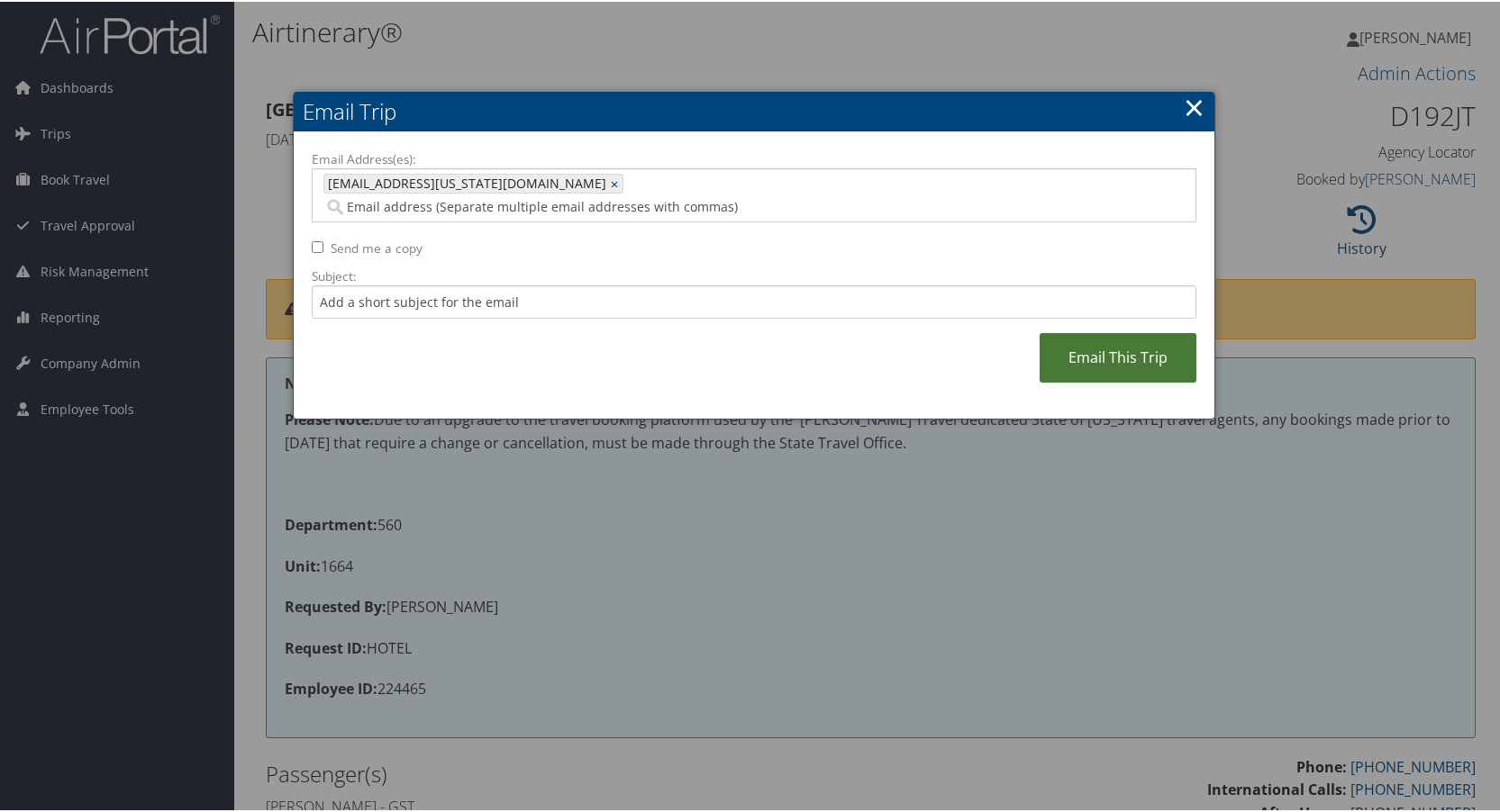
click at [1088, 336] on link "Email This Trip" at bounding box center [1117, 357] width 156 height 50
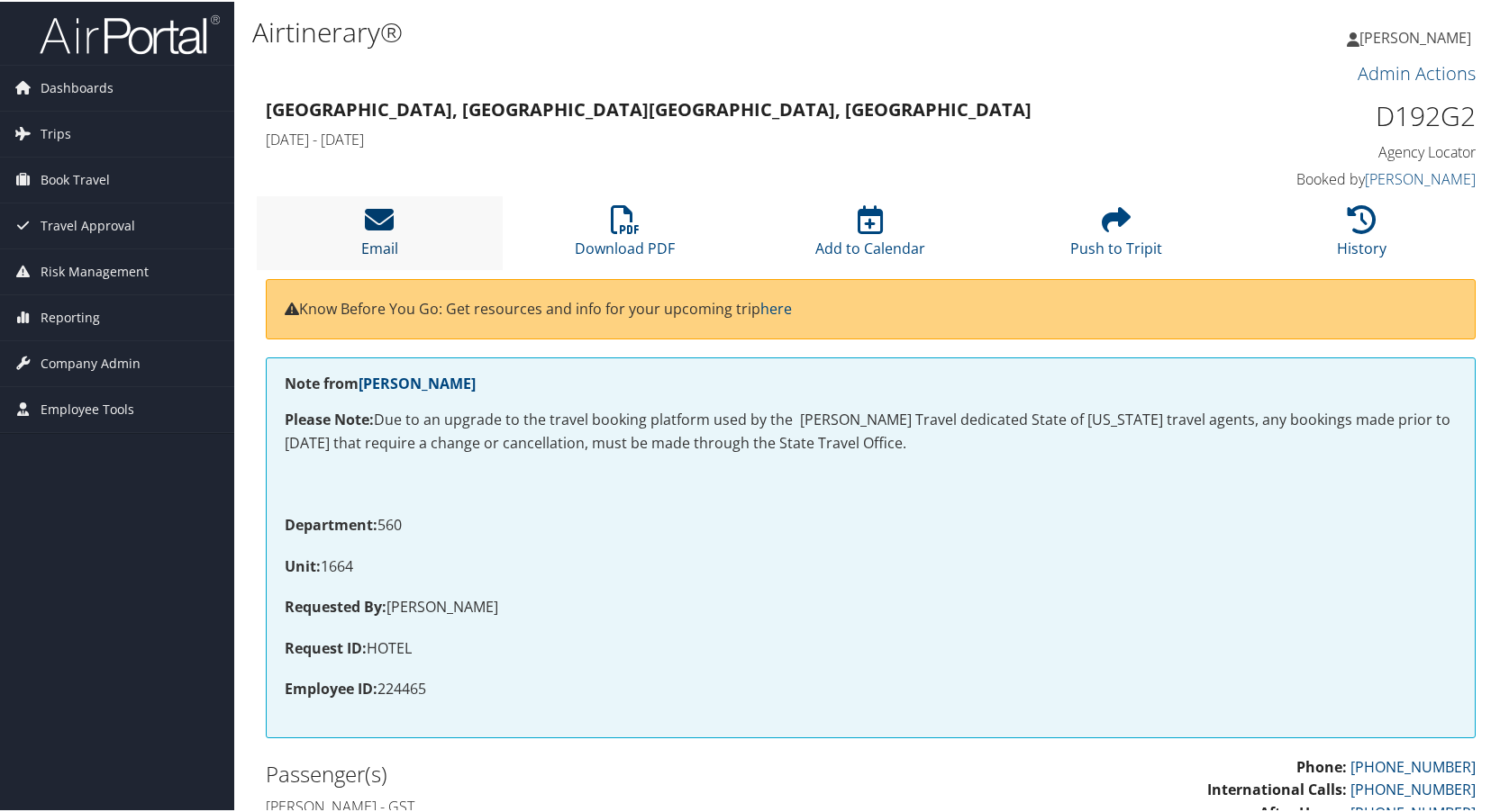
click at [369, 220] on icon at bounding box center [379, 218] width 29 height 29
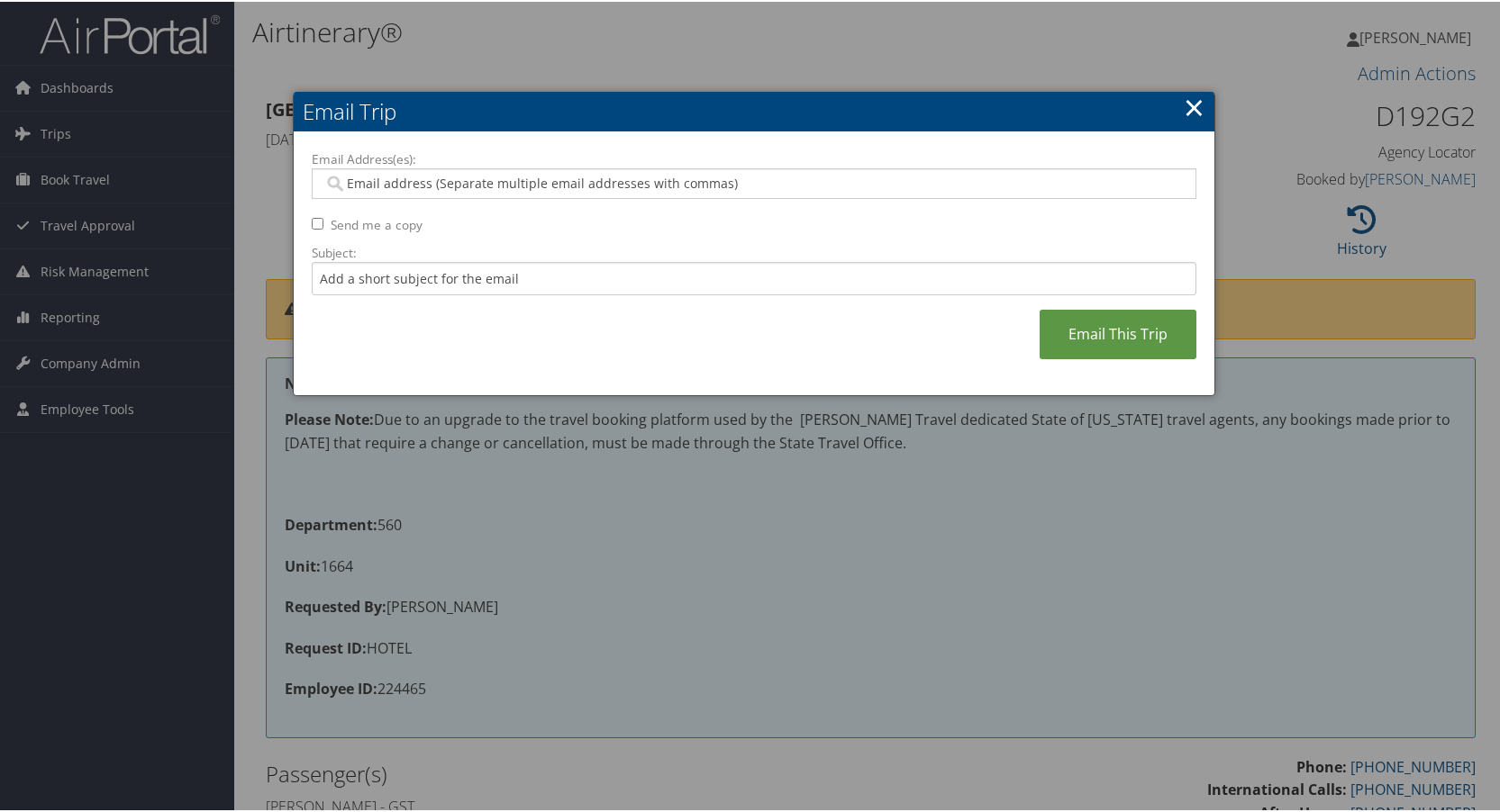
click at [312, 223] on input "Send me a copy" at bounding box center [317, 221] width 12 height 12
click at [312, 219] on input "Send me a copy" at bounding box center [317, 221] width 12 height 12
checkbox input "false"
click at [351, 181] on input "Email Address(es):" at bounding box center [753, 181] width 860 height 18
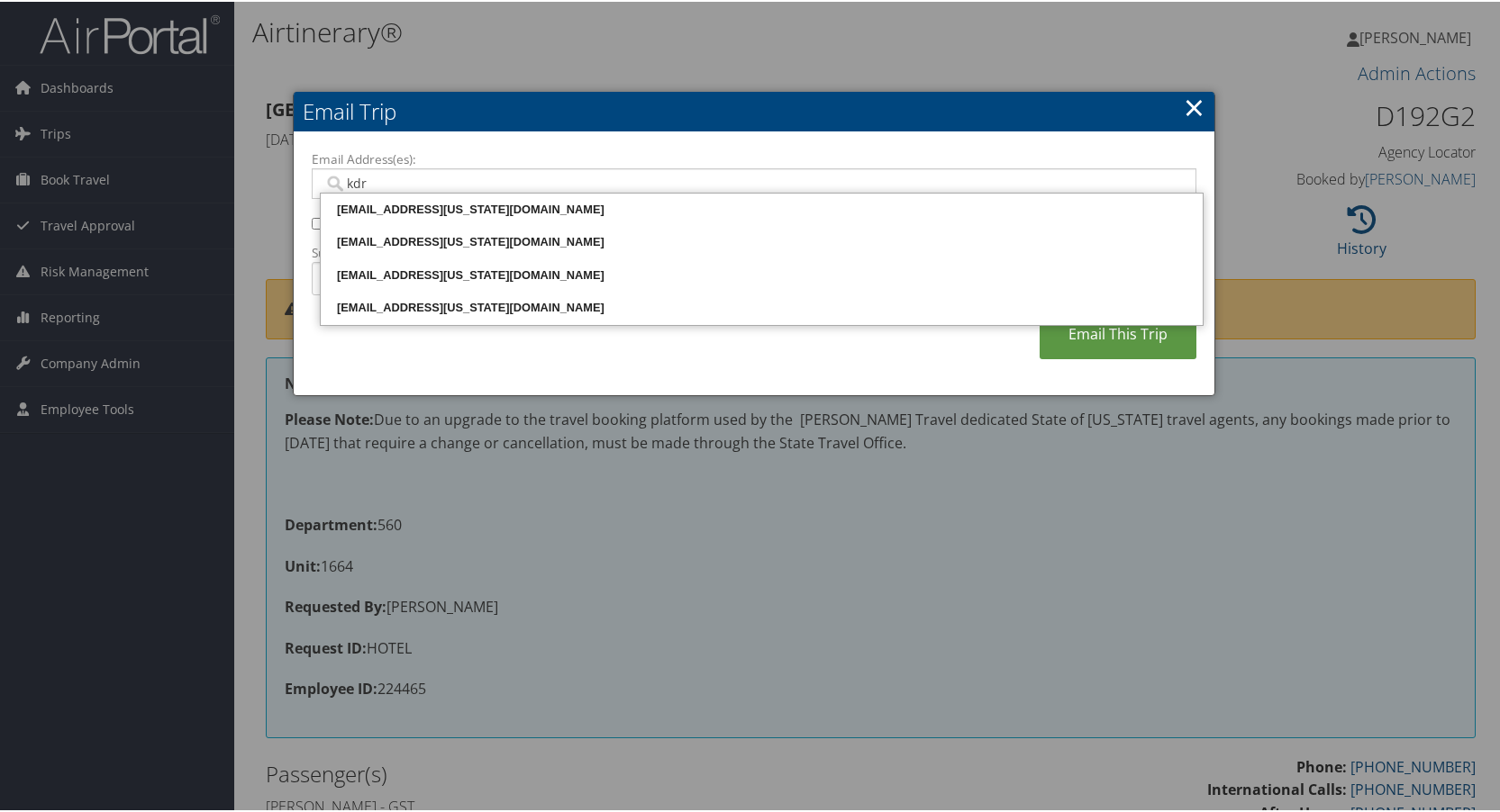
type input "kdra"
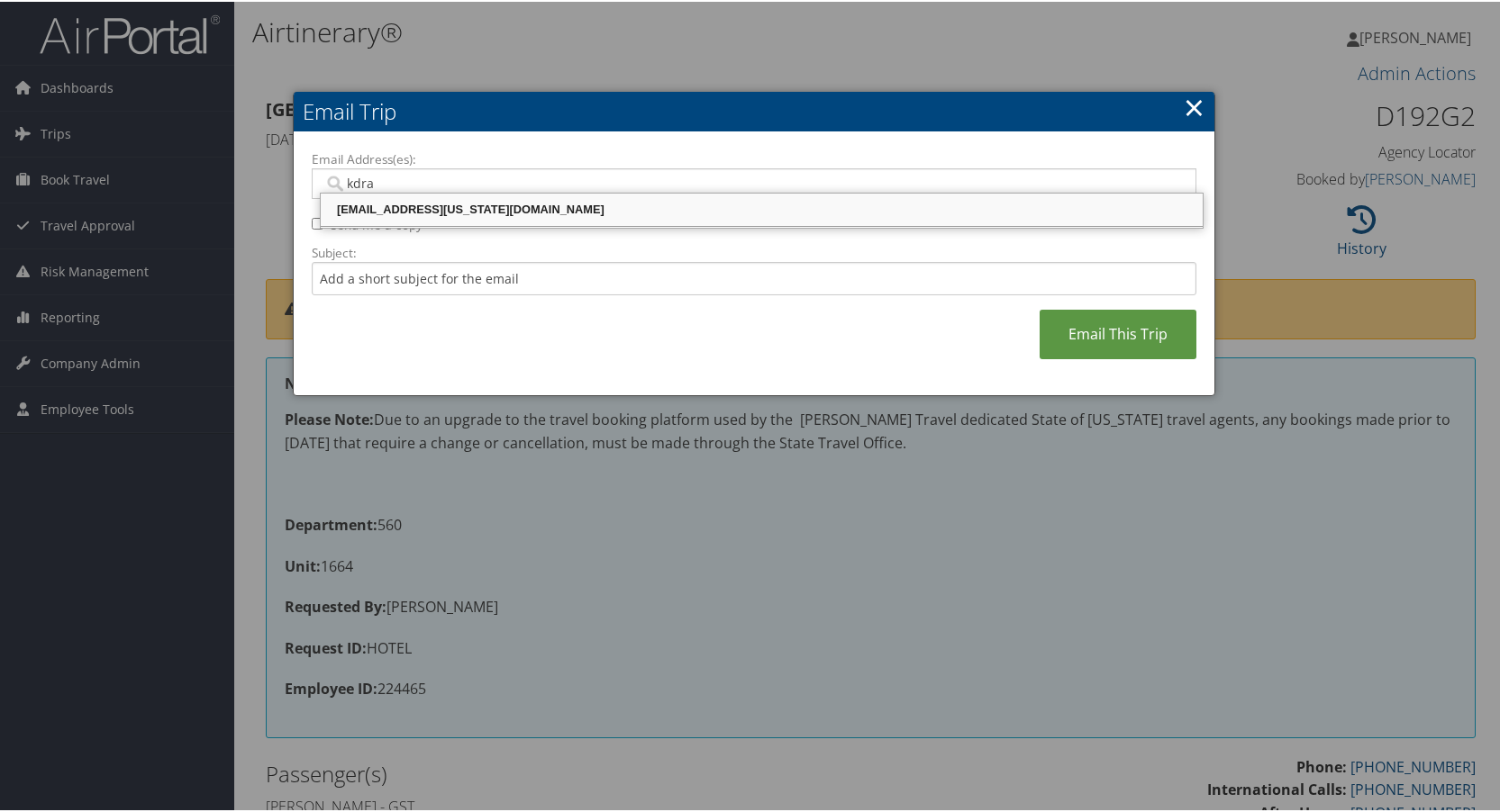
click at [391, 201] on div "[EMAIL_ADDRESS][US_STATE][DOMAIN_NAME]" at bounding box center [762, 208] width 877 height 18
type input "[EMAIL_ADDRESS][US_STATE][DOMAIN_NAME]"
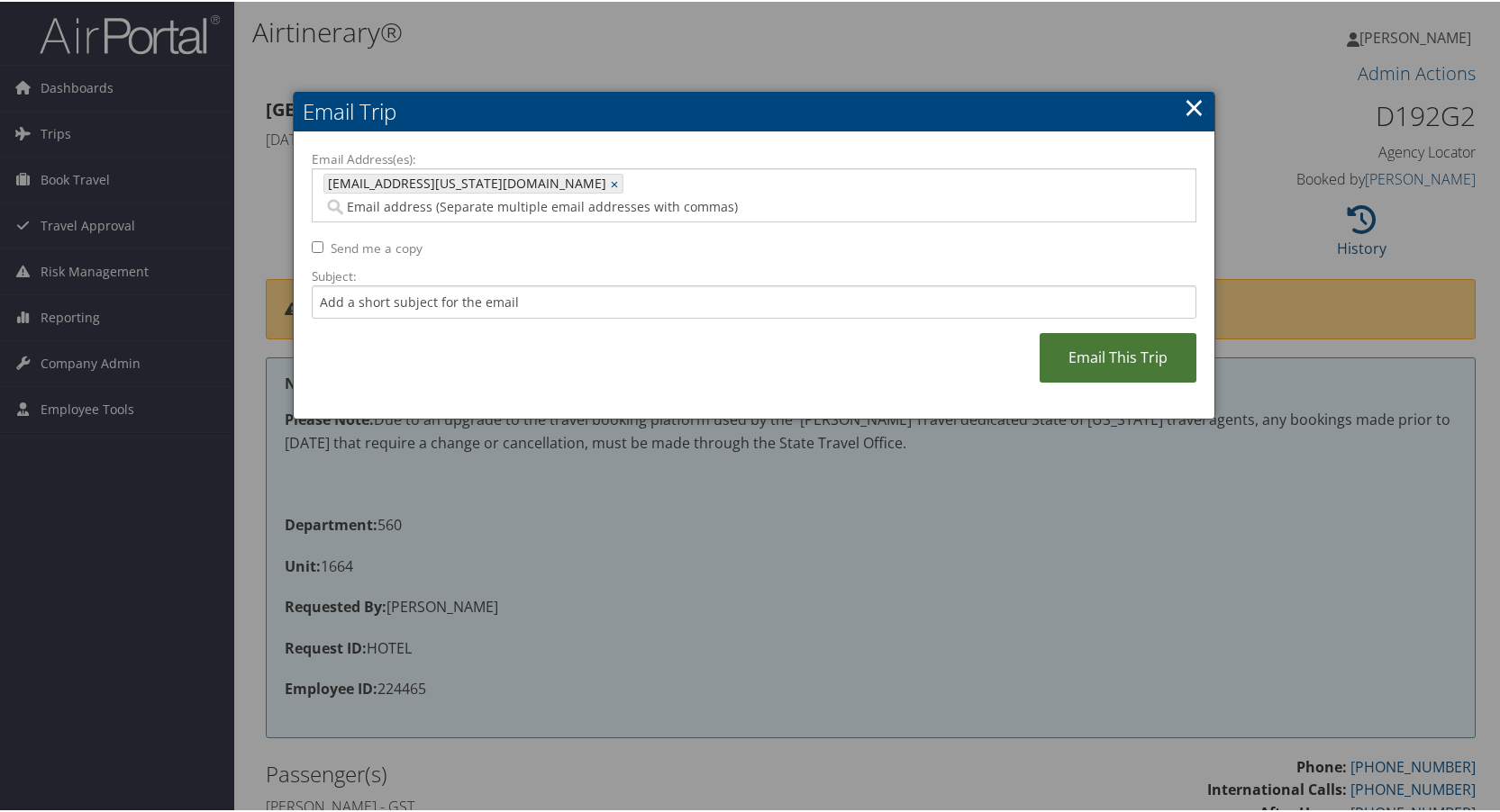
click at [1089, 334] on link "Email This Trip" at bounding box center [1117, 357] width 156 height 50
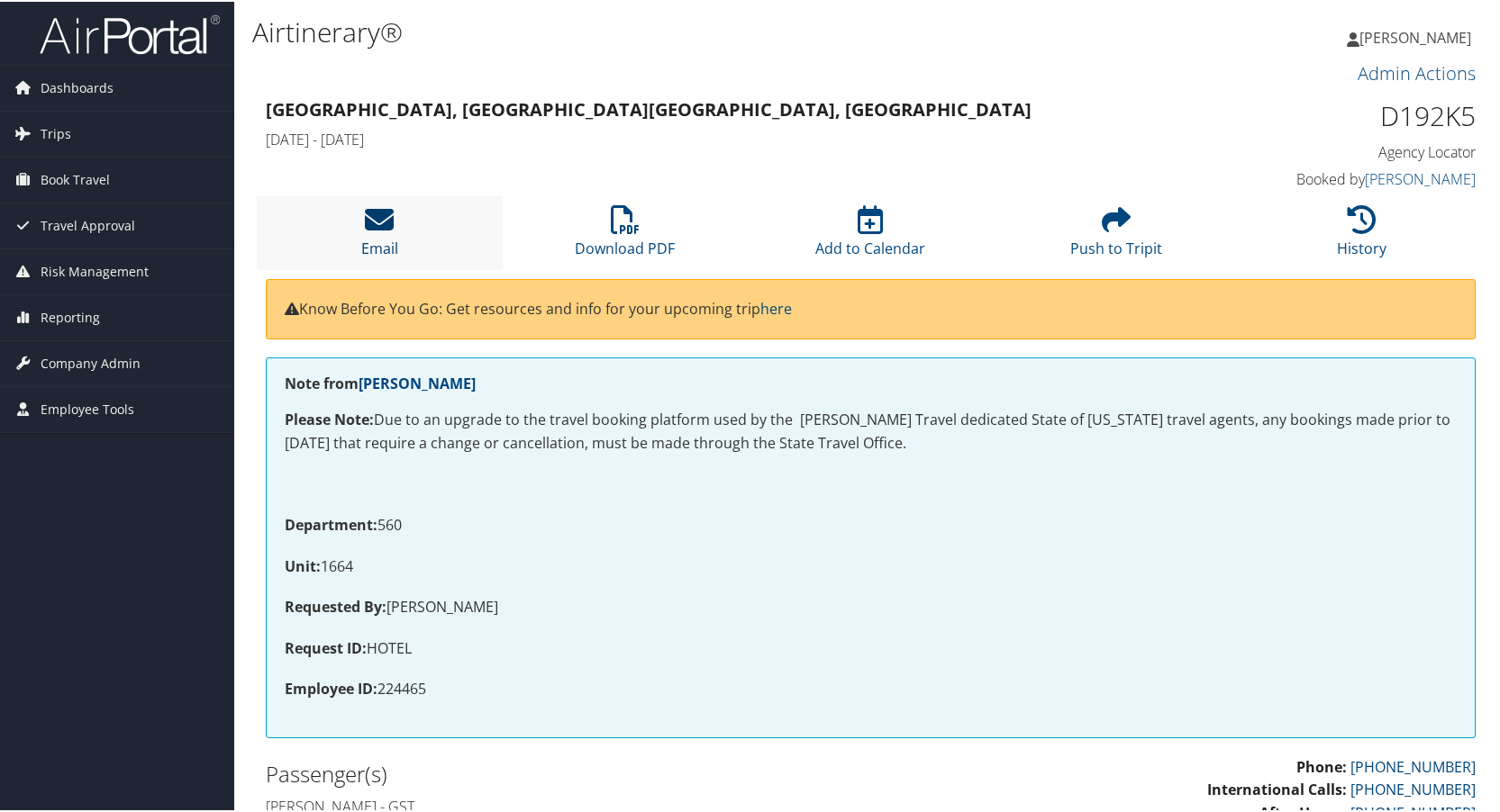
click at [366, 218] on icon at bounding box center [379, 218] width 29 height 29
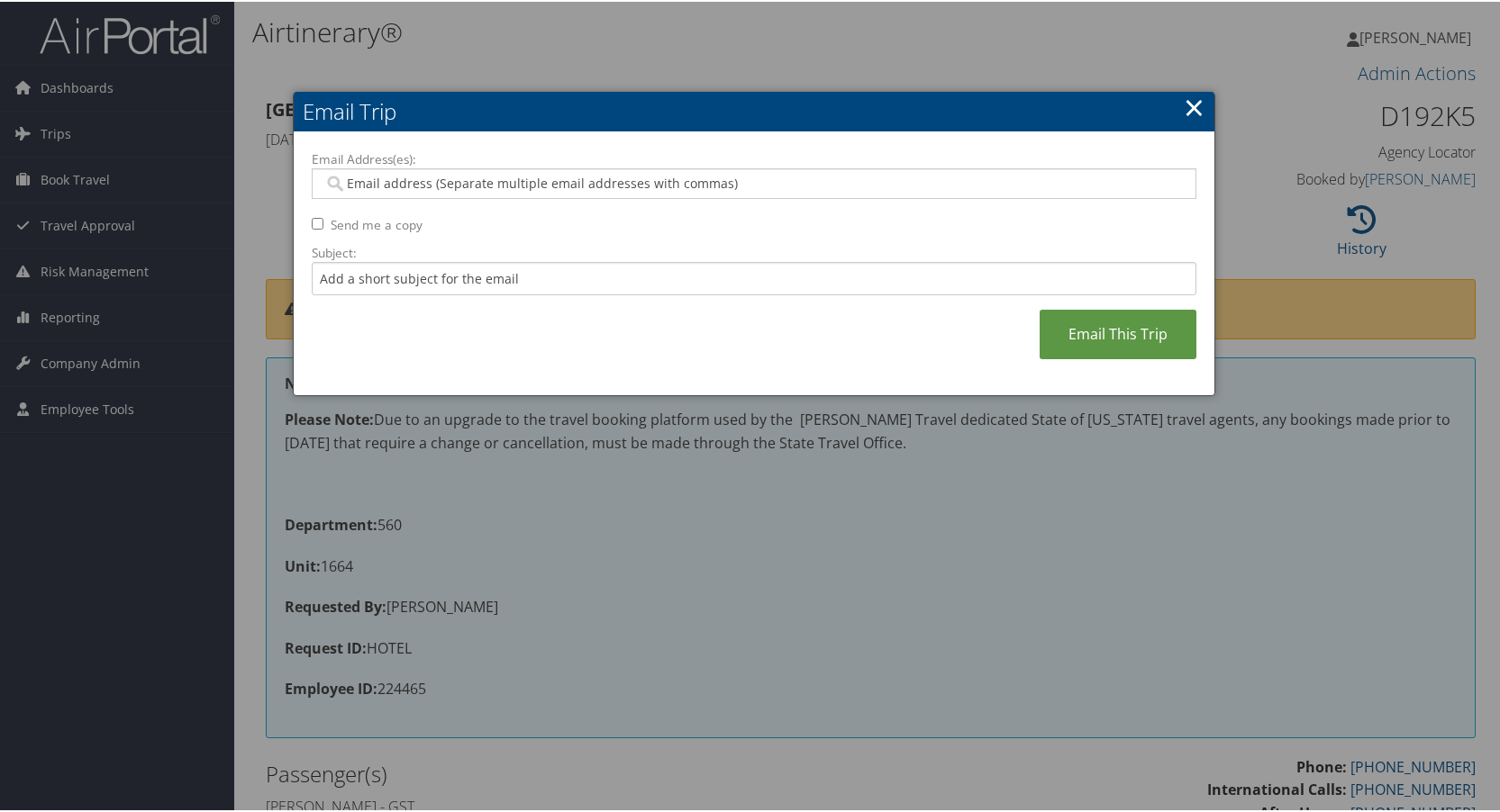
click at [357, 180] on input "Email Address(es):" at bounding box center [753, 181] width 860 height 18
type input "kdra"
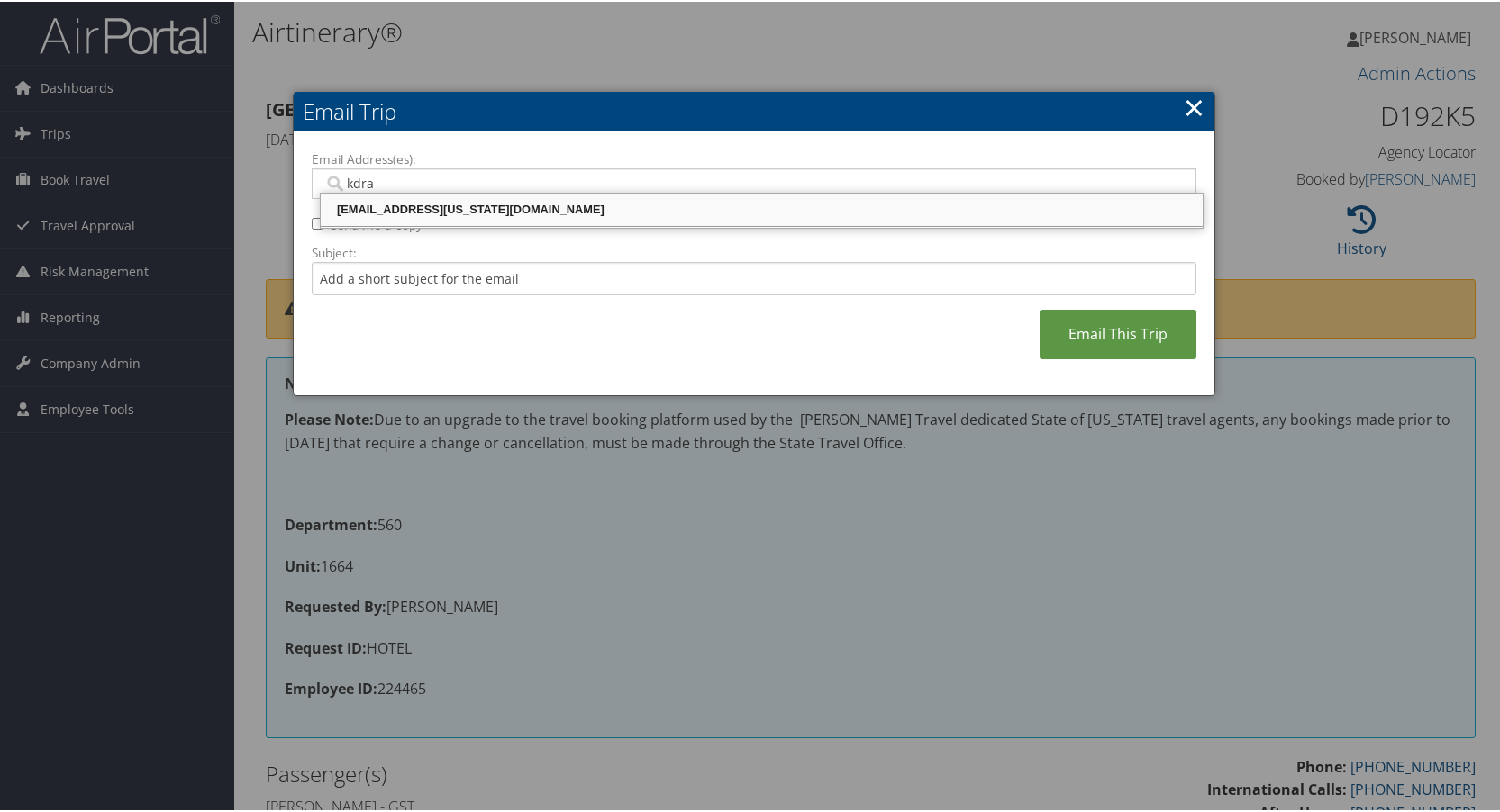
click at [364, 210] on div "[EMAIL_ADDRESS][US_STATE][DOMAIN_NAME]" at bounding box center [762, 208] width 877 height 18
type input "[EMAIL_ADDRESS][US_STATE][DOMAIN_NAME]"
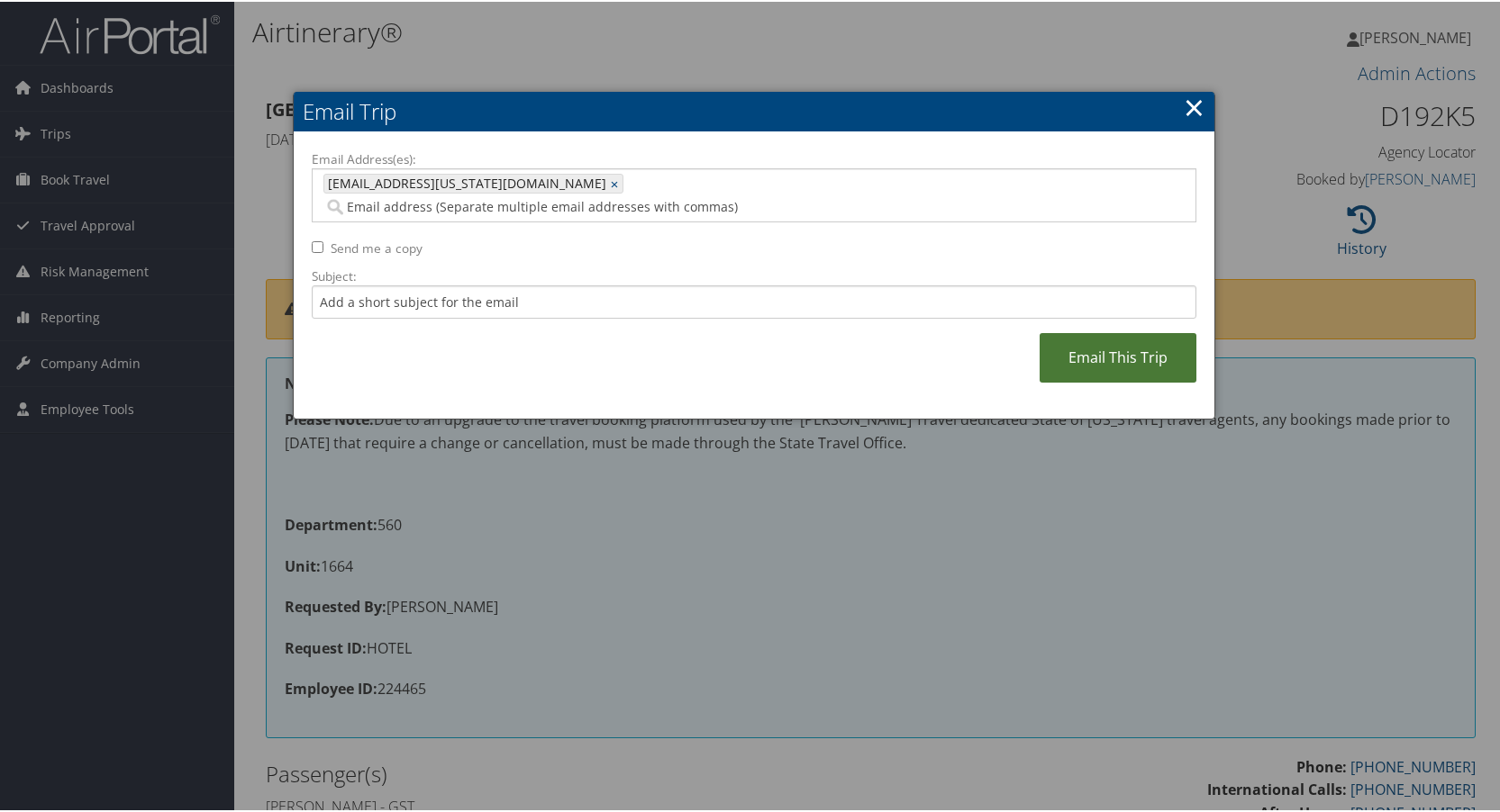
click at [1101, 336] on link "Email This Trip" at bounding box center [1117, 357] width 156 height 50
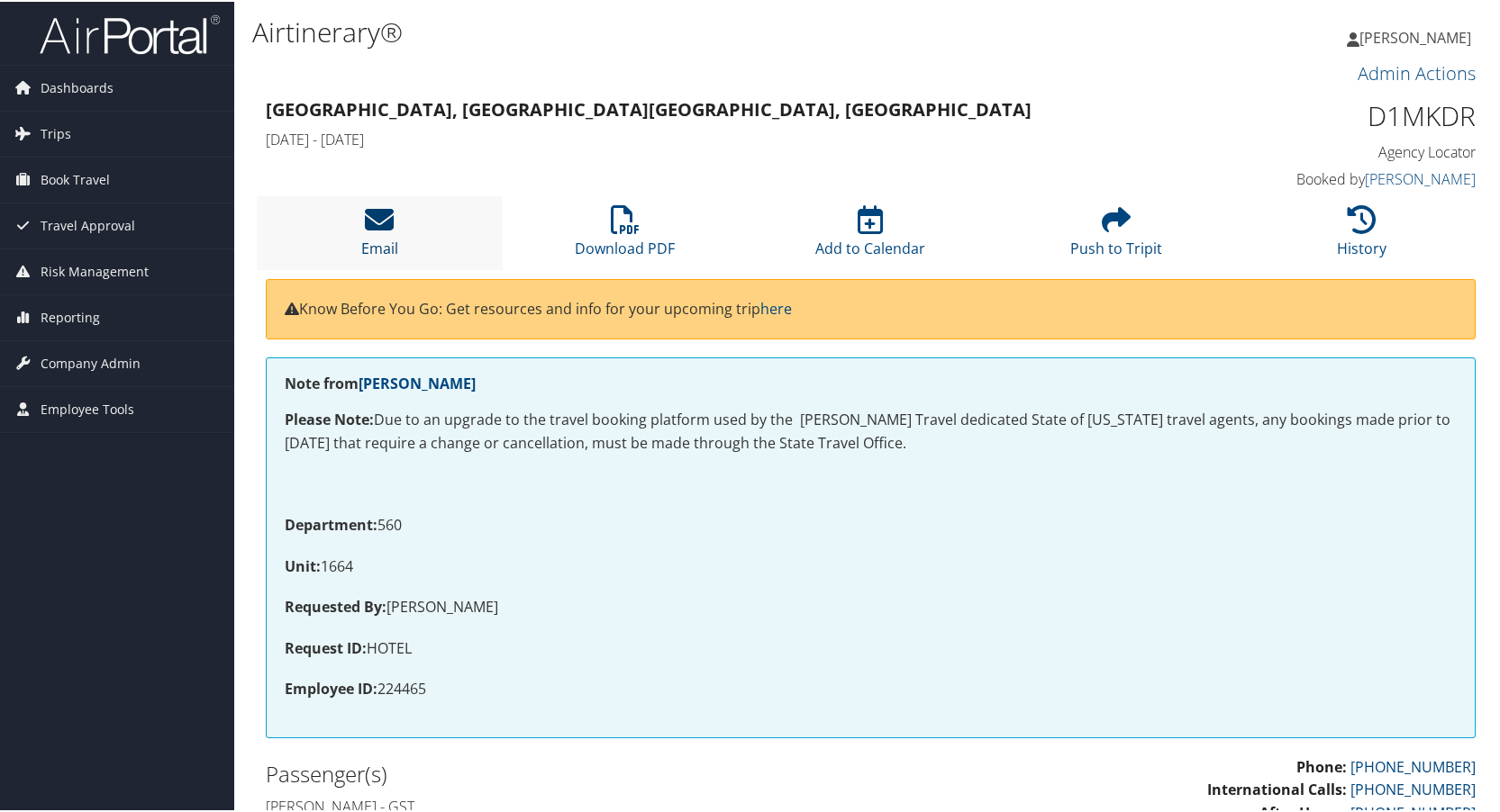
click at [383, 214] on icon at bounding box center [379, 218] width 29 height 29
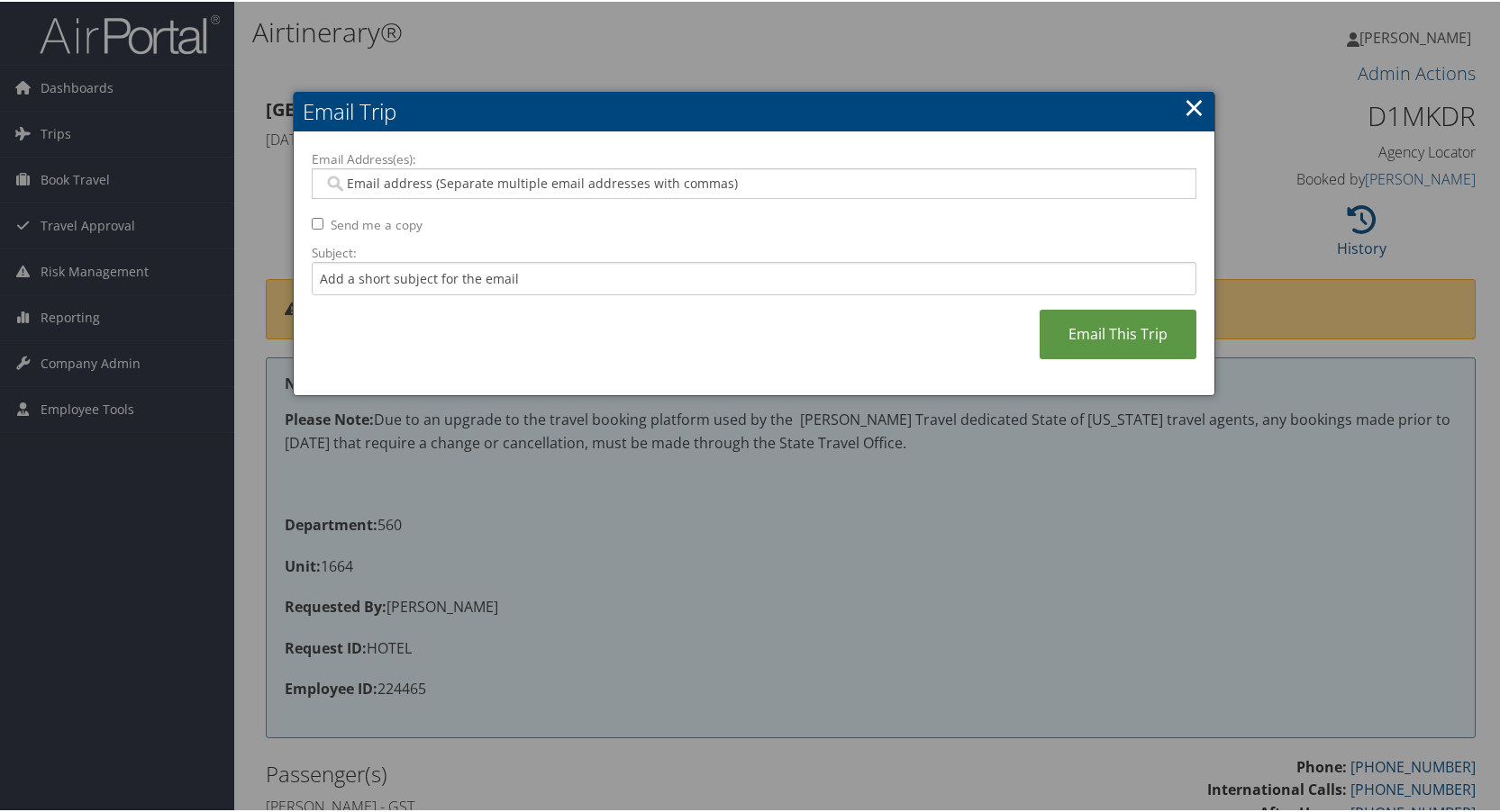
click at [385, 188] on input "Email Address(es):" at bounding box center [753, 181] width 860 height 18
type input "kdra"
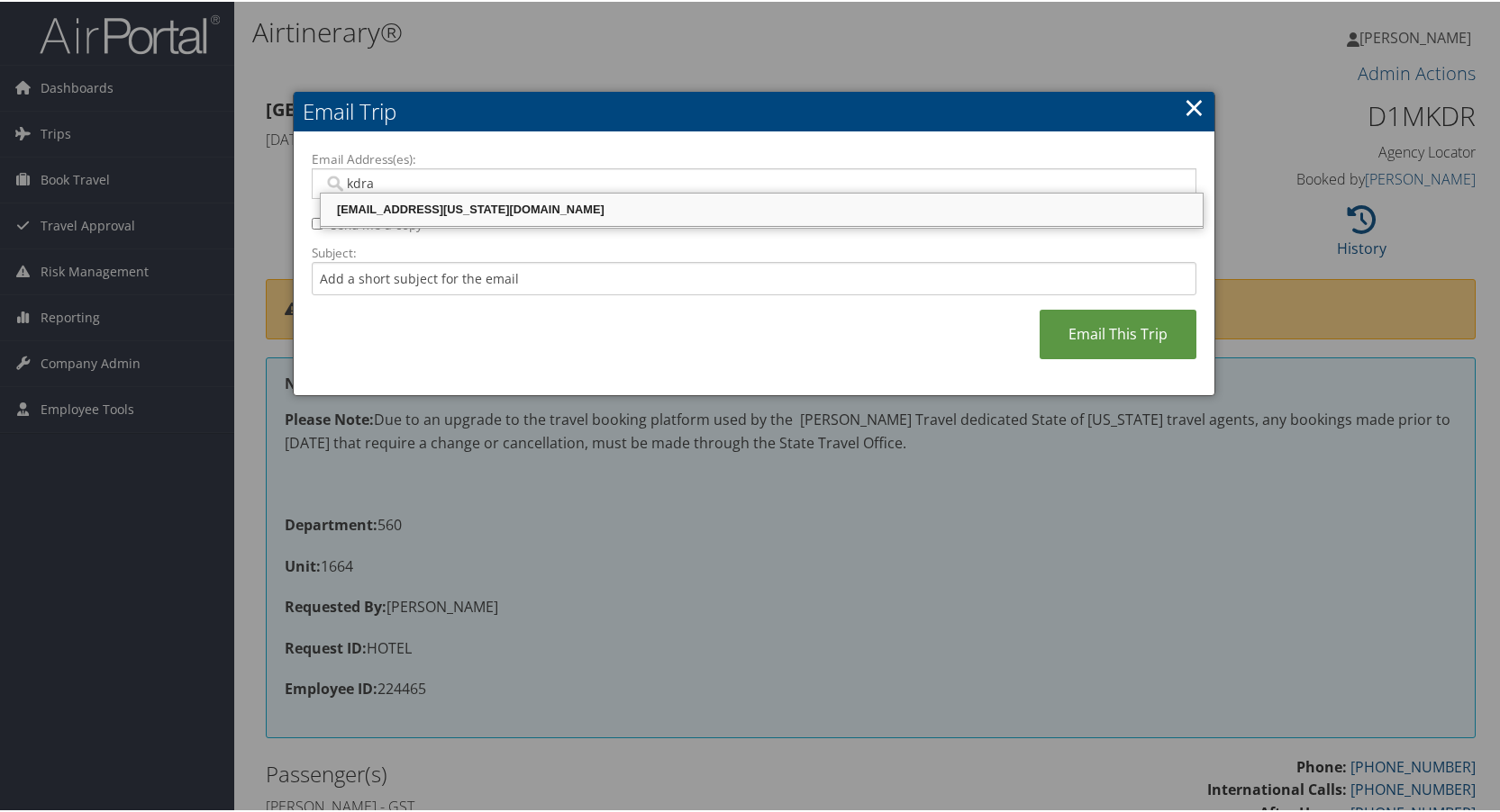
click at [384, 202] on div "[EMAIL_ADDRESS][US_STATE][DOMAIN_NAME]" at bounding box center [762, 208] width 877 height 18
type input "[EMAIL_ADDRESS][US_STATE][DOMAIN_NAME]"
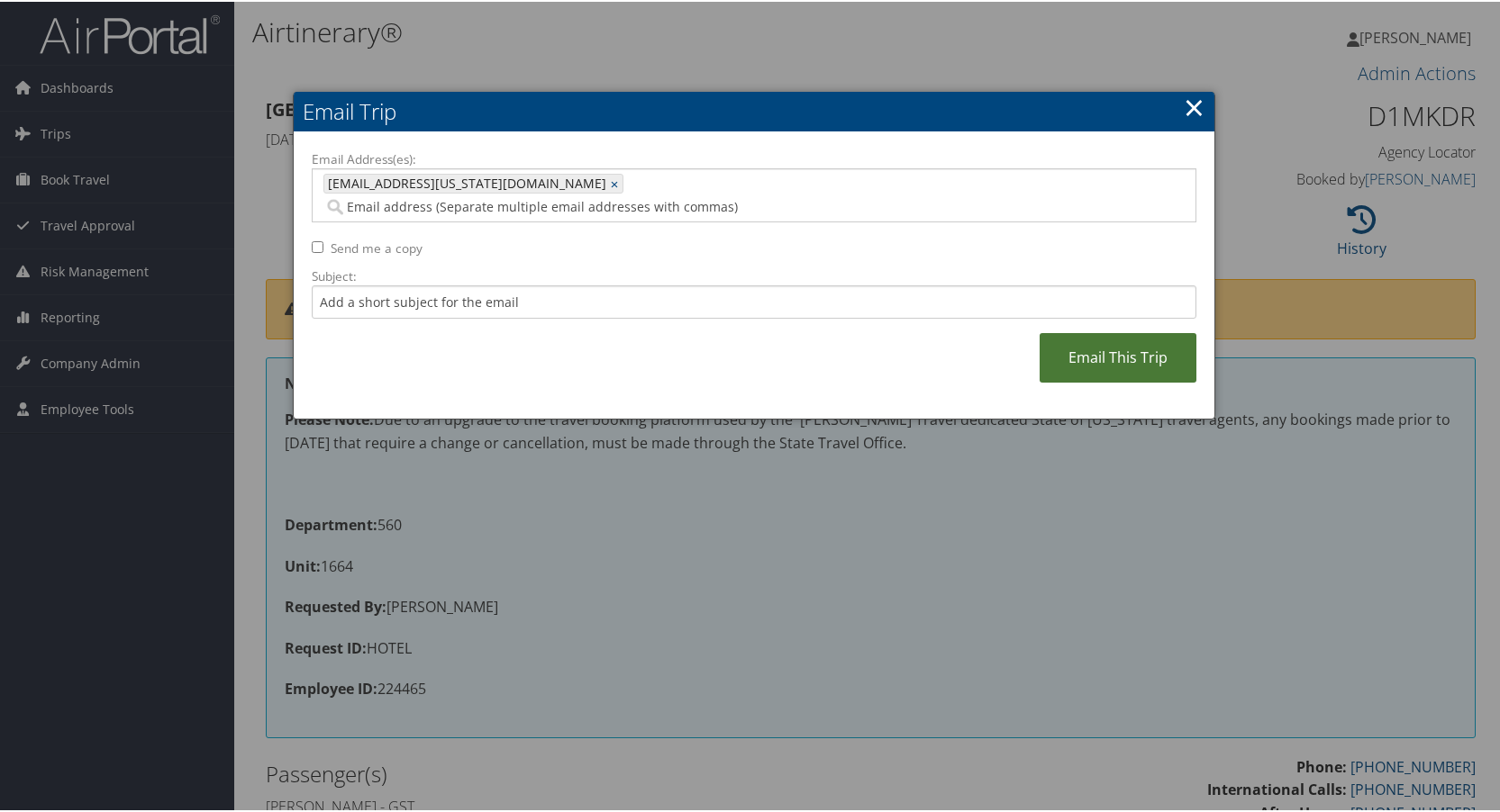
click at [1066, 334] on link "Email This Trip" at bounding box center [1117, 357] width 156 height 50
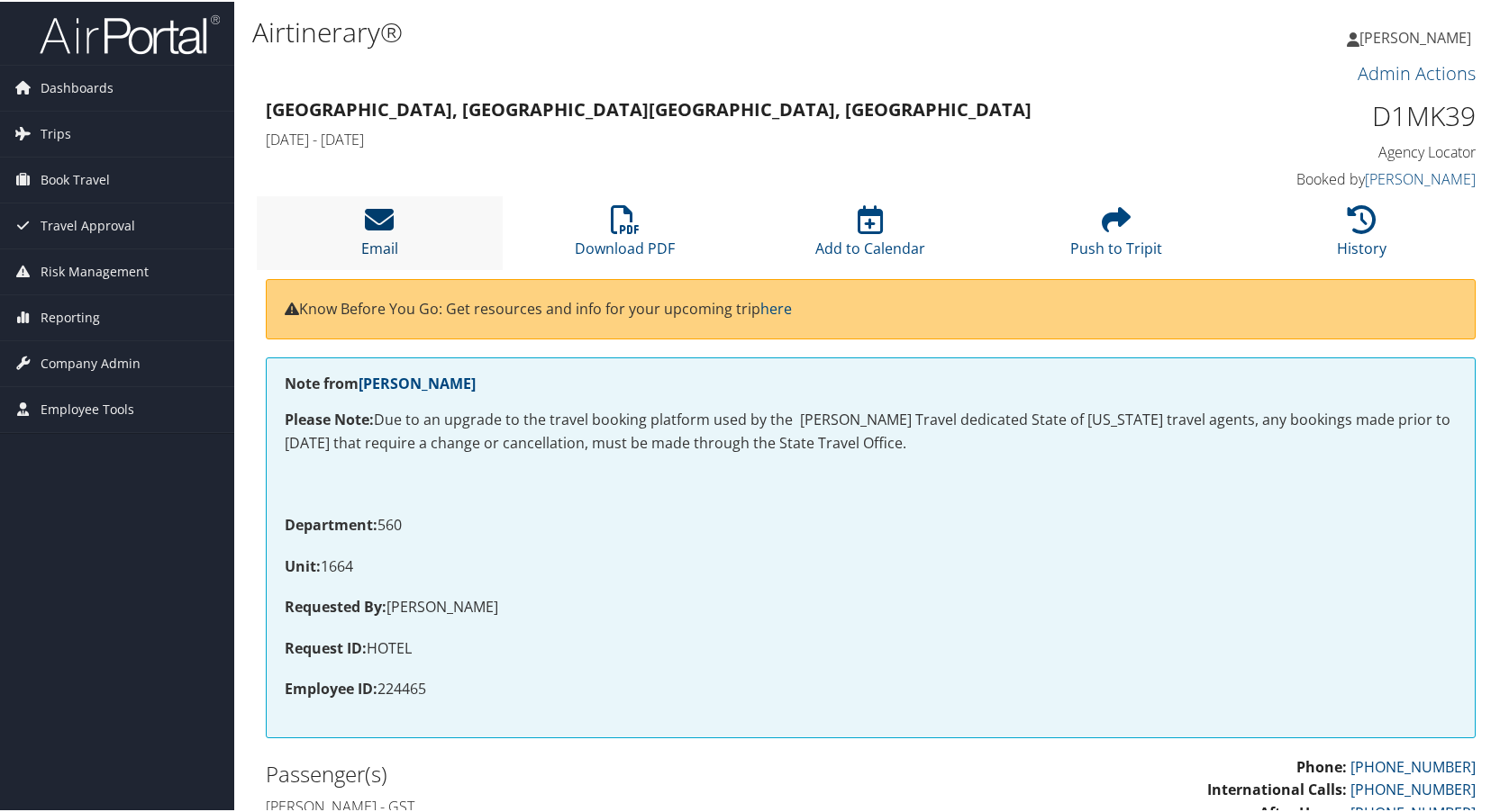
click at [367, 209] on icon at bounding box center [379, 218] width 29 height 29
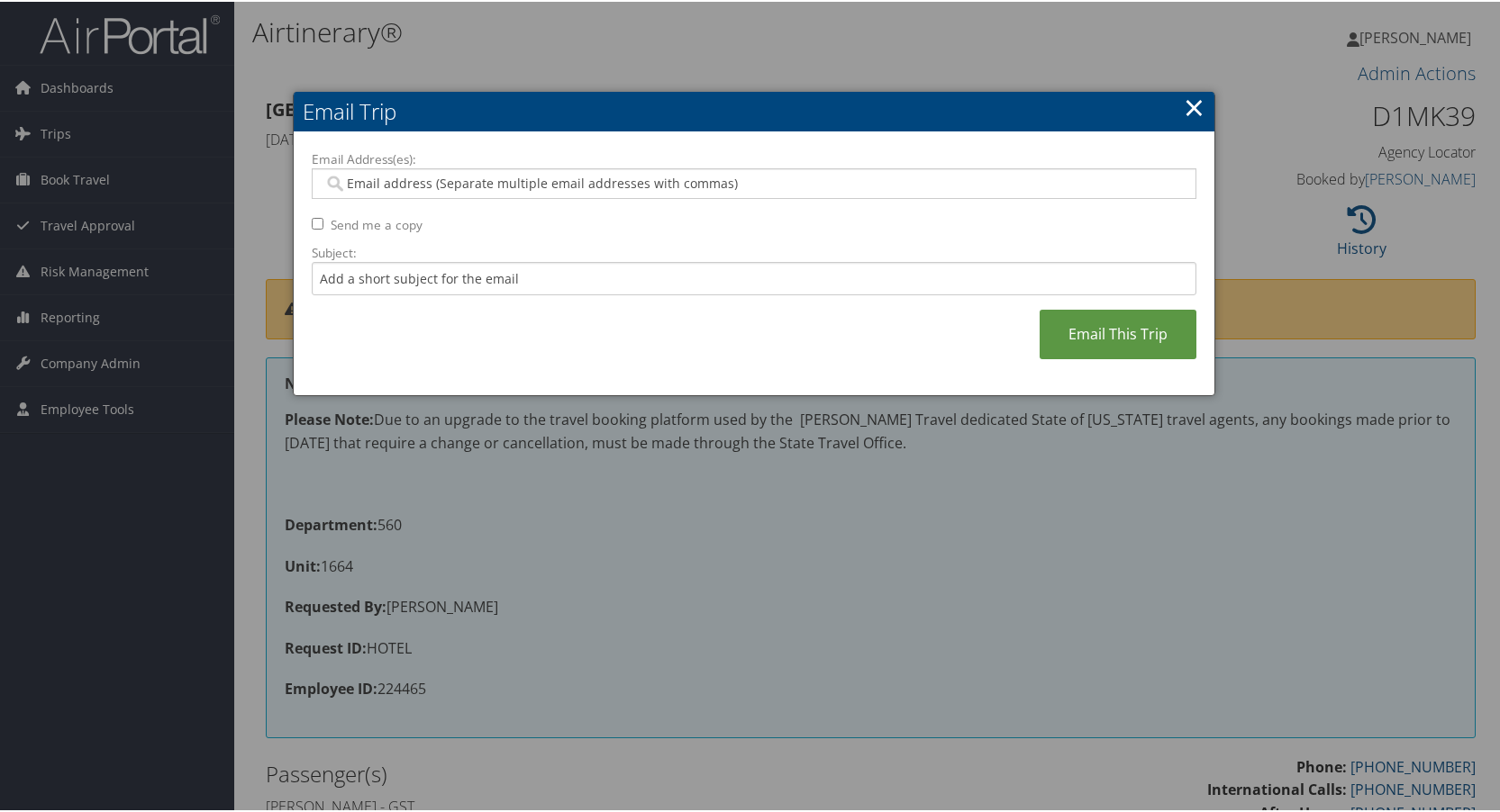
click at [382, 183] on input "Email Address(es):" at bounding box center [753, 181] width 860 height 18
type input "kdrad"
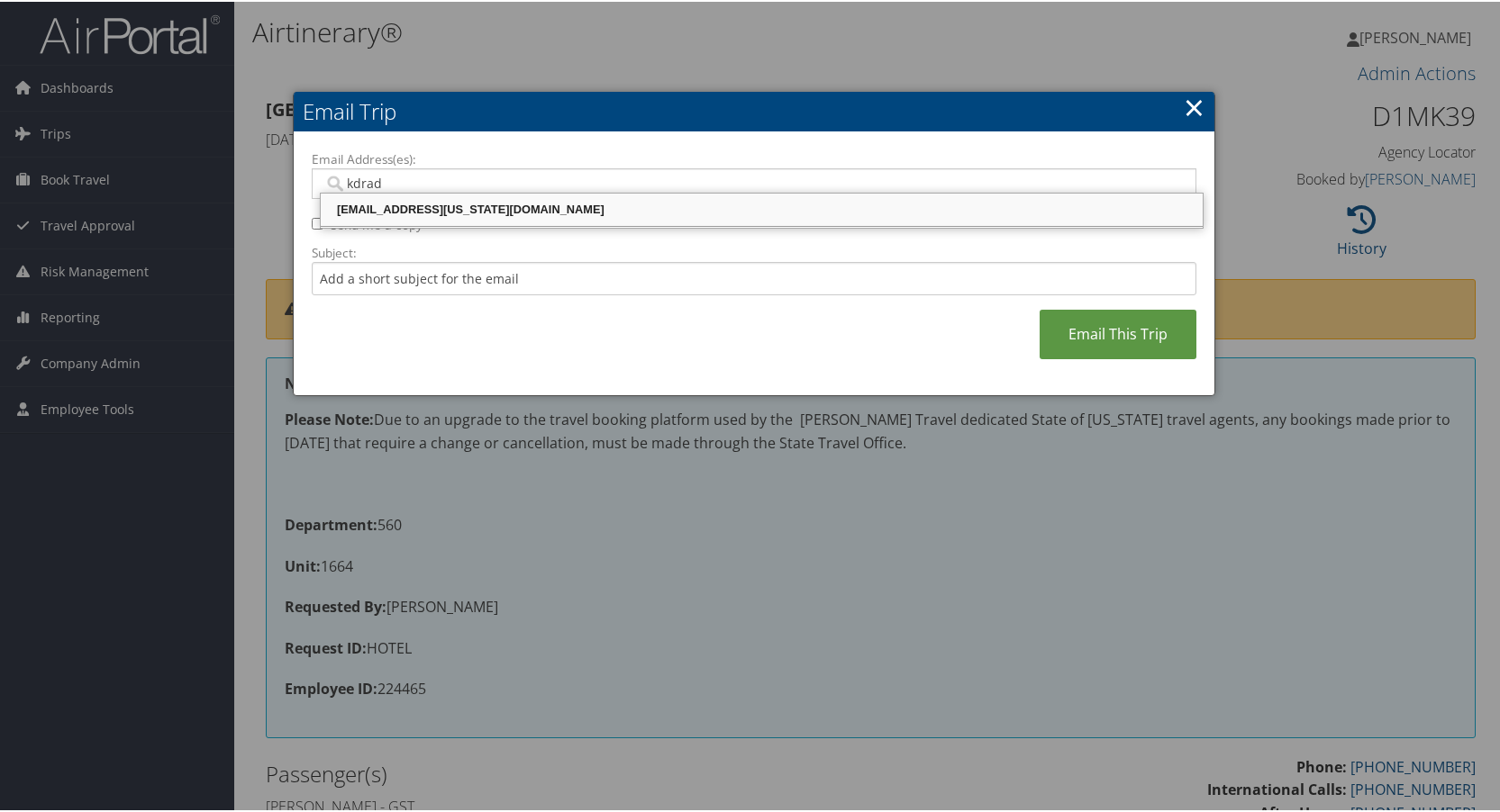
click at [386, 213] on div "[EMAIL_ADDRESS][US_STATE][DOMAIN_NAME]" at bounding box center [762, 208] width 877 height 18
type input "[EMAIL_ADDRESS][US_STATE][DOMAIN_NAME]"
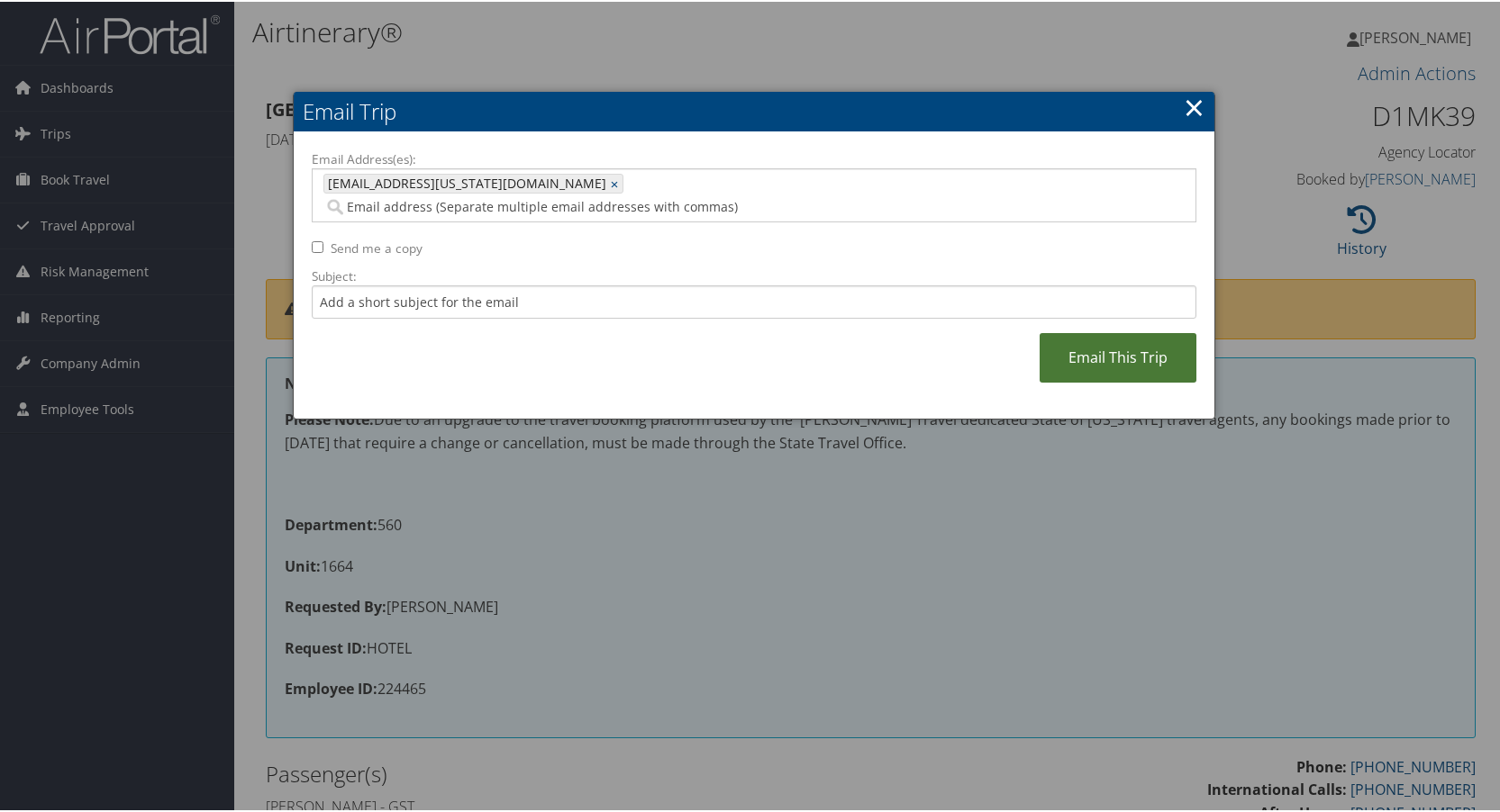
click at [1086, 336] on link "Email This Trip" at bounding box center [1117, 357] width 156 height 50
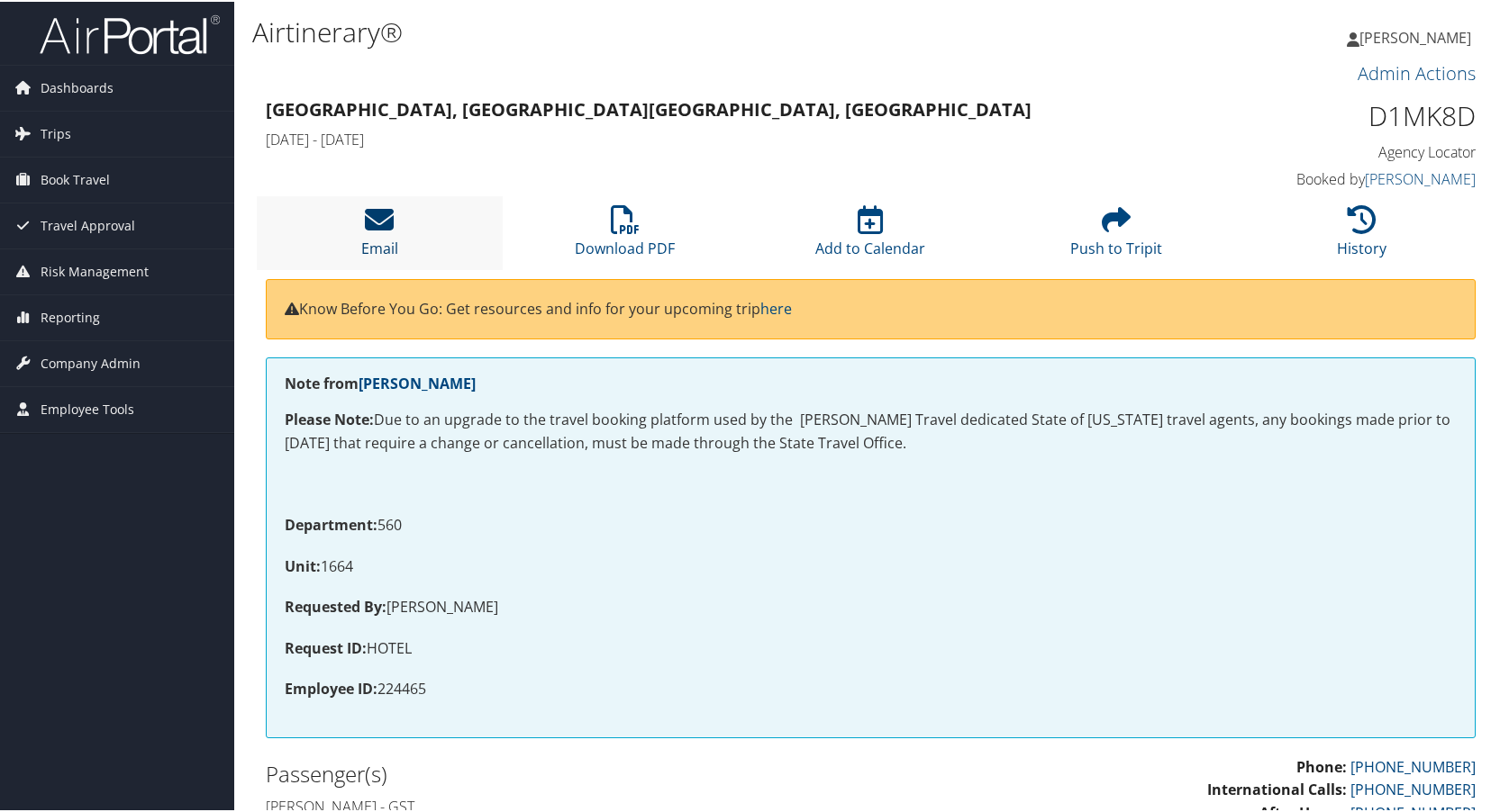
click at [383, 220] on icon at bounding box center [379, 218] width 29 height 29
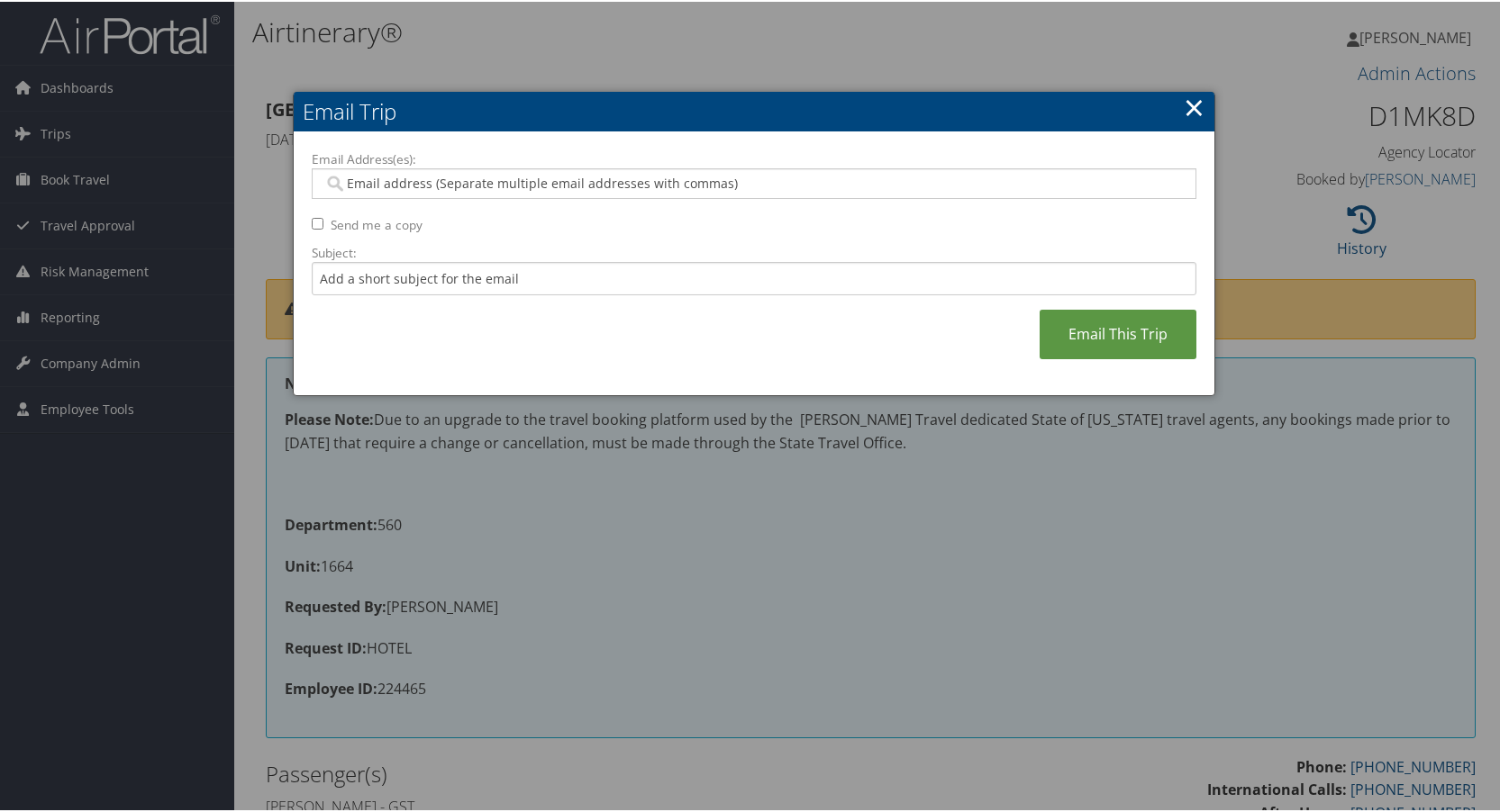
click at [370, 187] on input "Email Address(es):" at bounding box center [753, 181] width 860 height 18
type input "kd"
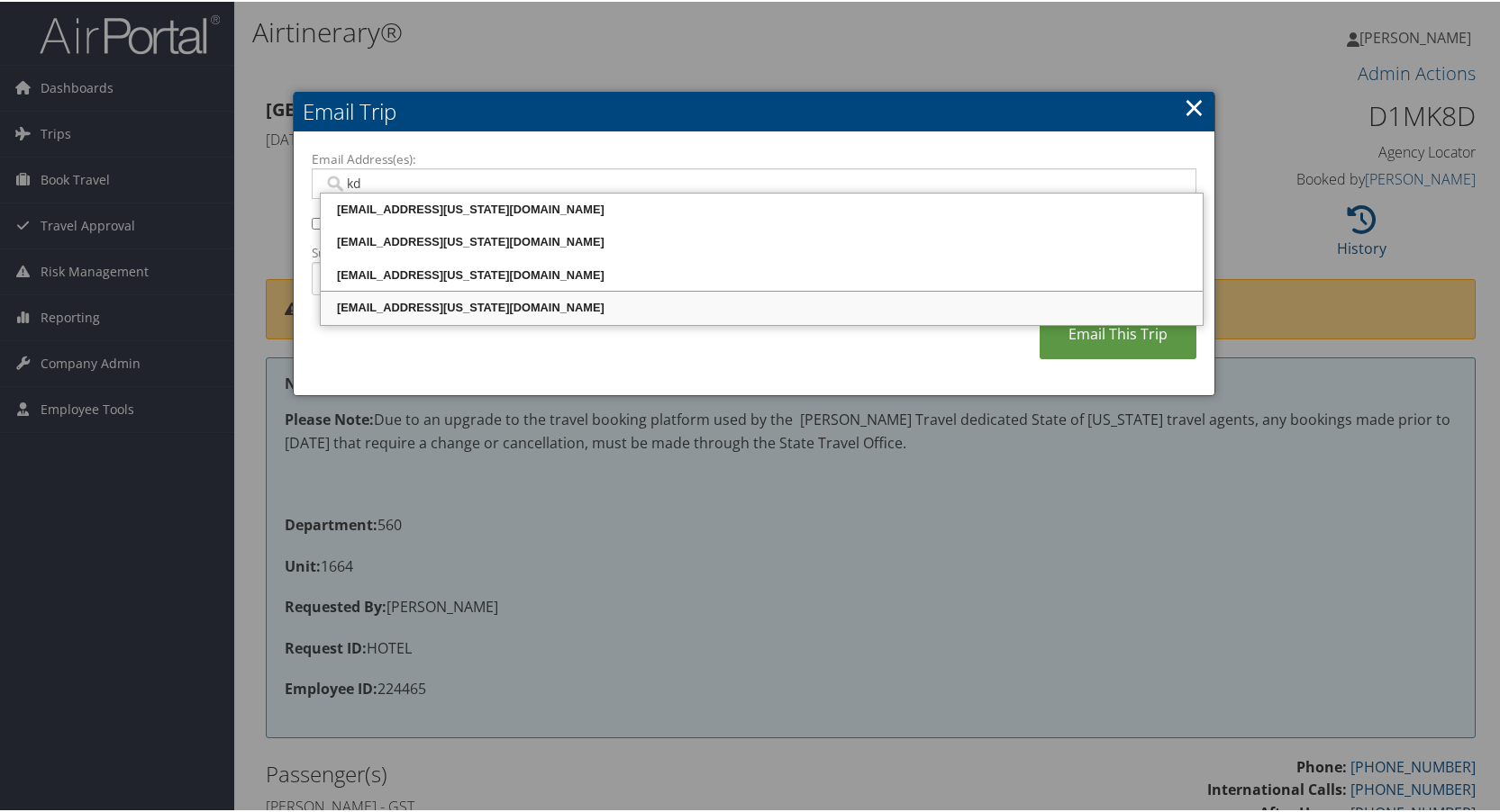
click at [378, 305] on div "[EMAIL_ADDRESS][US_STATE][DOMAIN_NAME]" at bounding box center [762, 306] width 877 height 18
type input "[EMAIL_ADDRESS][US_STATE][DOMAIN_NAME]"
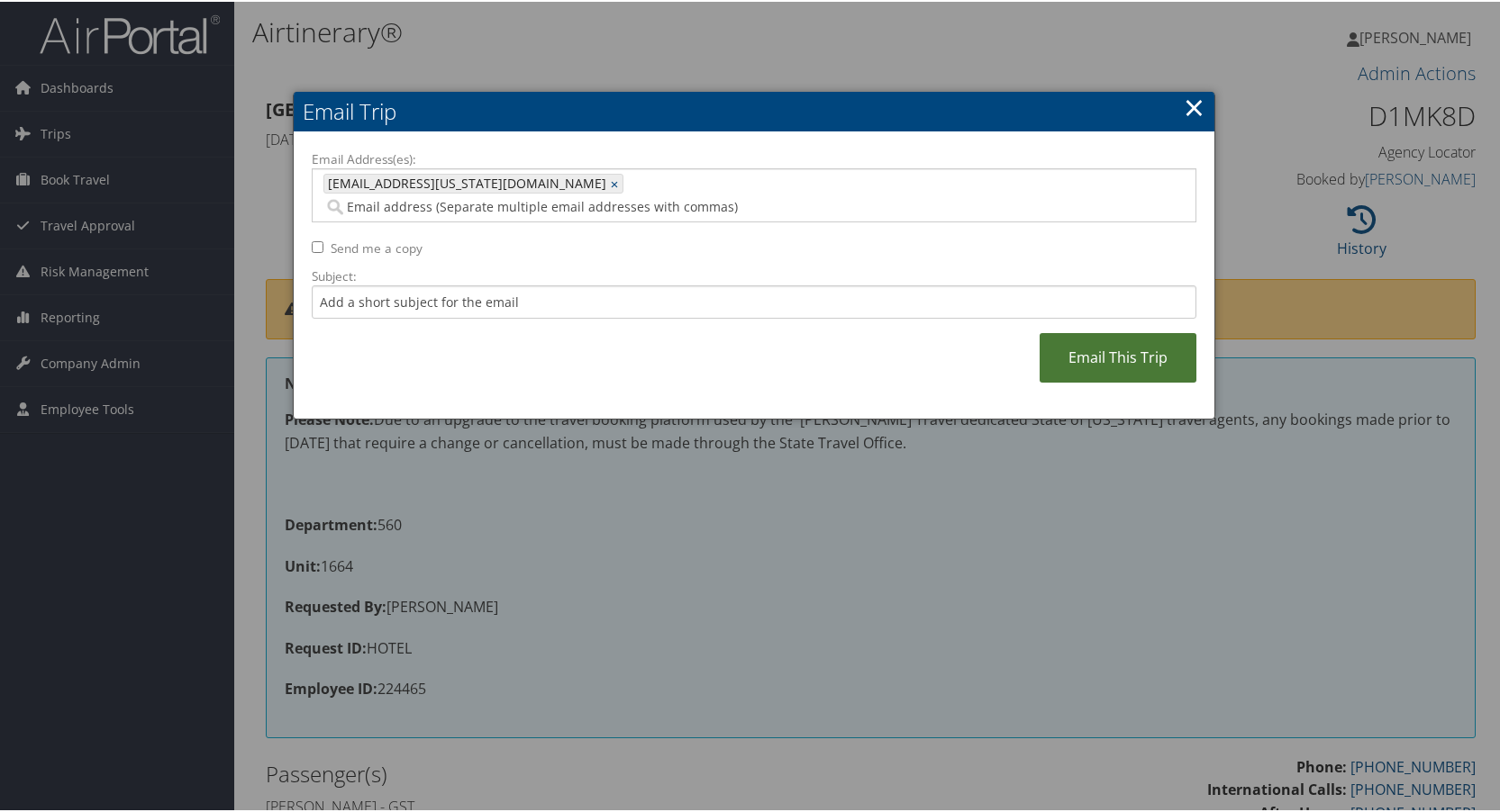
click at [1106, 335] on link "Email This Trip" at bounding box center [1117, 357] width 156 height 50
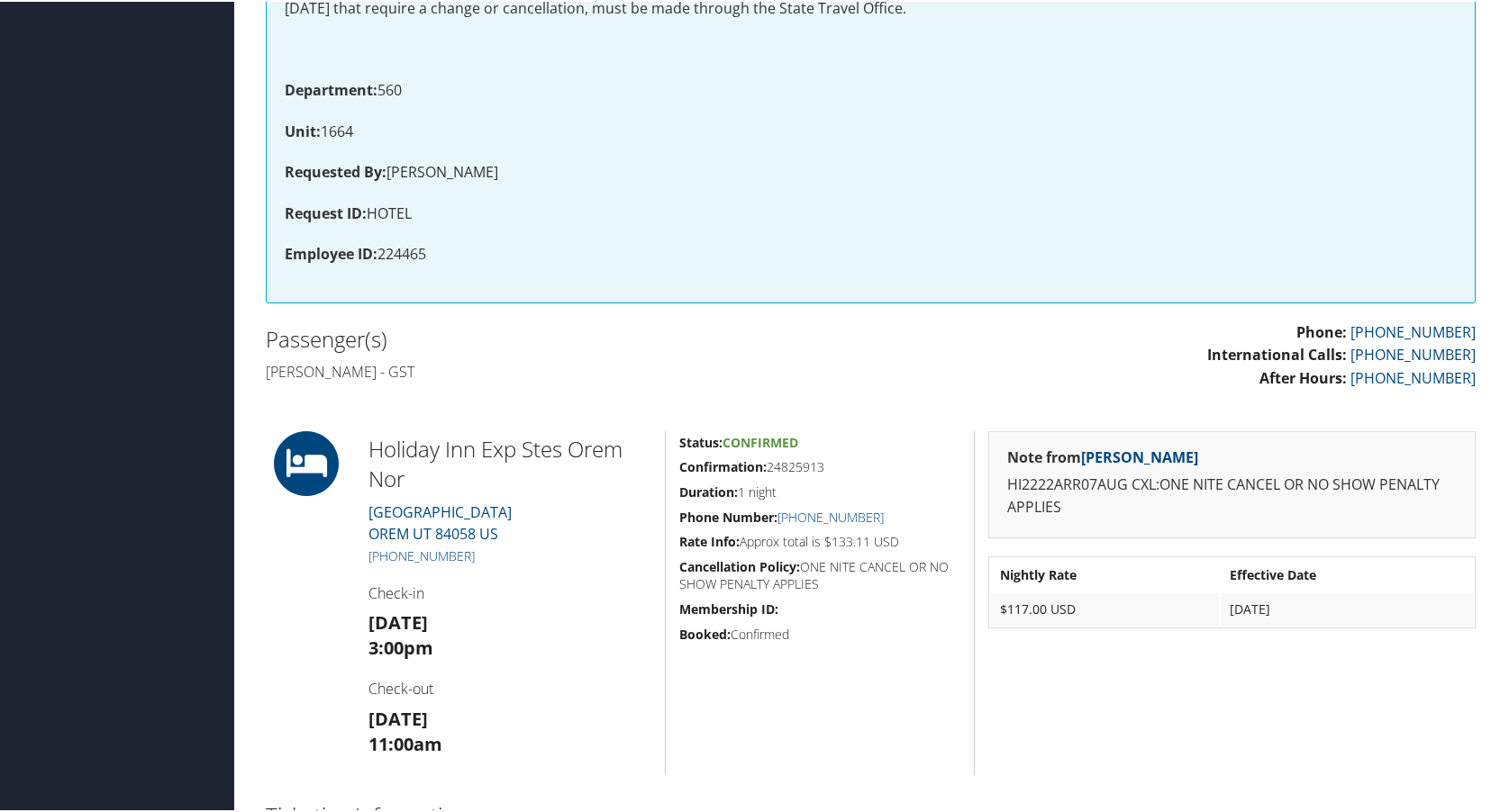
scroll to position [146, 0]
